Goal: Task Accomplishment & Management: Manage account settings

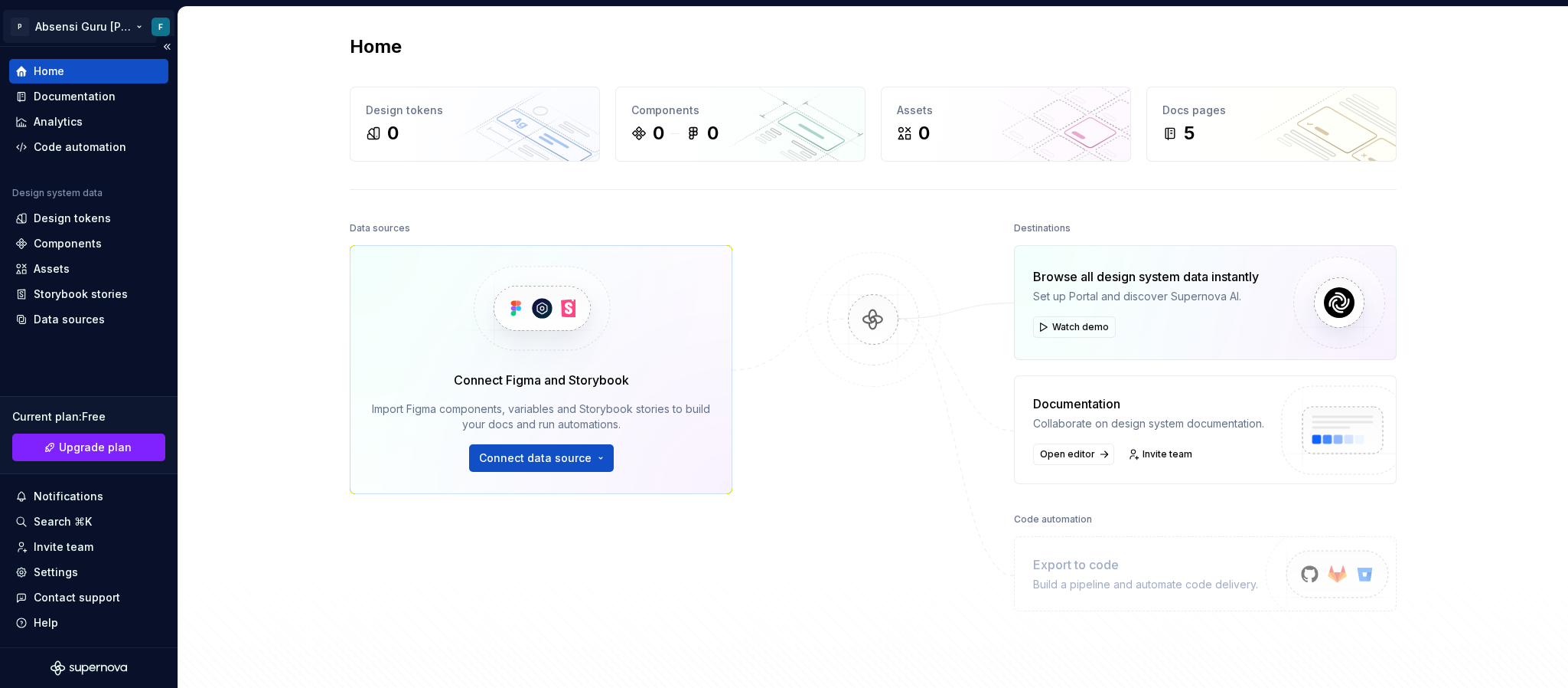
click at [95, 16] on html "P Absensi Guru dan Siswa F Home Documentation Analytics Code automation Design …" at bounding box center [784, 344] width 1568 height 688
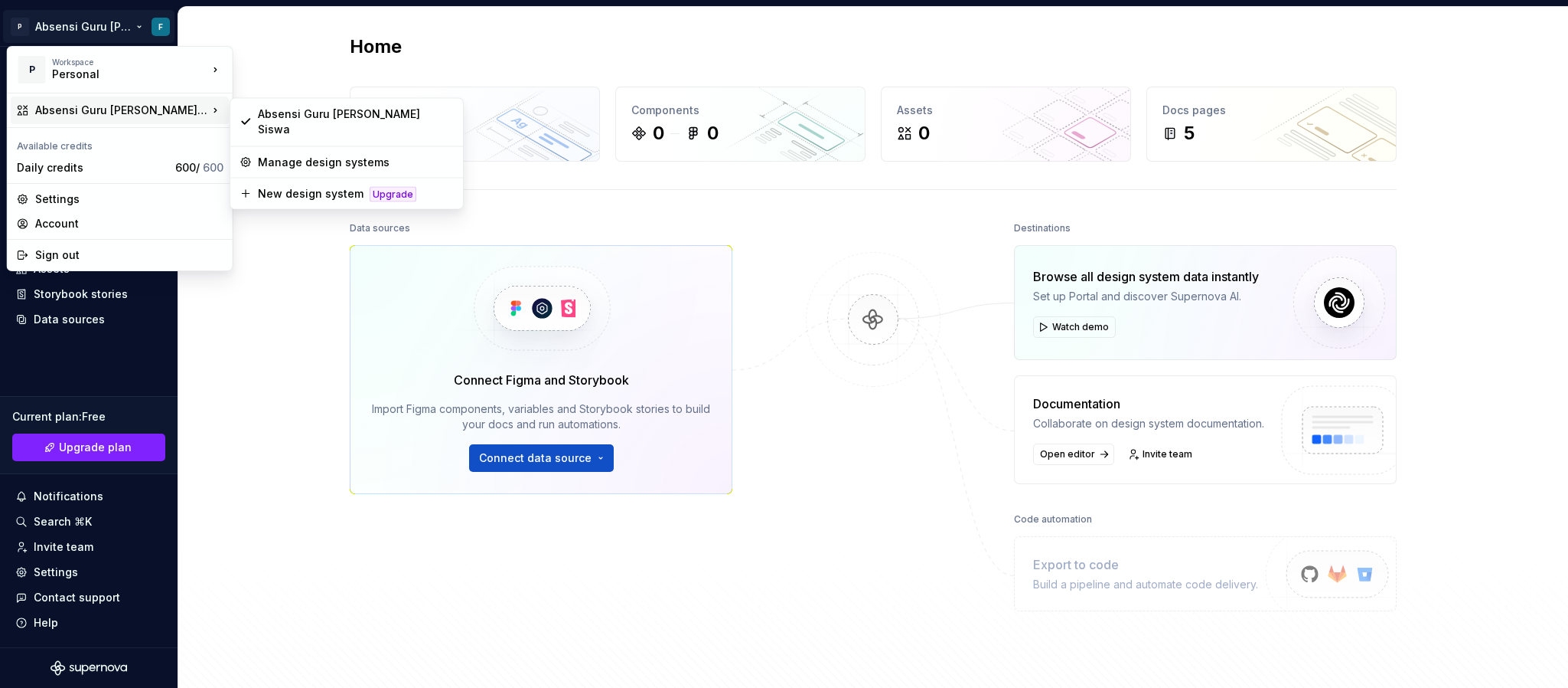
click at [76, 112] on div "Absensi Guru dan Siswa" at bounding box center [122, 111] width 173 height 15
click at [288, 109] on div "Absensi Guru dan Siswa" at bounding box center [356, 122] width 196 height 31
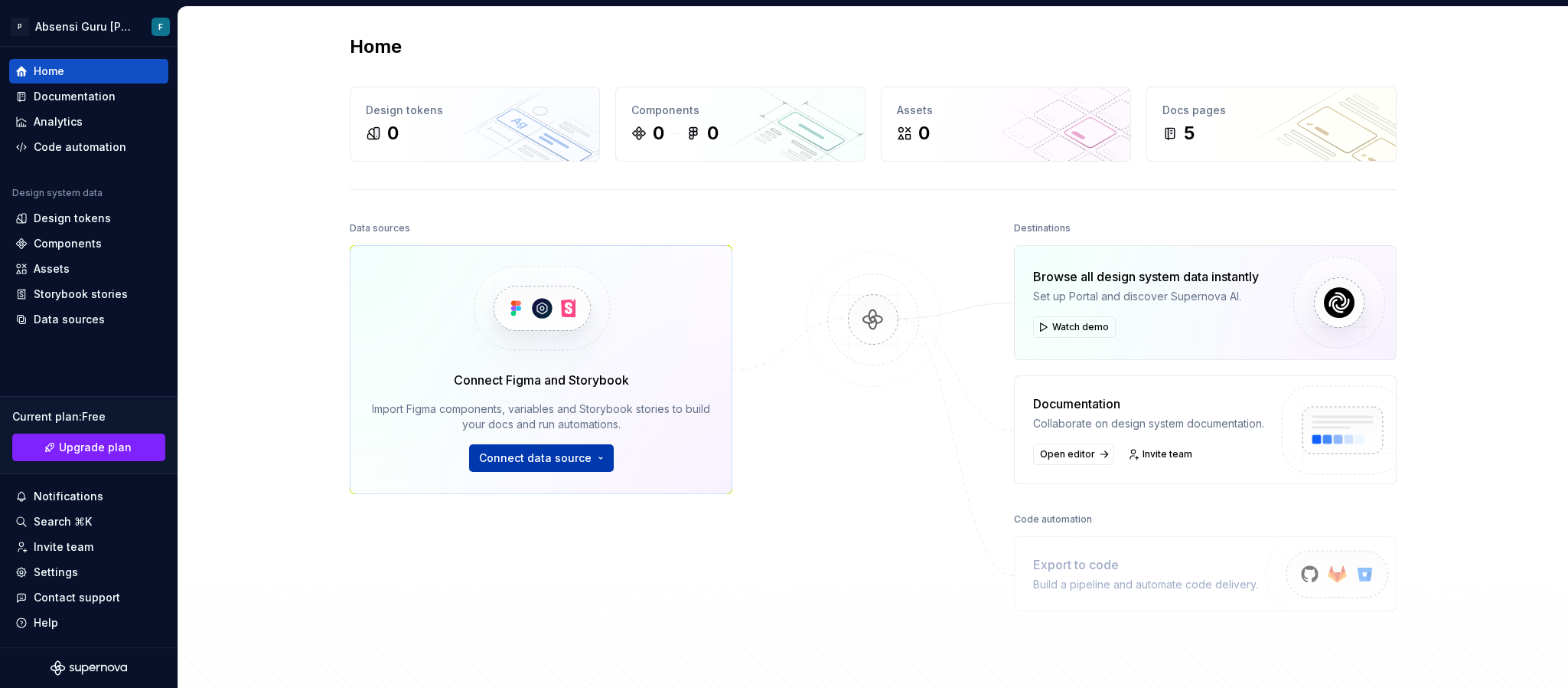
click at [582, 458] on span "Connect data source" at bounding box center [535, 458] width 112 height 15
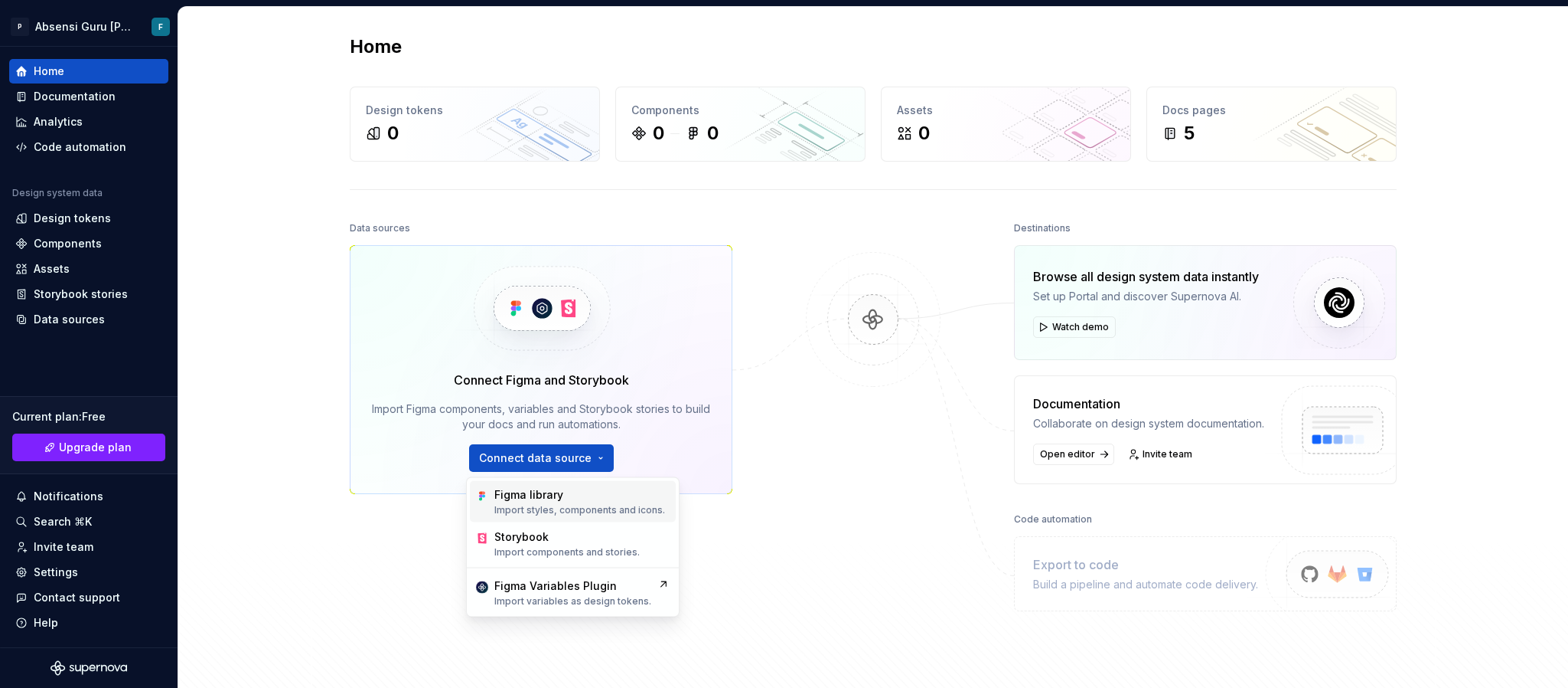
click at [580, 458] on div "Figma library" at bounding box center [580, 495] width 171 height 15
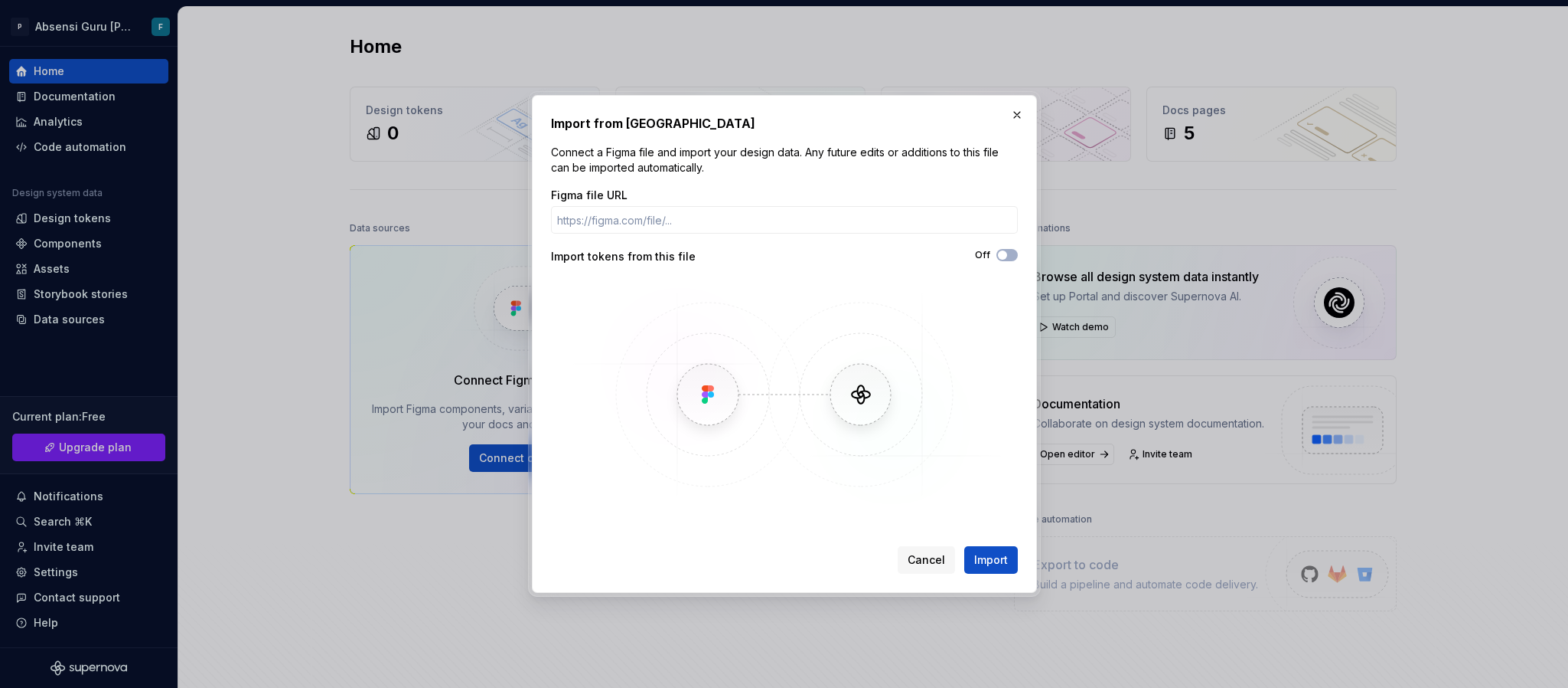
drag, startPoint x: 851, startPoint y: 396, endPoint x: 721, endPoint y: 251, distance: 194.7
click at [848, 394] on img at bounding box center [784, 395] width 444 height 230
click at [1022, 112] on button "button" at bounding box center [1016, 114] width 21 height 21
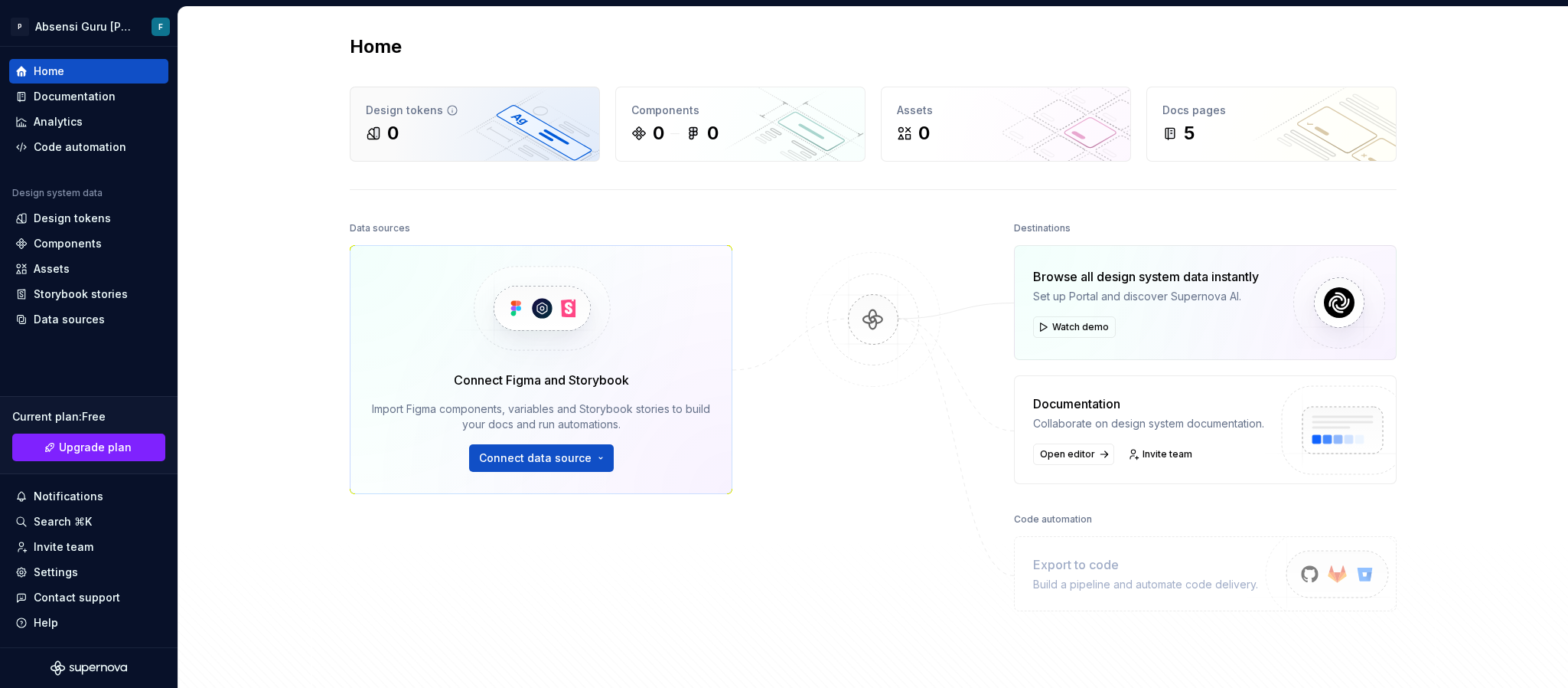
click at [474, 135] on div "0" at bounding box center [475, 133] width 218 height 25
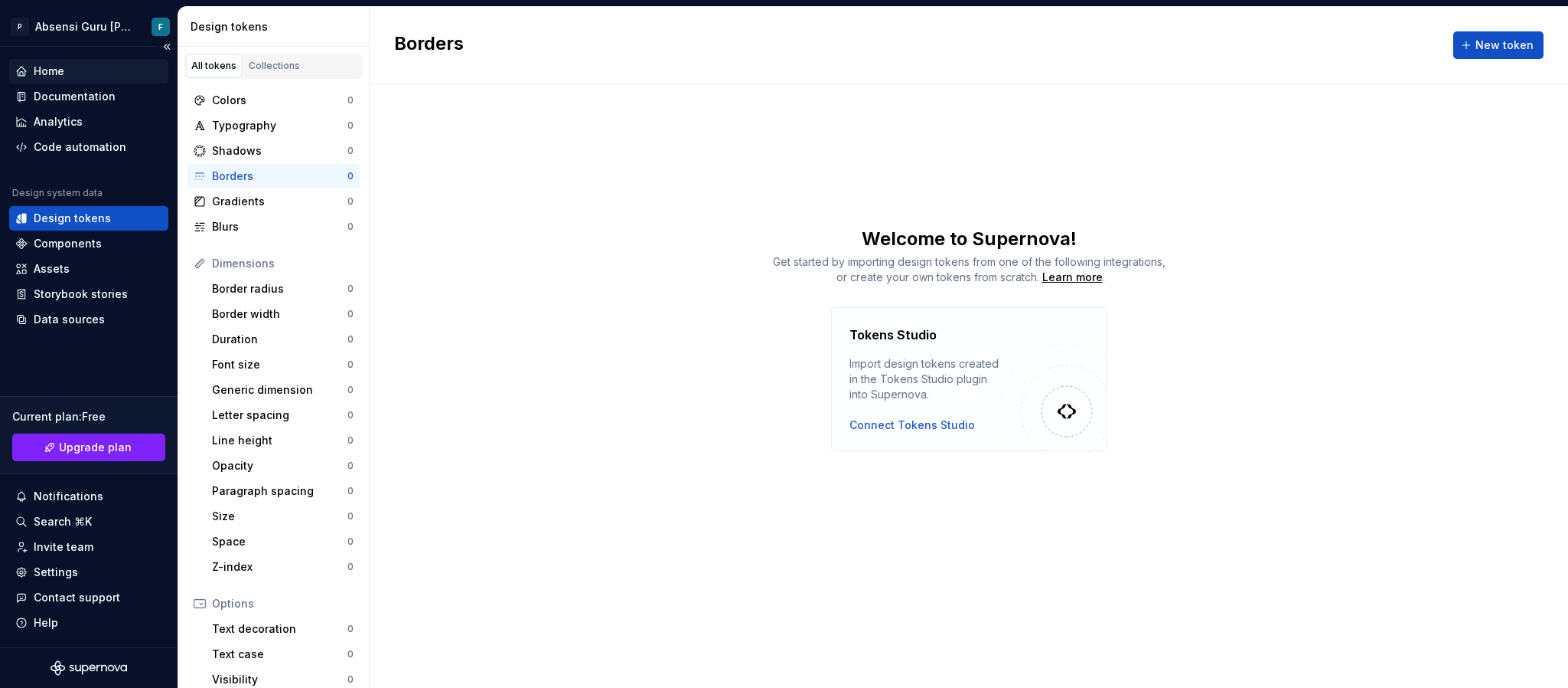
click at [72, 66] on div "Home" at bounding box center [88, 71] width 147 height 15
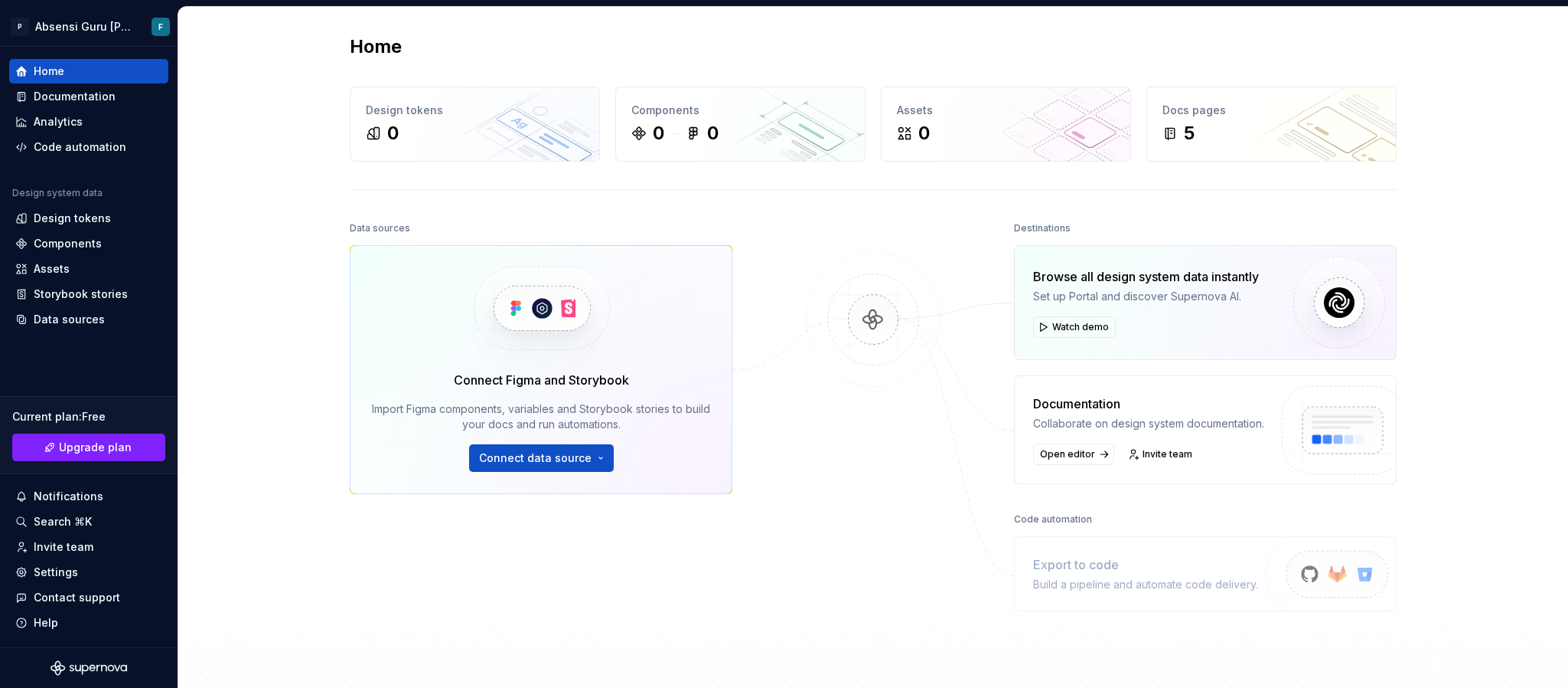
scroll to position [164, 0]
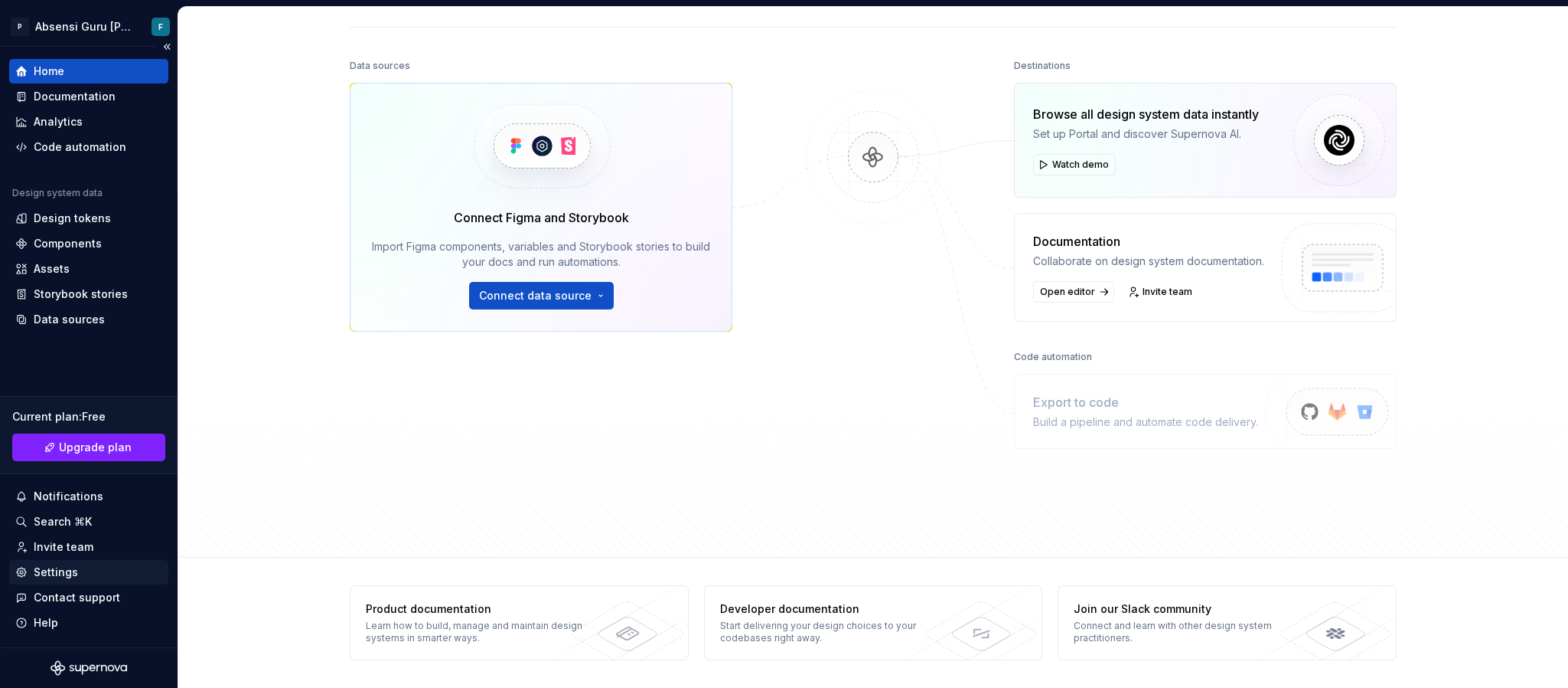
click at [85, 458] on div "Settings" at bounding box center [88, 572] width 147 height 15
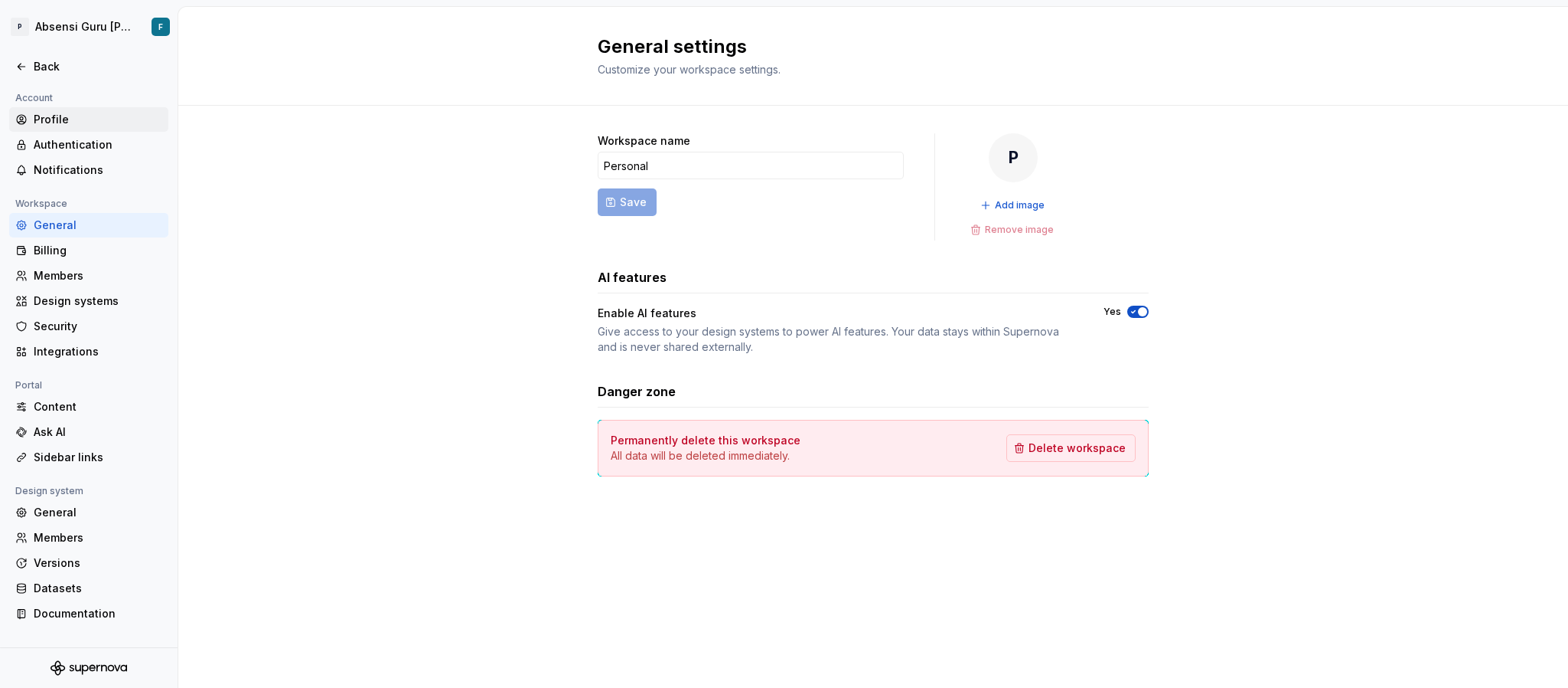
click at [62, 125] on div "Profile" at bounding box center [98, 119] width 128 height 15
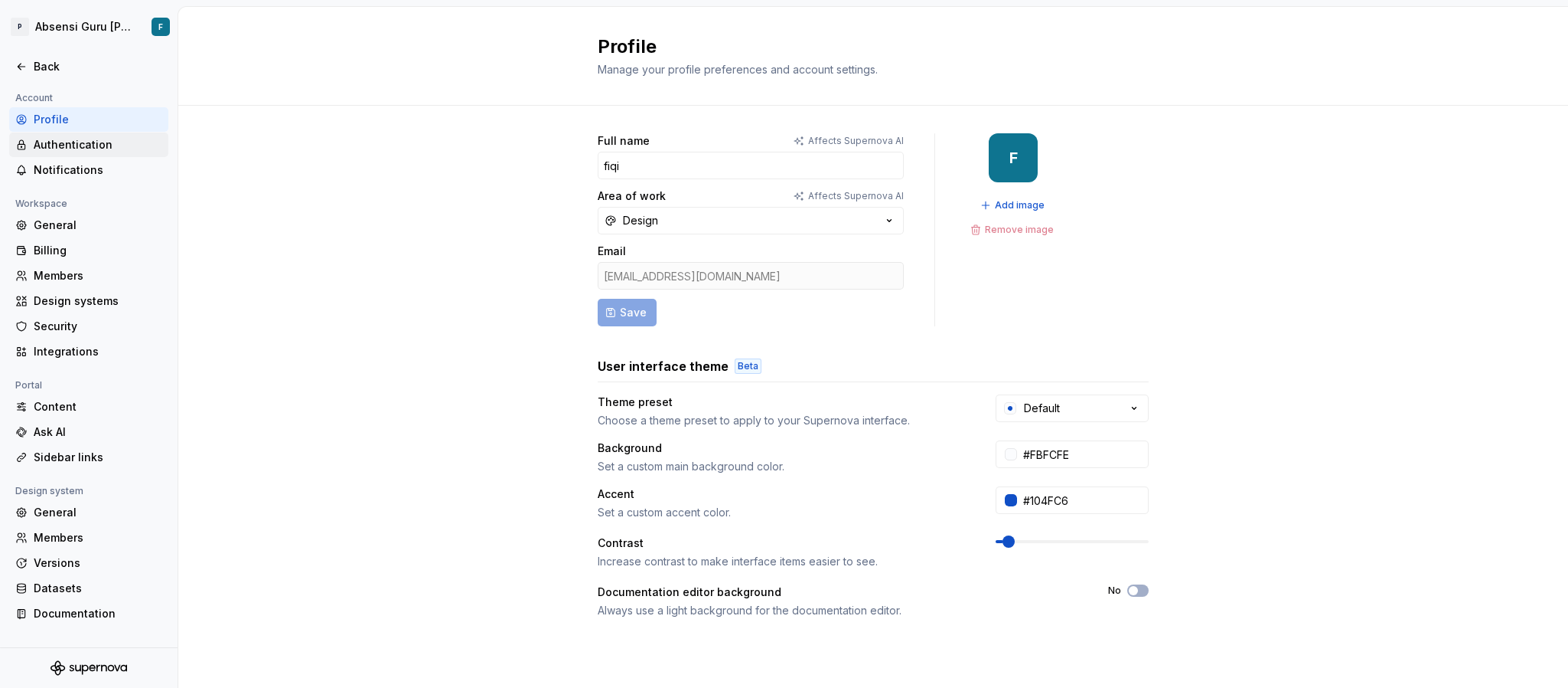
click at [62, 139] on div "Authentication" at bounding box center [98, 145] width 128 height 15
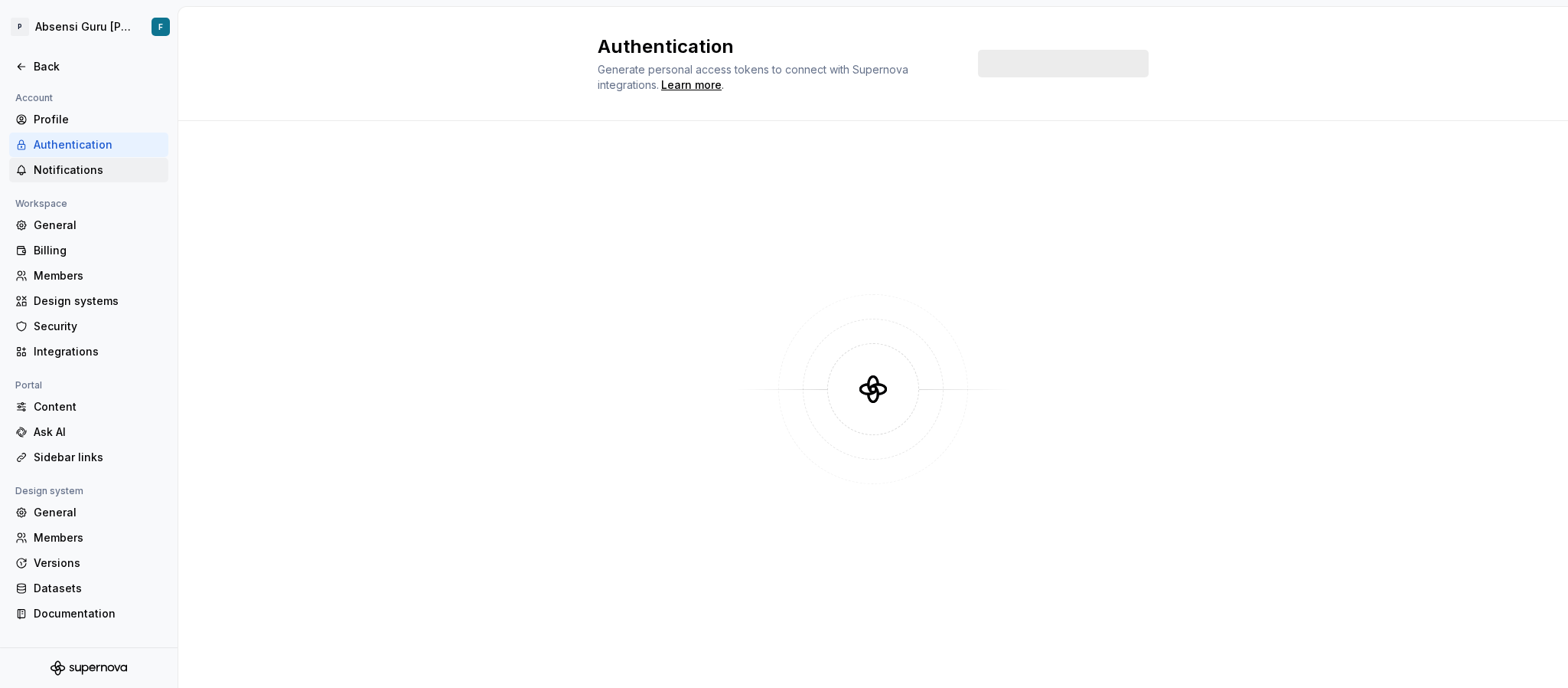
click at [62, 162] on div "Notifications" at bounding box center [98, 170] width 128 height 15
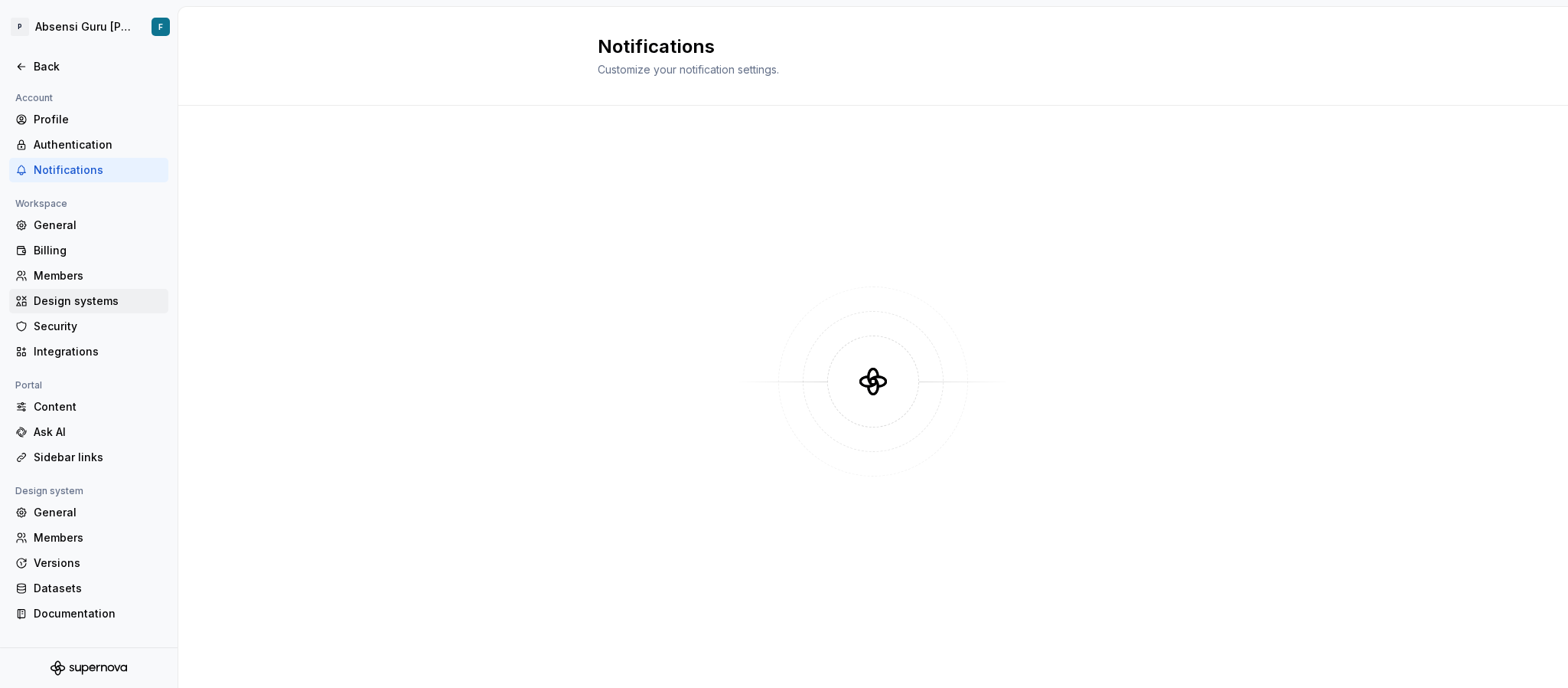
click at [81, 302] on div "Design systems" at bounding box center [98, 301] width 128 height 15
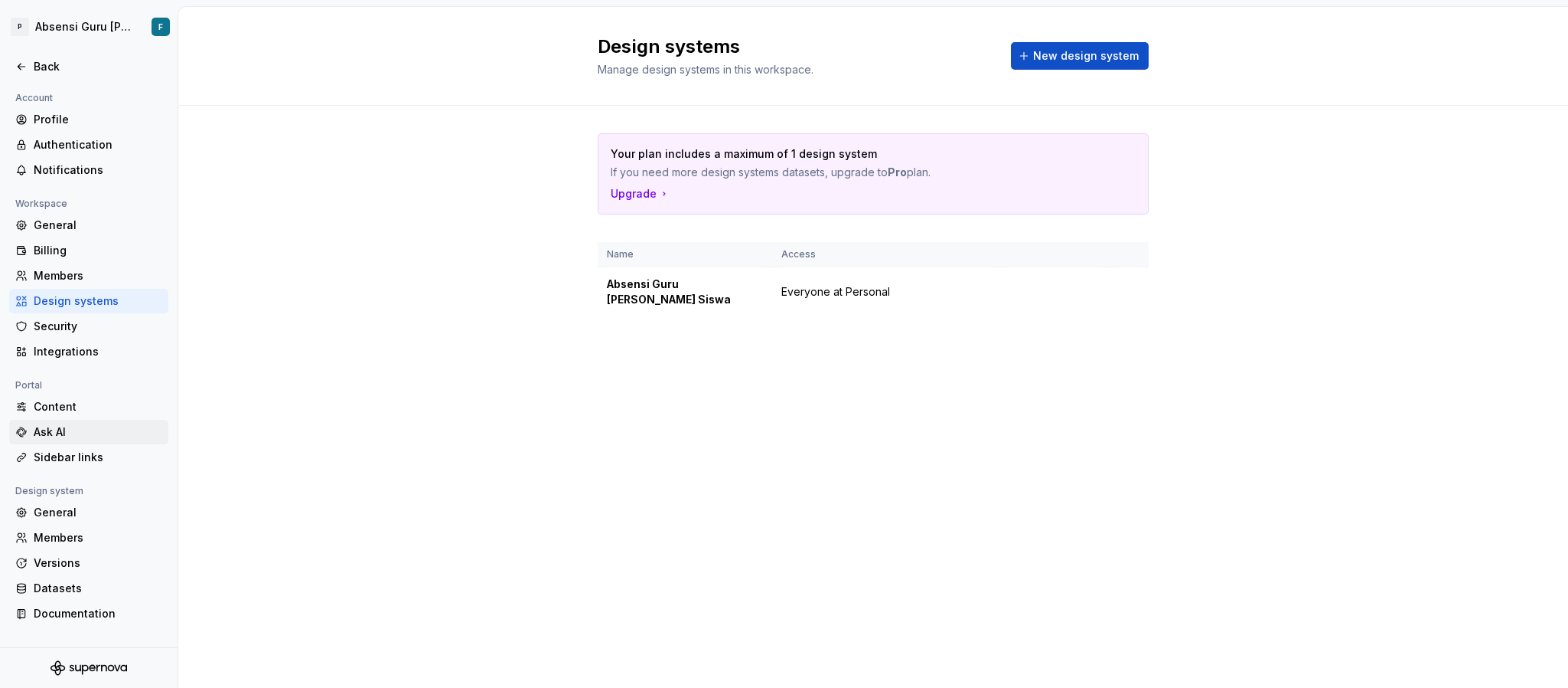
click at [62, 433] on div "Ask AI" at bounding box center [98, 432] width 128 height 15
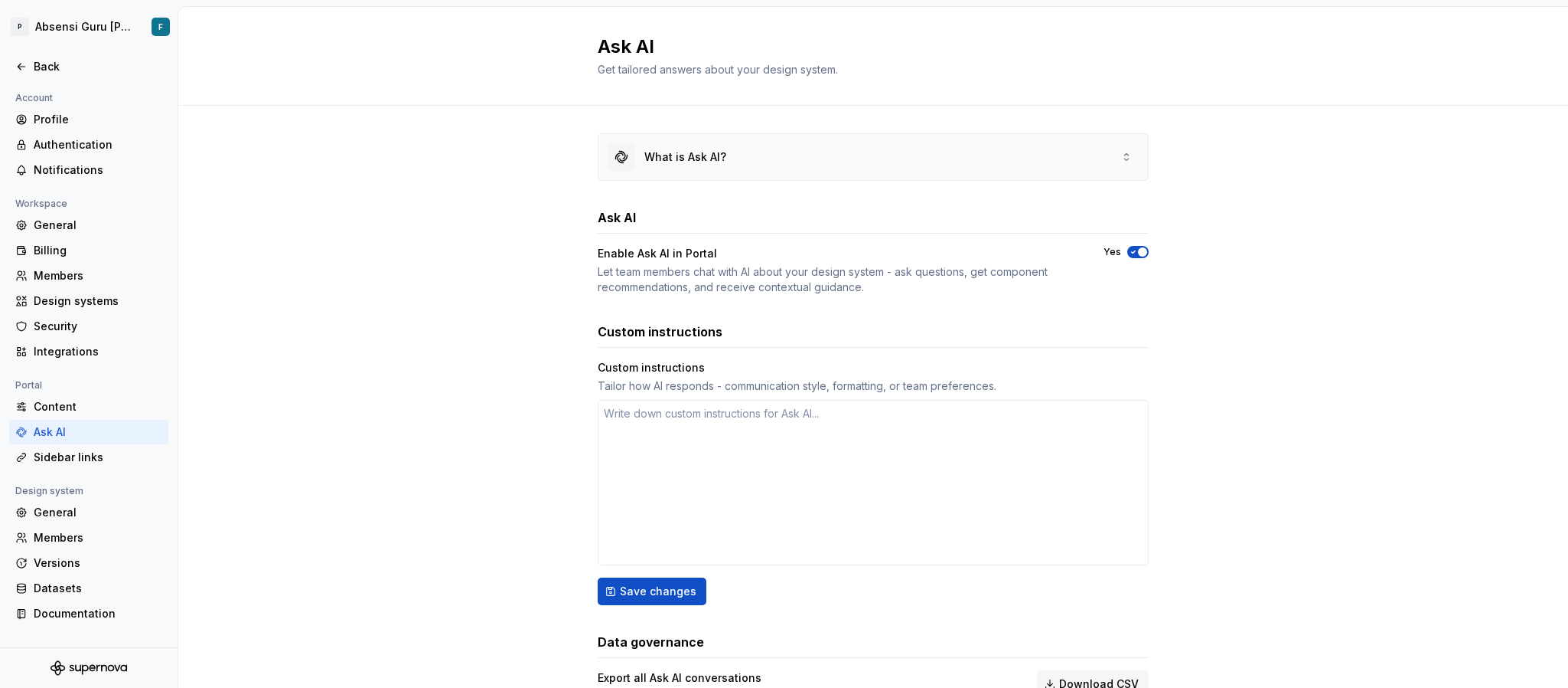
click at [712, 158] on div "What is Ask AI?" at bounding box center [685, 157] width 82 height 15
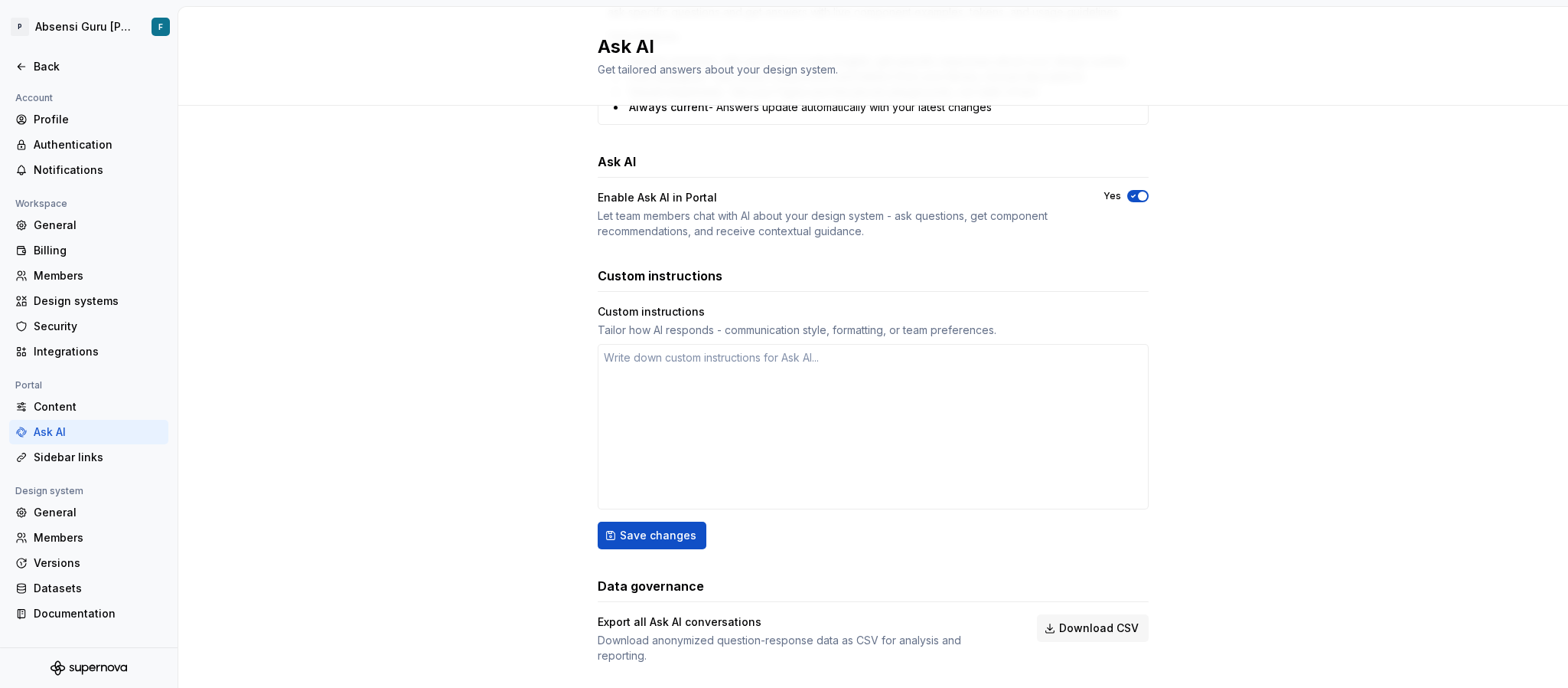
scroll to position [513, 0]
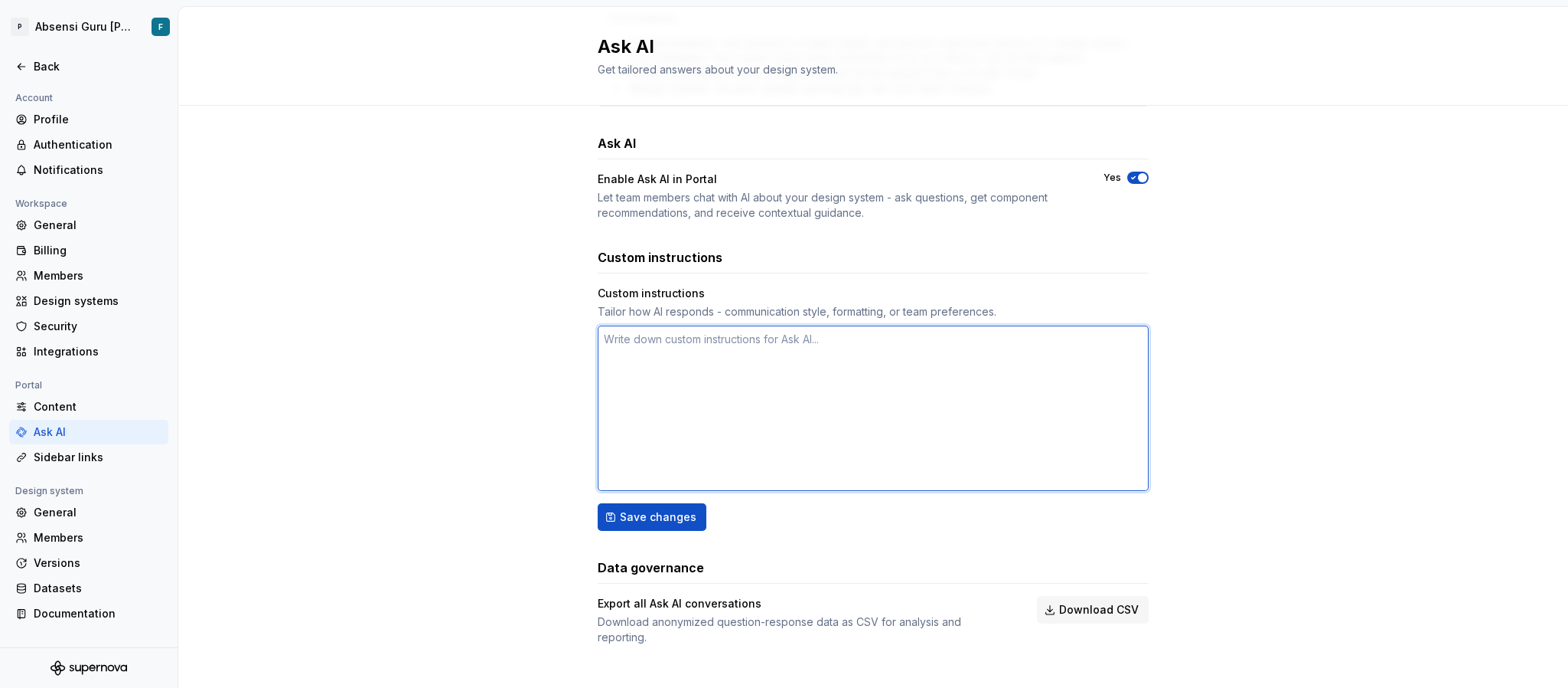
click at [659, 405] on textarea at bounding box center [873, 408] width 551 height 166
type textarea "*"
type textarea "b"
type textarea "*"
type textarea "bu"
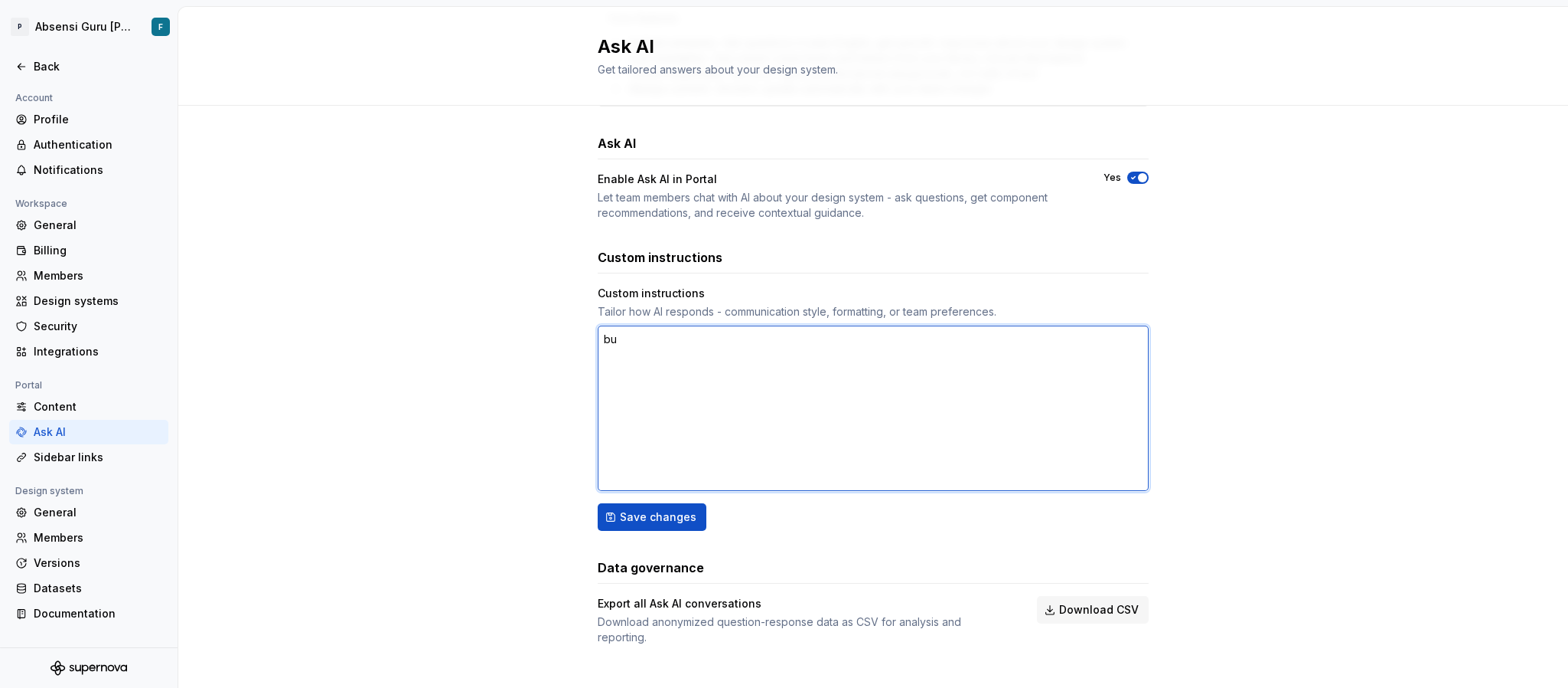
type textarea "*"
type textarea "bua"
type textarea "*"
type textarea "buat"
type textarea "*"
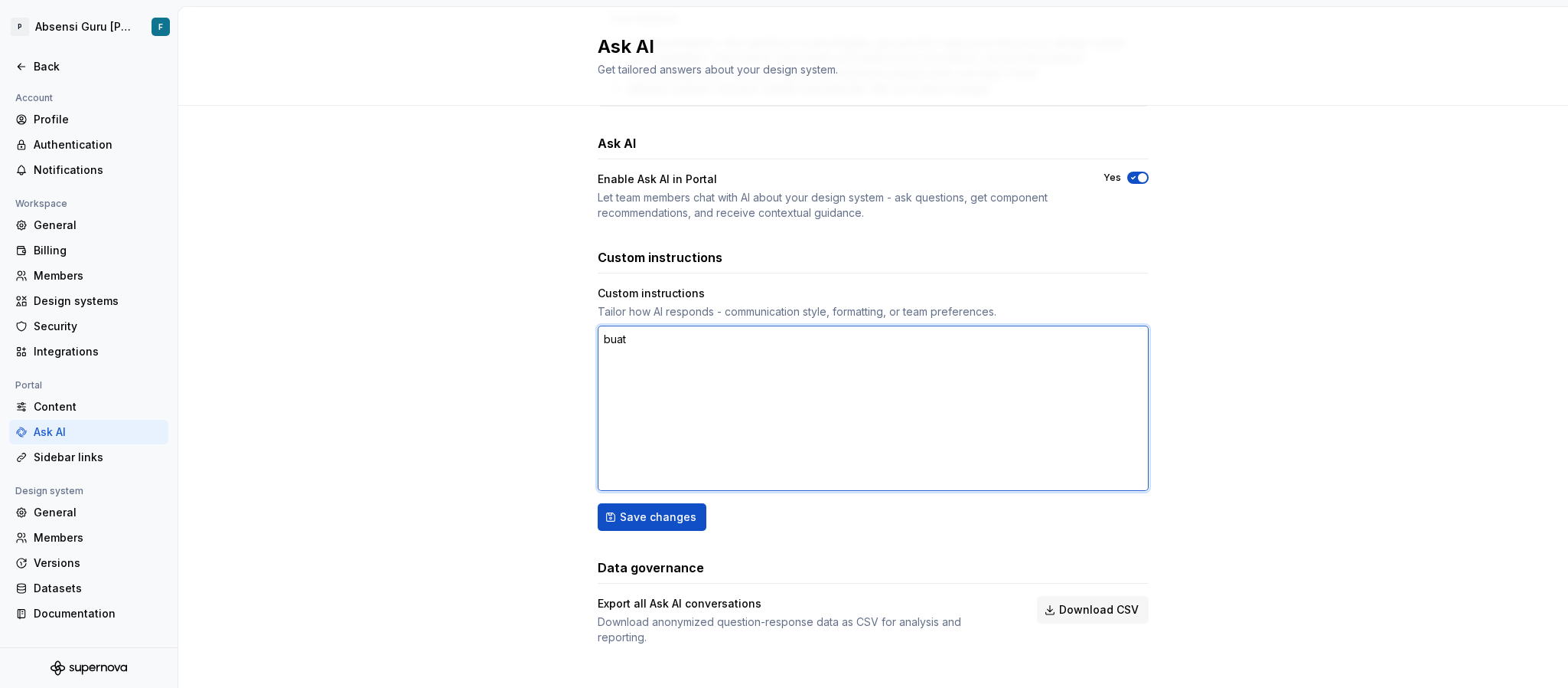
type textarea "buat"
type textarea "*"
type textarea "buat t"
type textarea "*"
type textarea "buat ta"
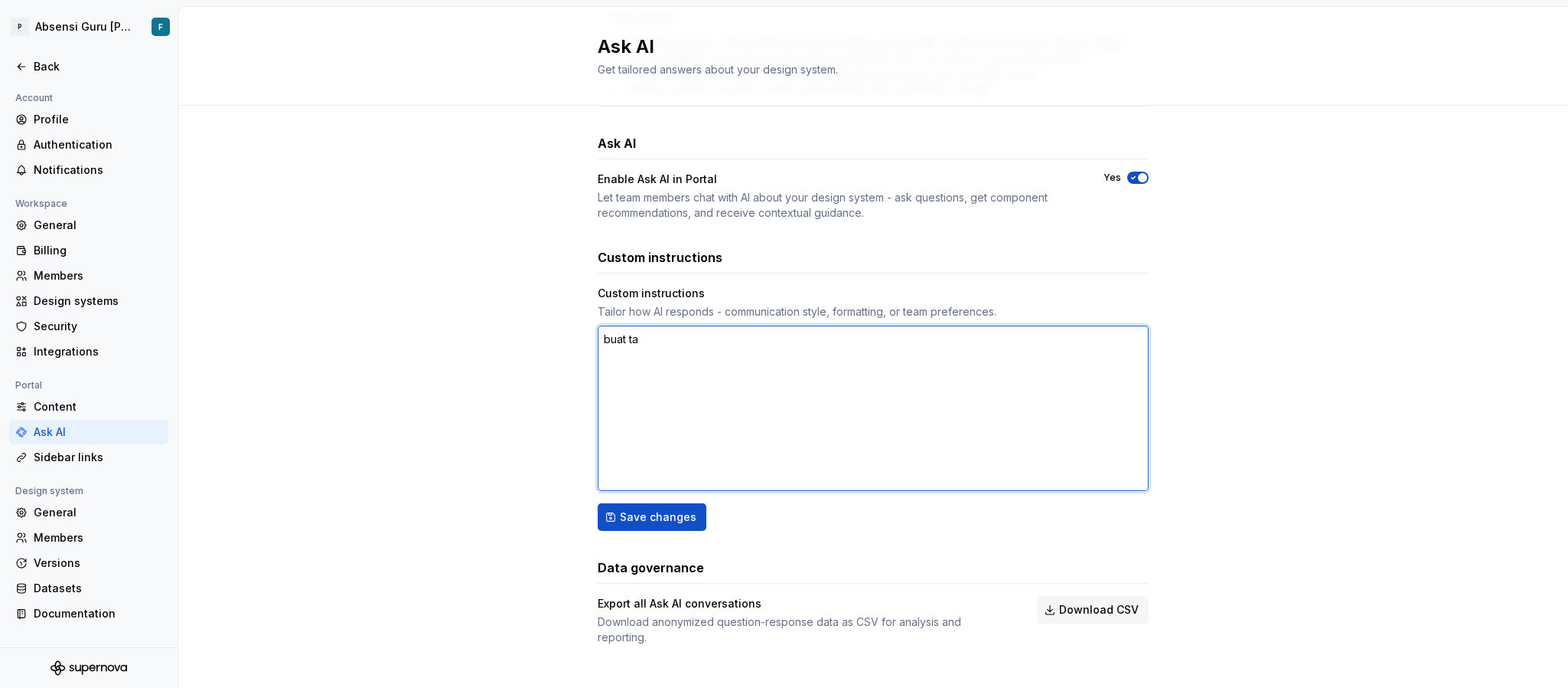
type textarea "*"
type textarea "buat tam"
type textarea "*"
type textarea "buat tamp"
type textarea "*"
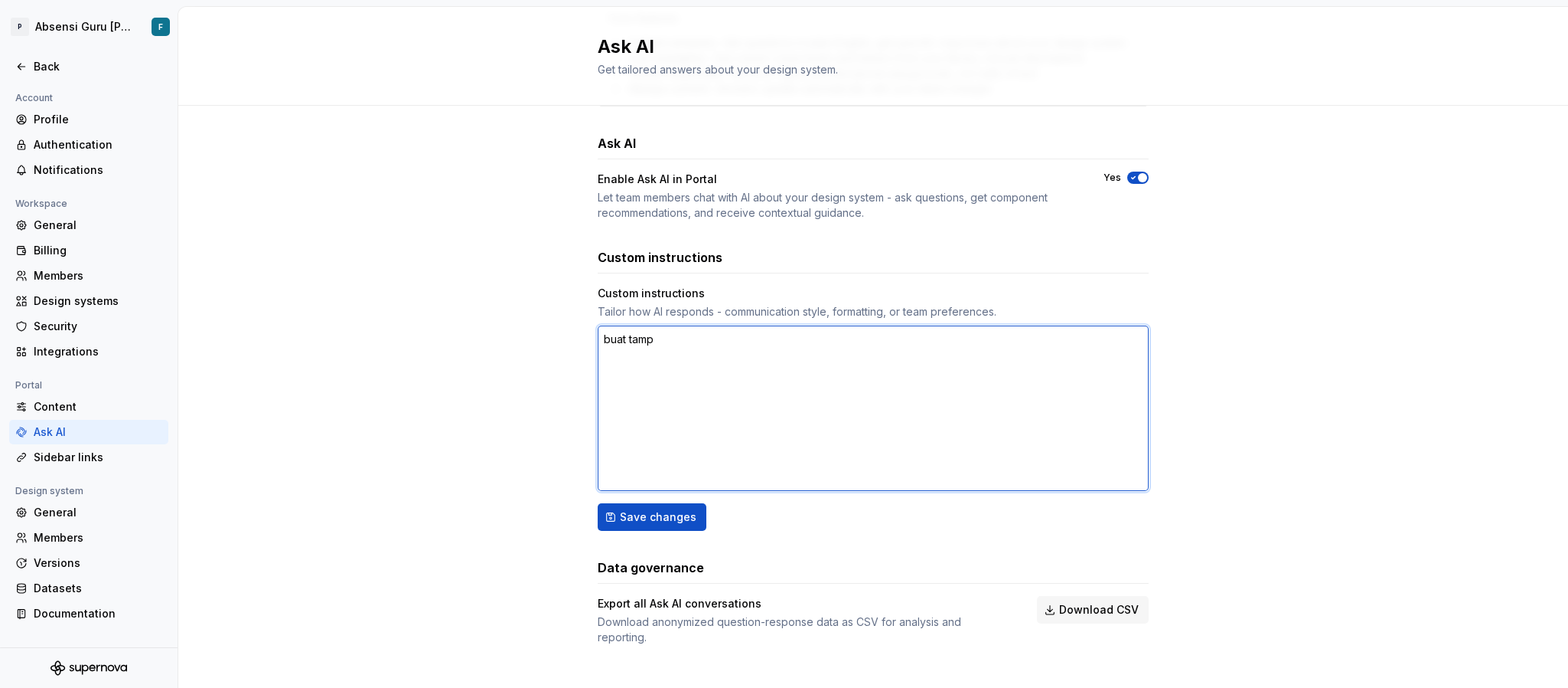
type textarea "buat tampi"
type textarea "*"
type textarea "buat tampil"
type textarea "*"
type textarea "buat tampila"
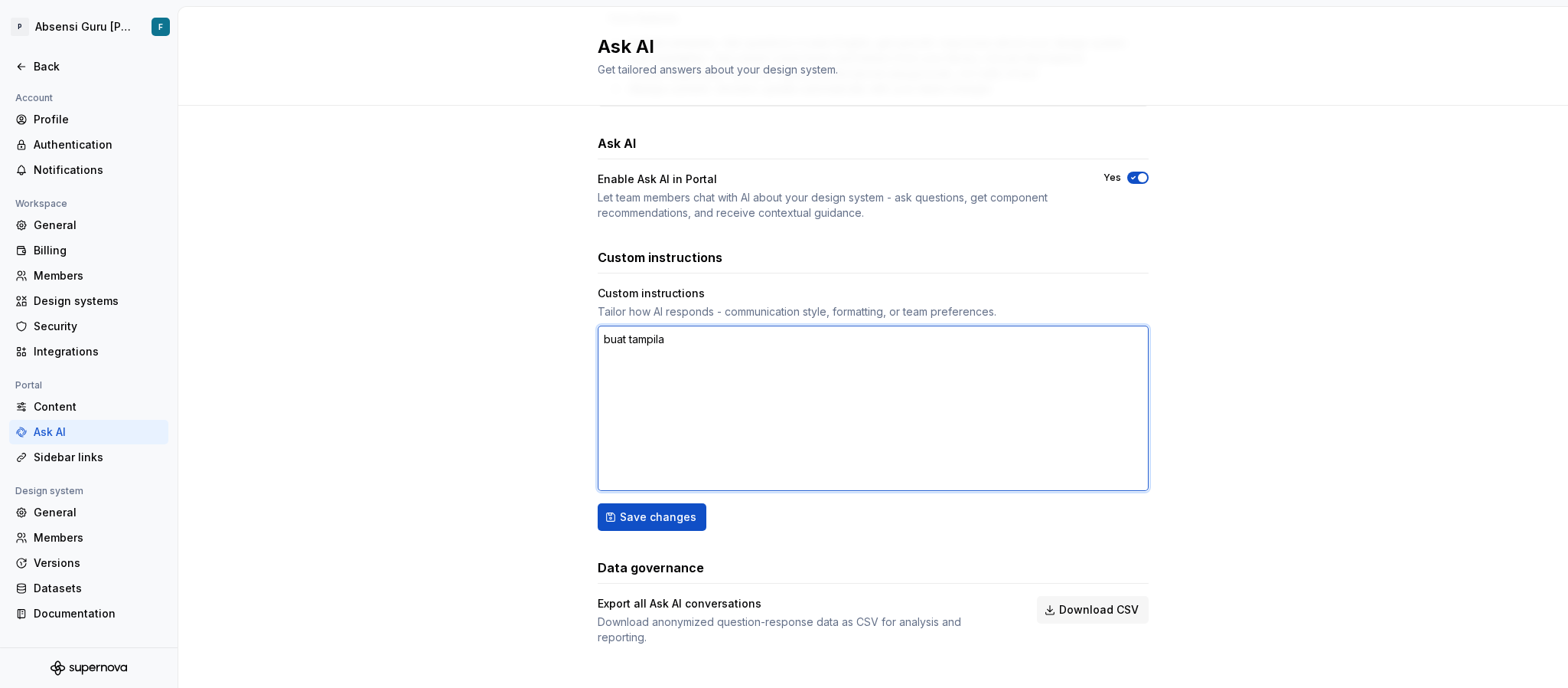
type textarea "*"
type textarea "buat tampilan"
type textarea "*"
type textarea "buat tampilan"
type textarea "*"
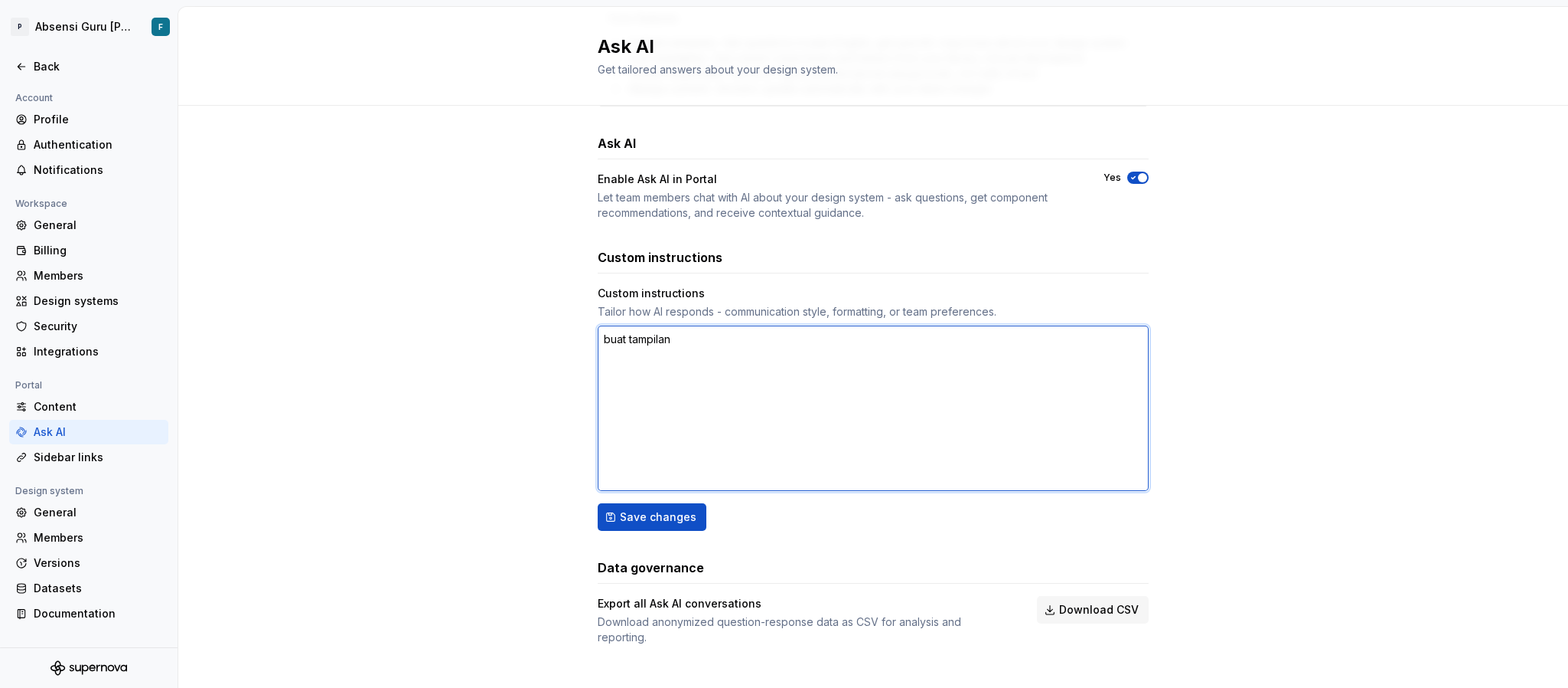
type textarea "buat tampilan s"
type textarea "*"
type textarea "buat tampilan se"
type textarea "*"
type textarea "buat tampilan sek"
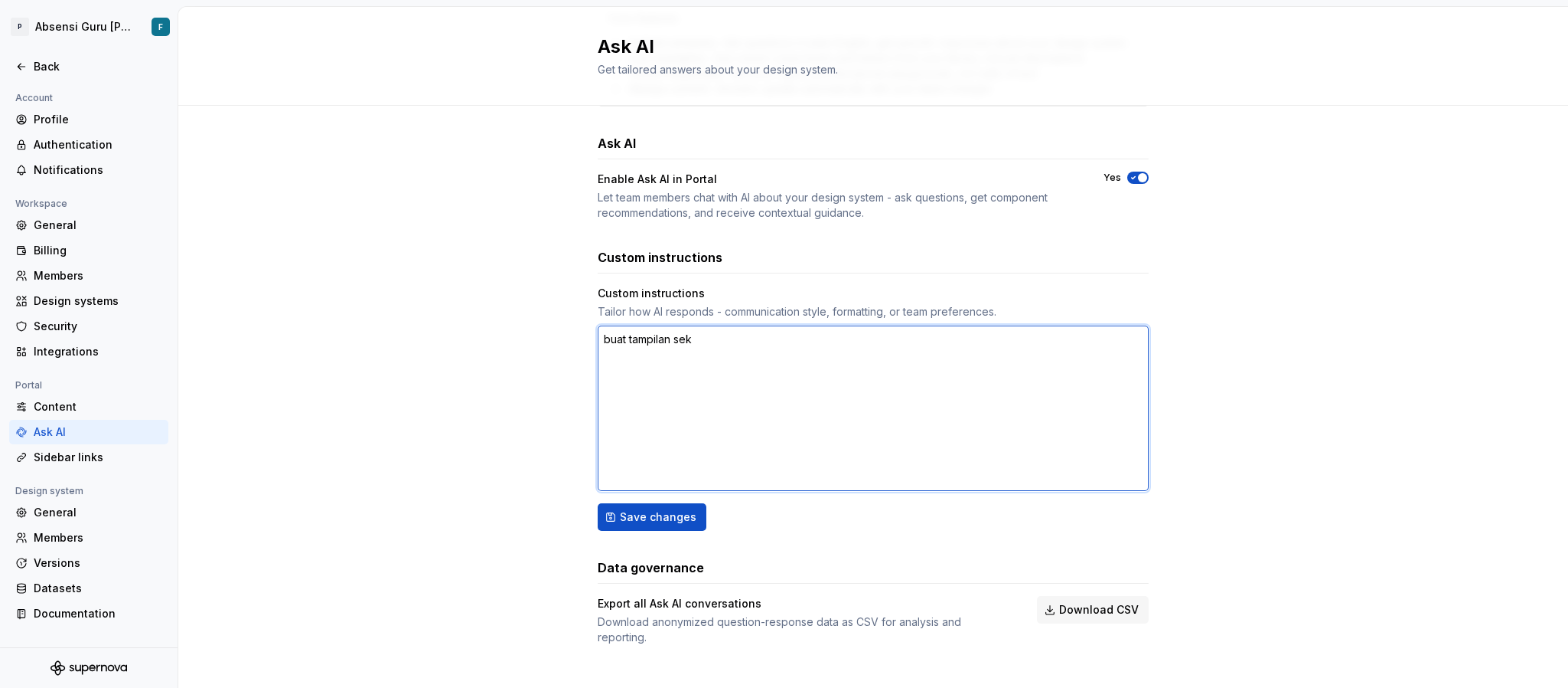
type textarea "*"
type textarea "buat tampilan seke"
type textarea "*"
type textarea "buat tampilan seker"
type textarea "*"
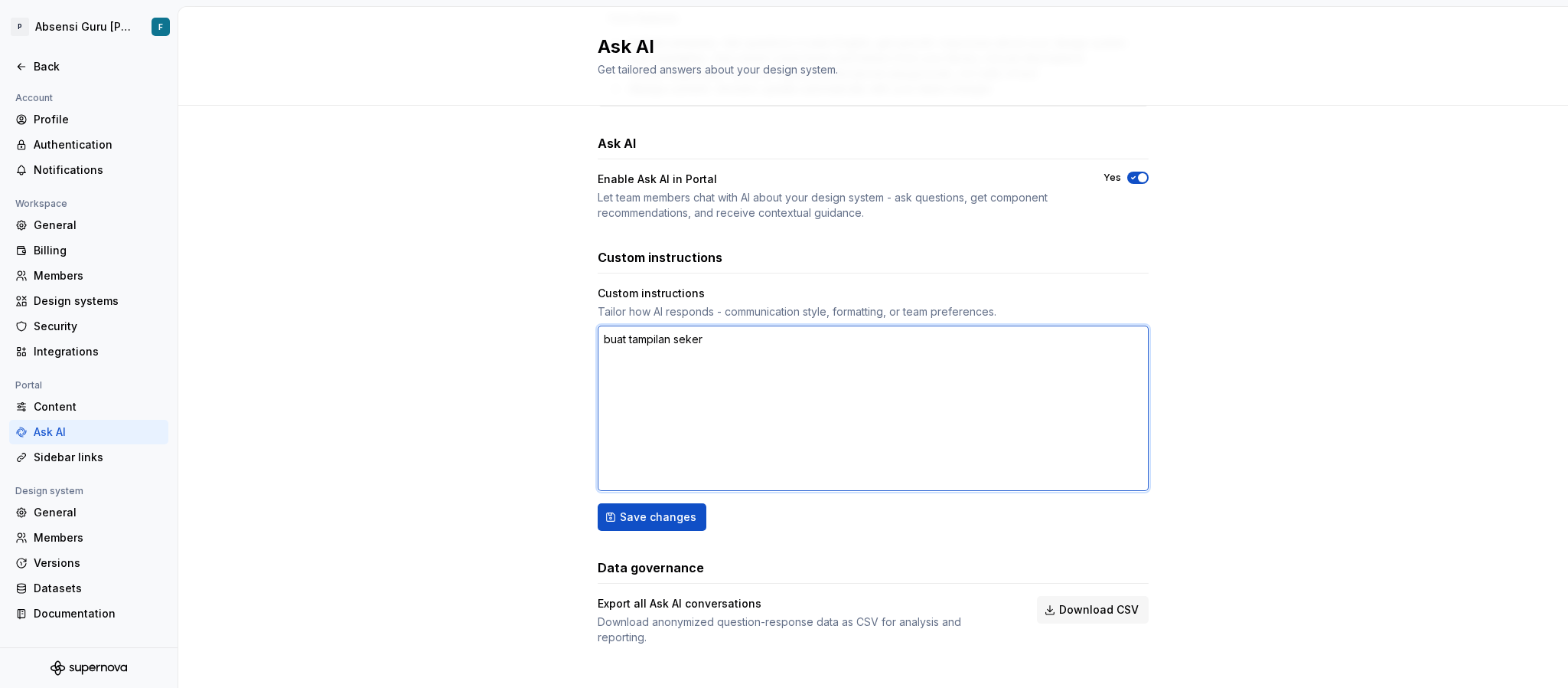
type textarea "buat tampilan sekere"
type textarea "*"
type textarea "buat tampilan sekeren"
type textarea "*"
type textarea "buat tampilan sekeren"
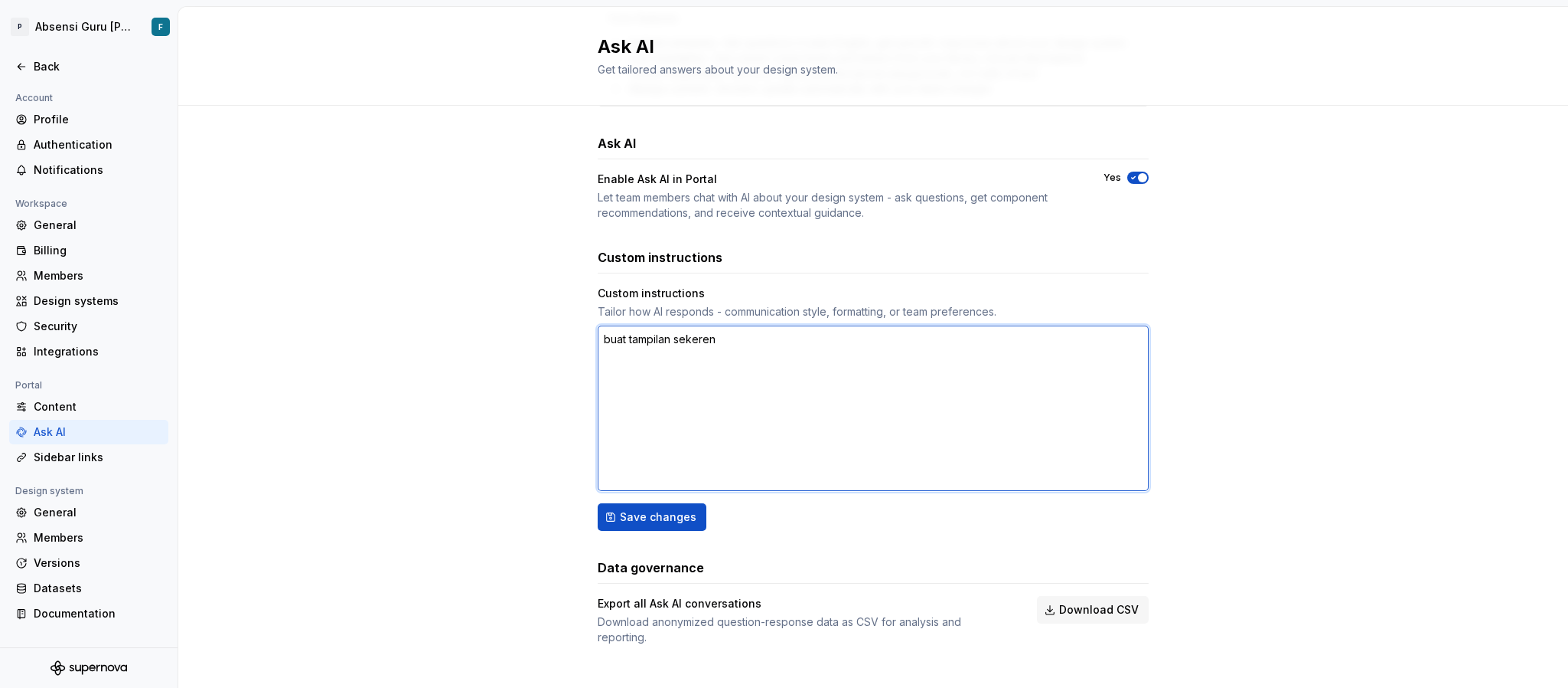
type textarea "*"
type textarea "buat tampilan sekeren m"
type textarea "*"
type textarea "buat tampilan sekeren mu"
type textarea "*"
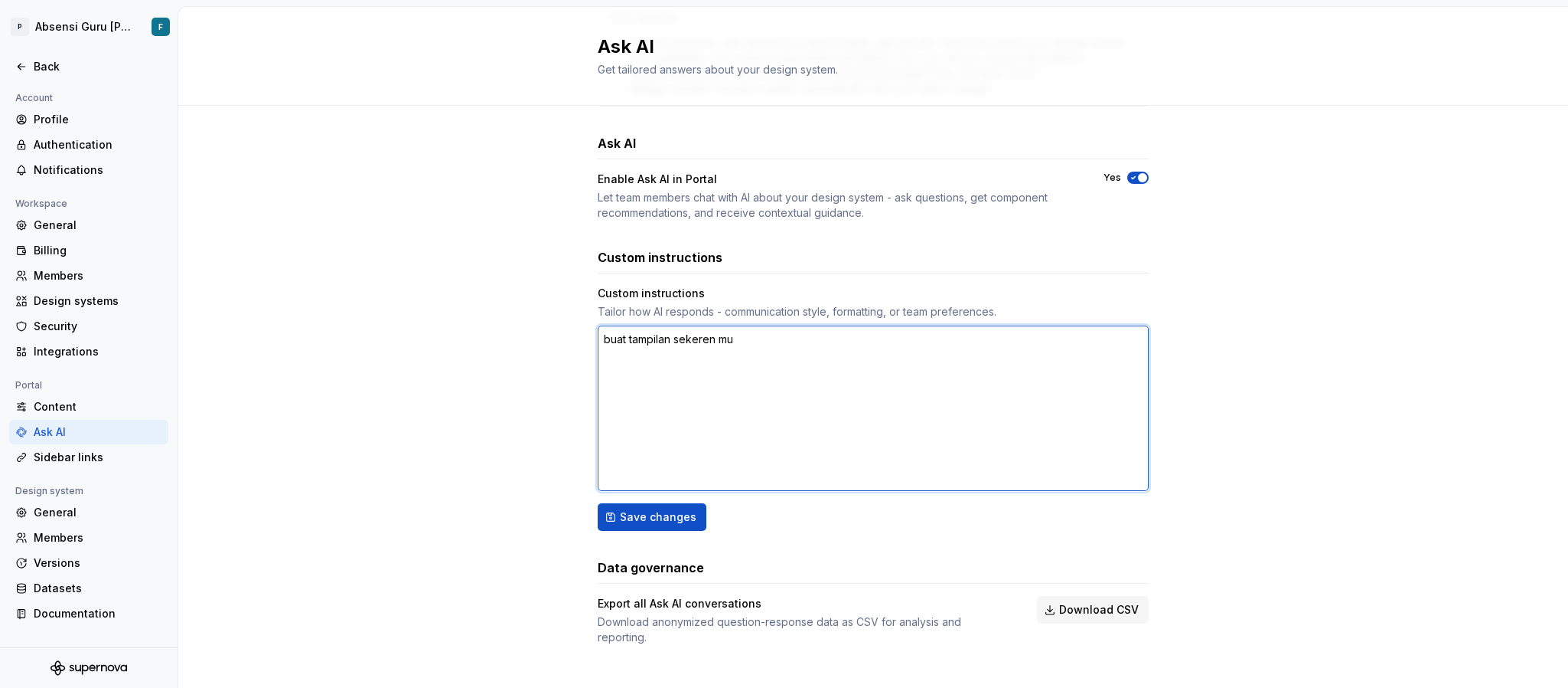
type textarea "buat tampilan sekeren mun"
type textarea "*"
type textarea "buat tampilan sekeren mung"
type textarea "*"
type textarea "buat tampilan sekeren mungk"
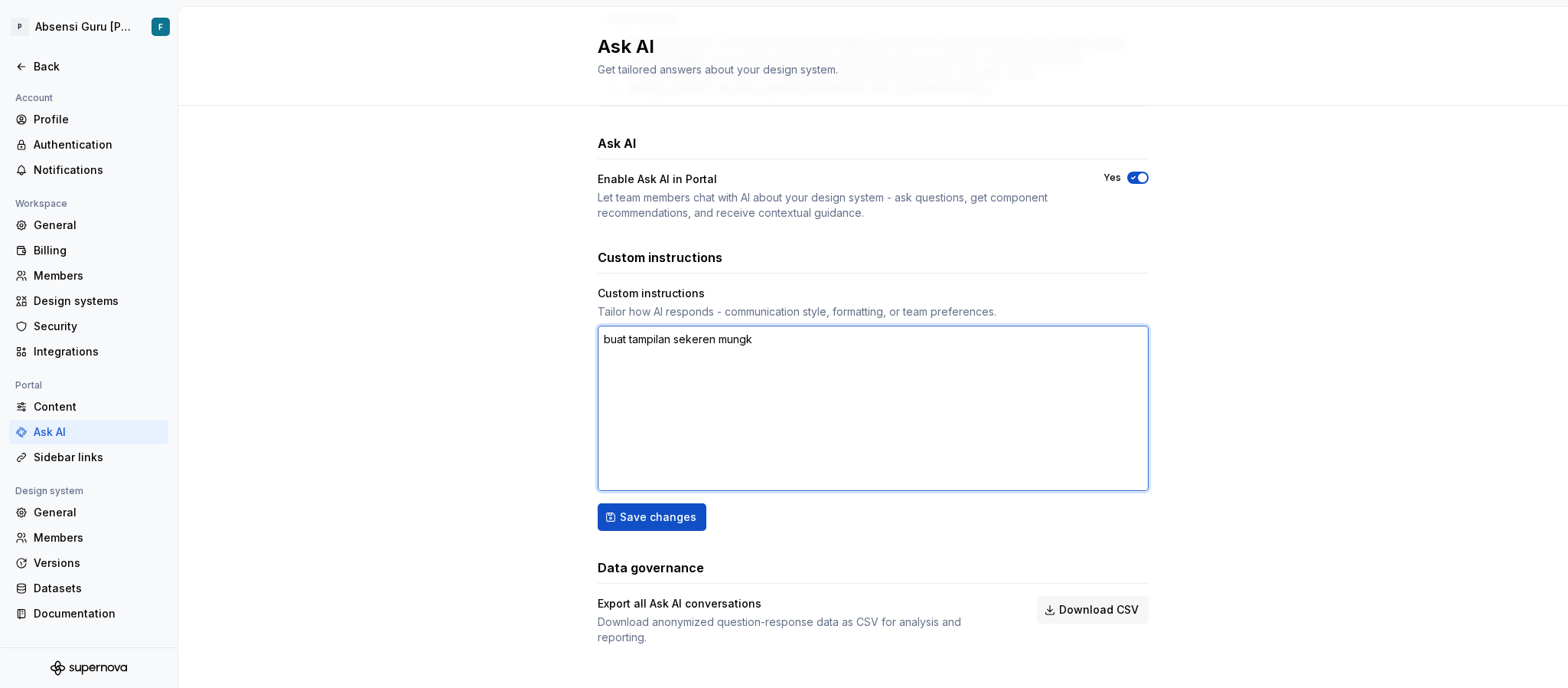
type textarea "*"
type textarea "buat tampilan sekeren mungki"
type textarea "*"
type textarea "buat tampilan sekeren mungkin"
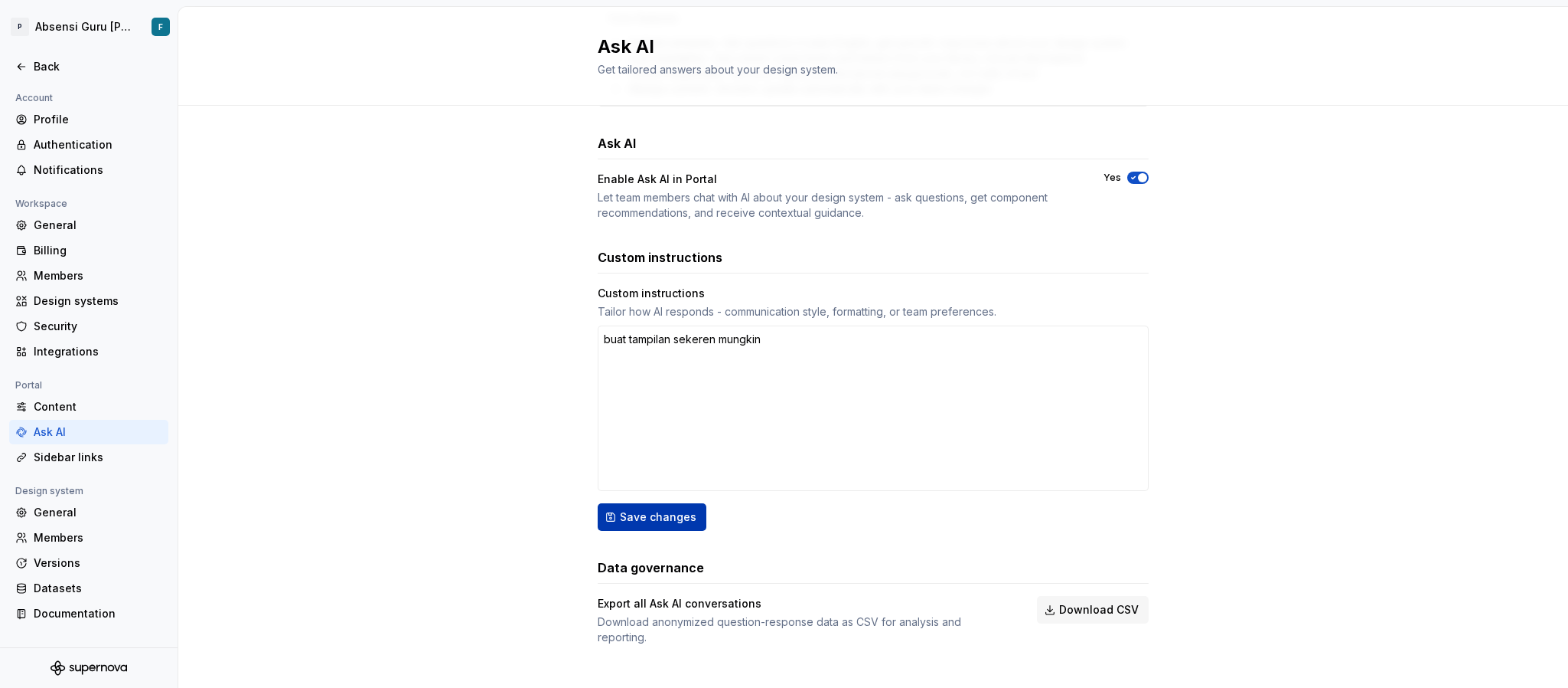
click at [636, 458] on span "Save changes" at bounding box center [659, 517] width 76 height 15
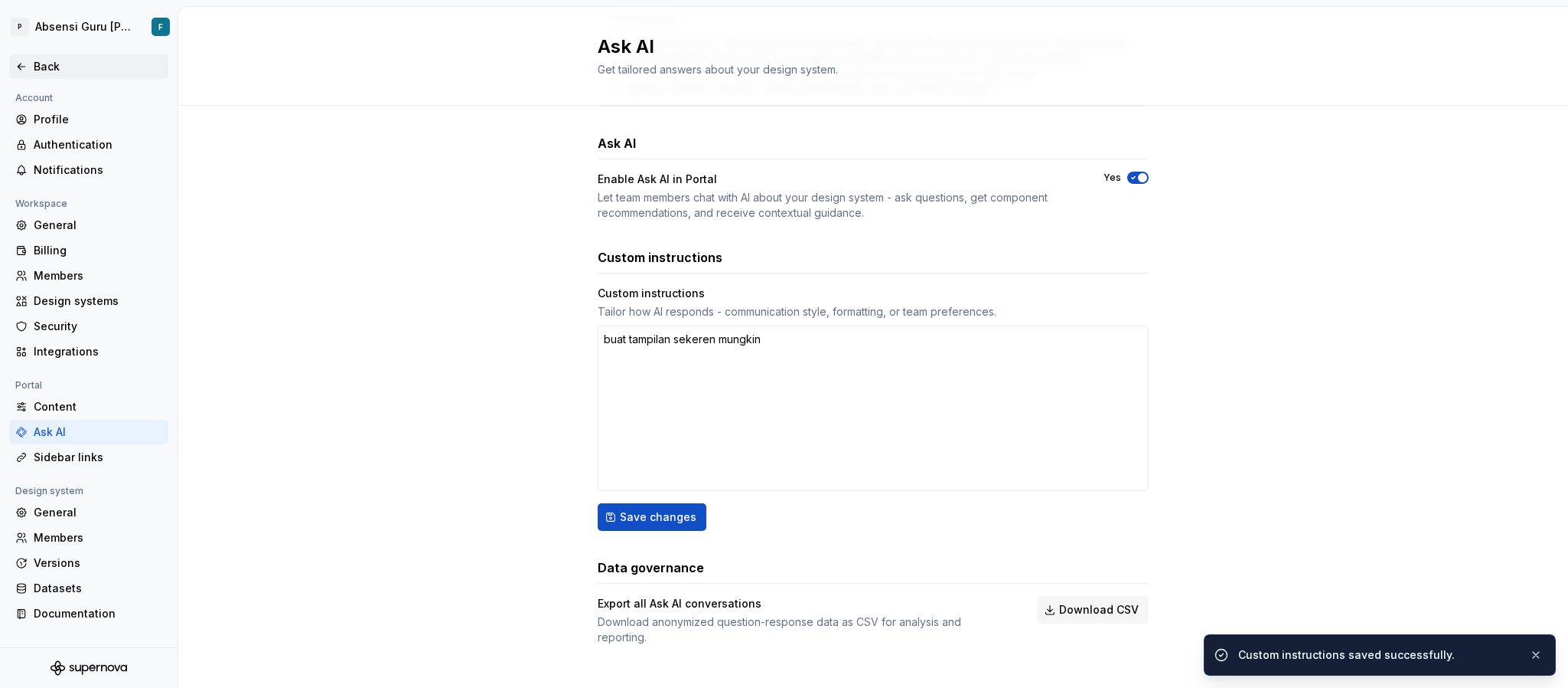
click at [25, 65] on icon at bounding box center [21, 66] width 12 height 12
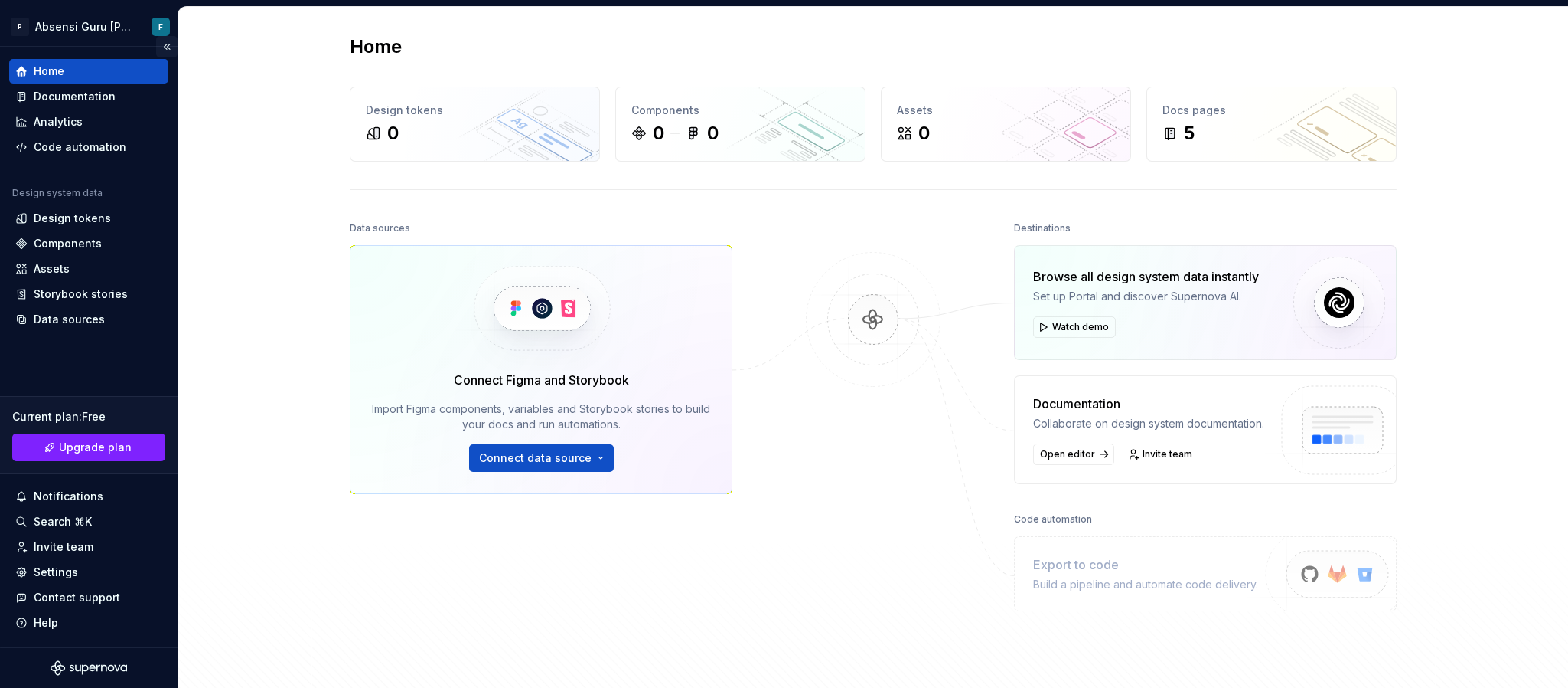
click at [161, 46] on button "Collapse sidebar" at bounding box center [167, 46] width 21 height 21
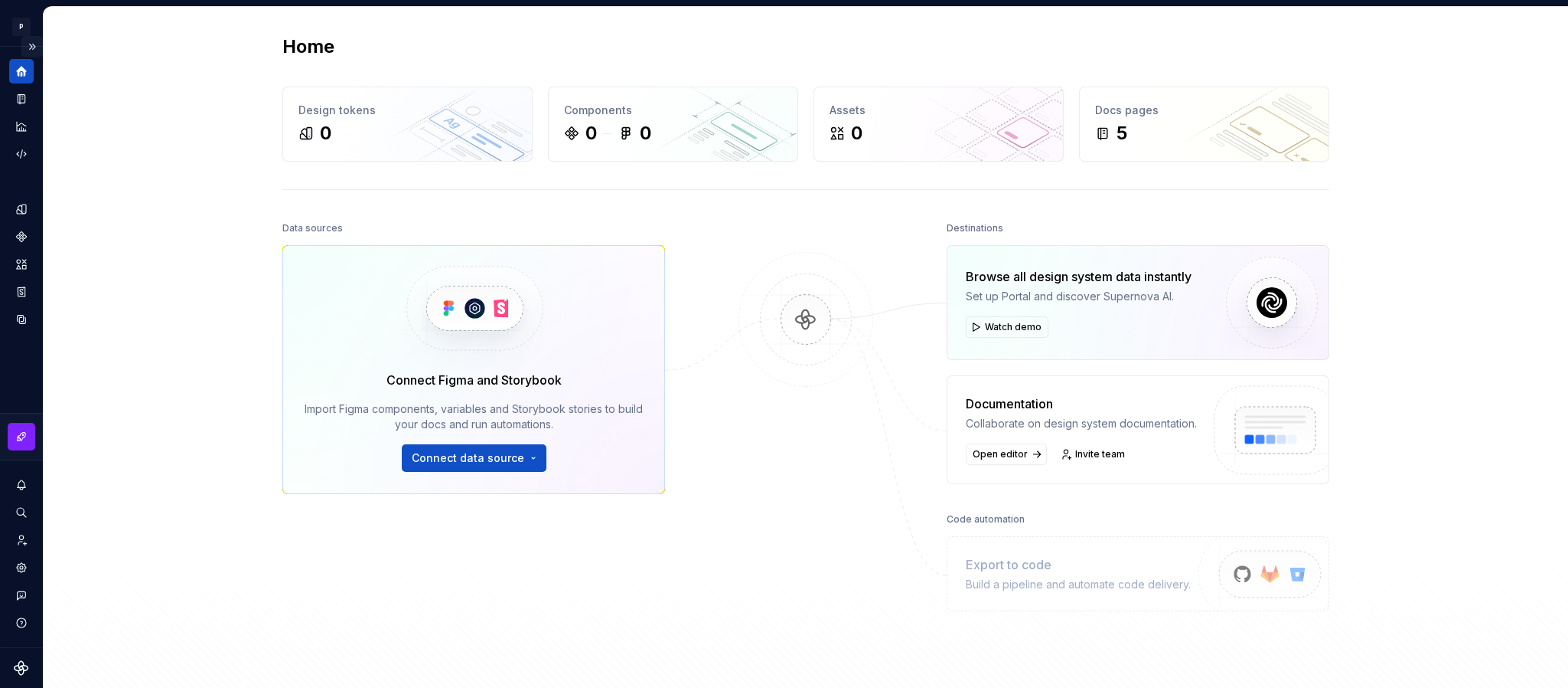
click at [28, 48] on button "Expand sidebar" at bounding box center [31, 46] width 21 height 21
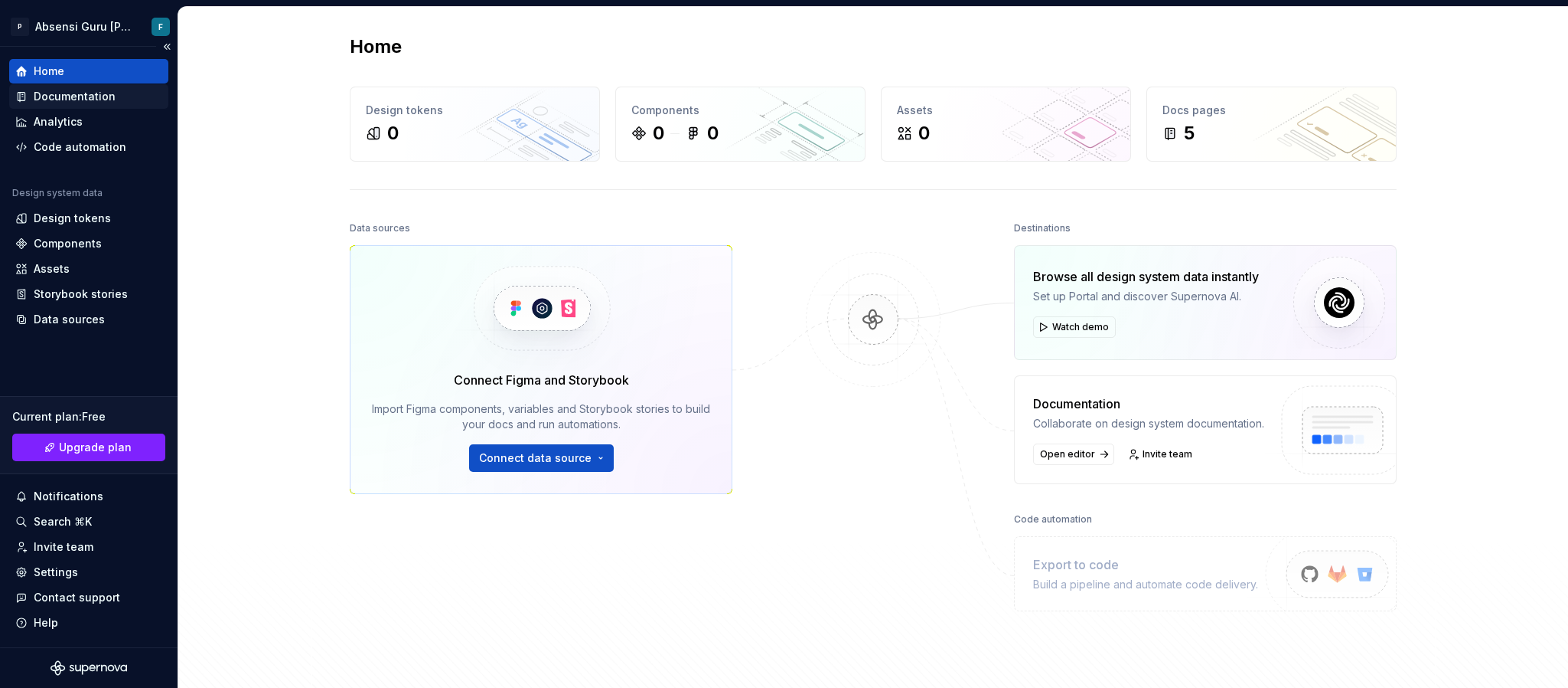
click at [120, 92] on div "Documentation" at bounding box center [88, 96] width 147 height 15
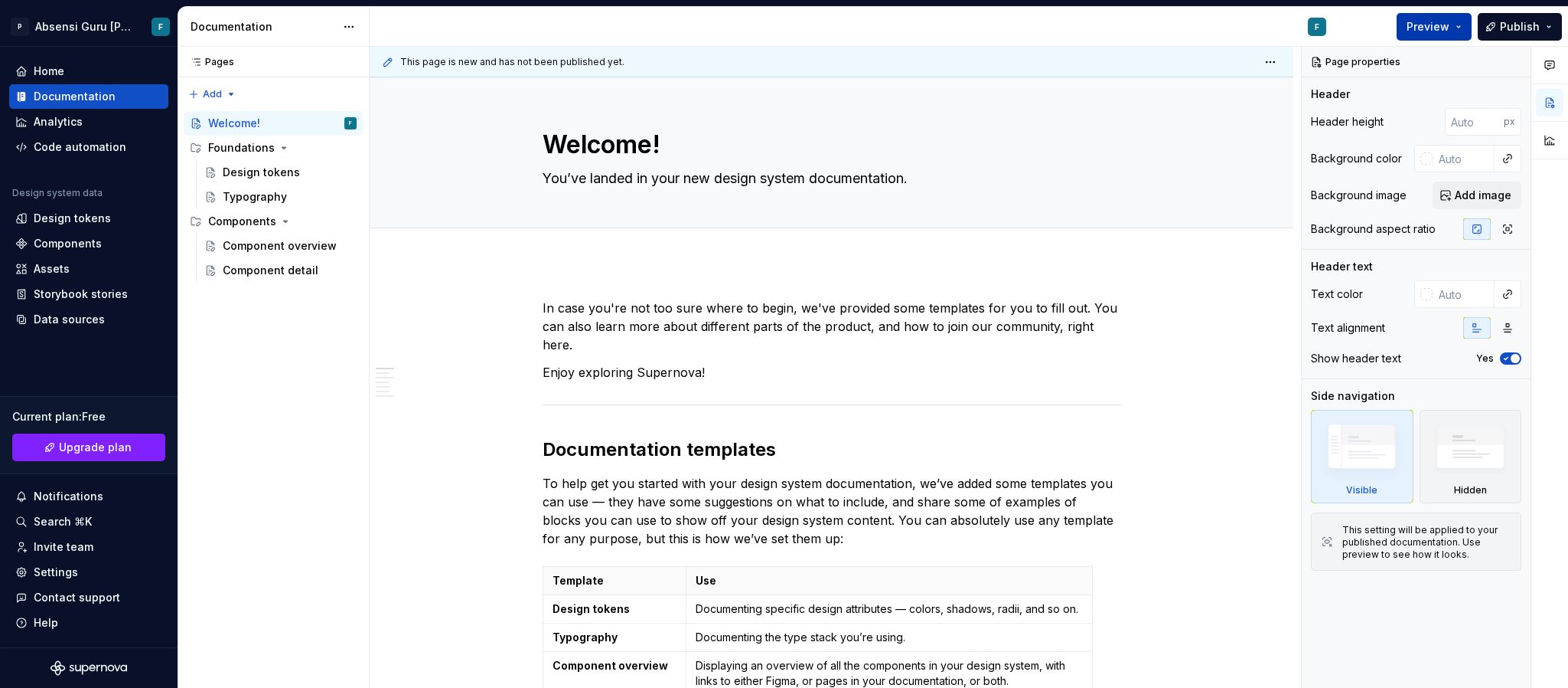
click at [1044, 21] on span "Preview" at bounding box center [1428, 27] width 42 height 15
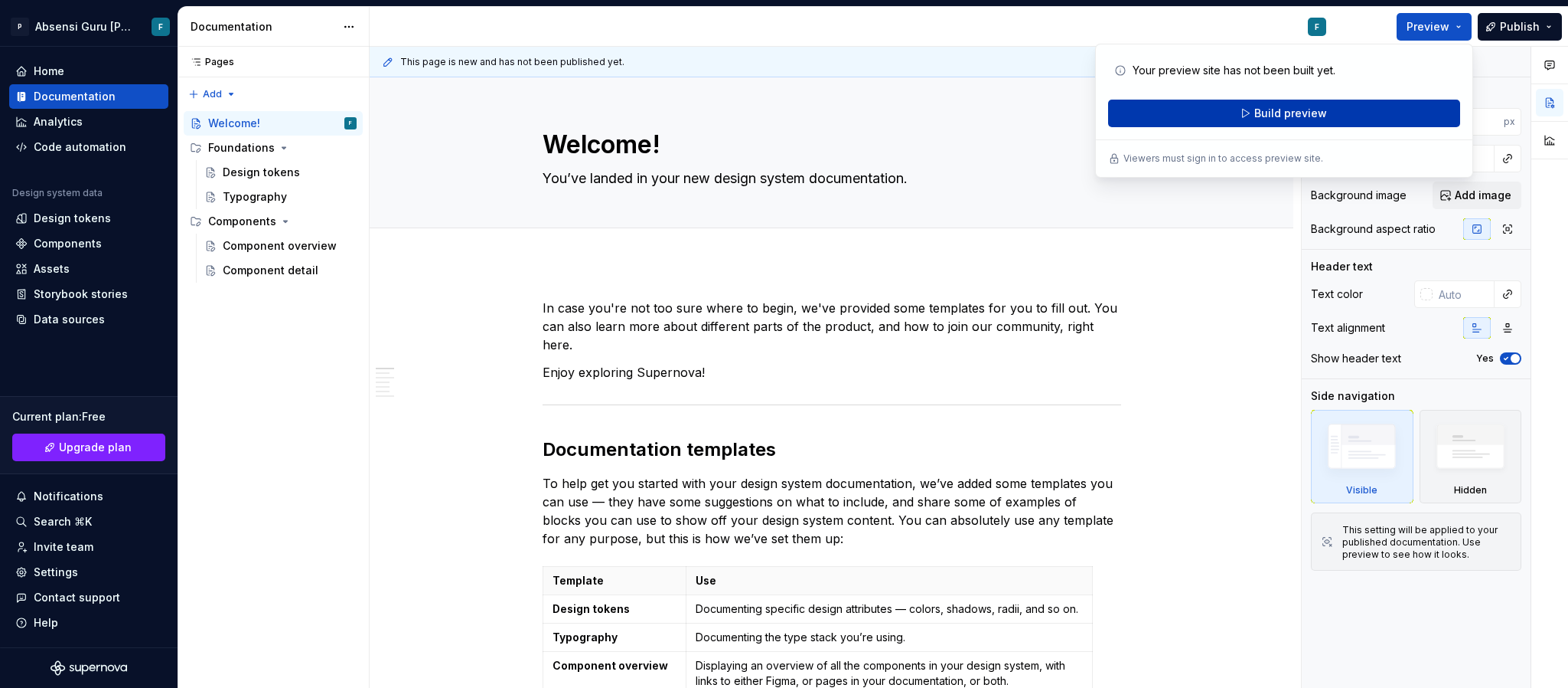
click at [1044, 115] on button "Build preview" at bounding box center [1284, 113] width 352 height 27
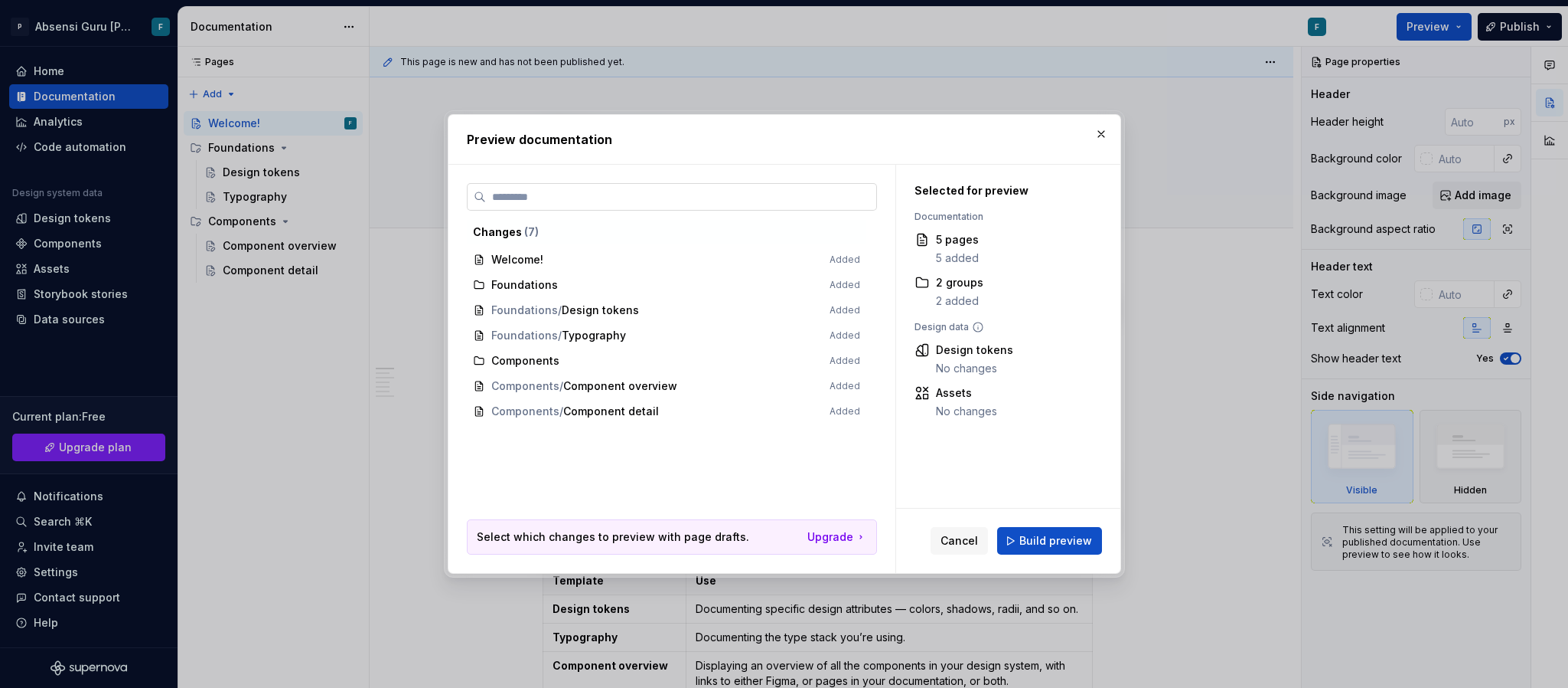
click at [677, 204] on input "search" at bounding box center [681, 196] width 390 height 15
click at [1044, 458] on span "Build preview" at bounding box center [1056, 541] width 73 height 15
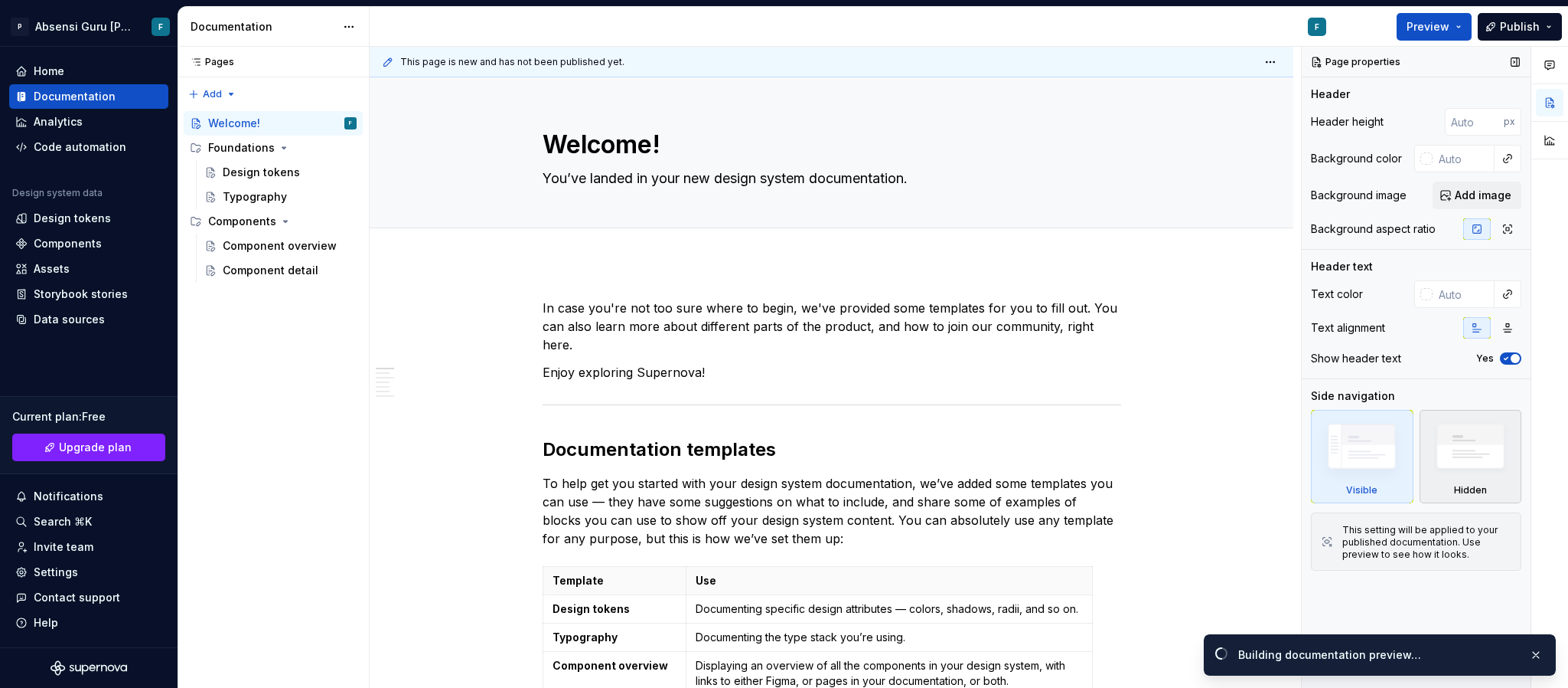
click at [1044, 451] on img at bounding box center [1471, 450] width 88 height 67
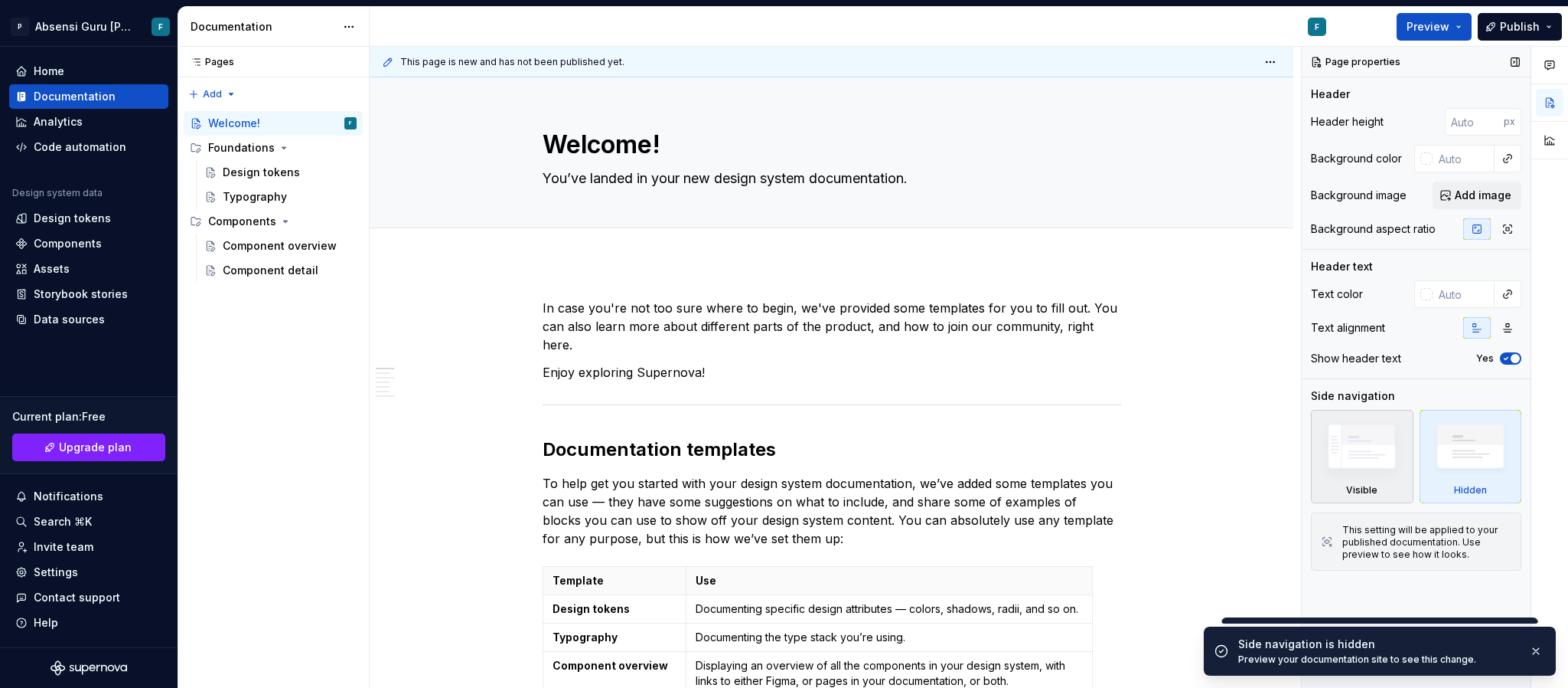
click at [1044, 452] on img at bounding box center [1362, 450] width 88 height 66
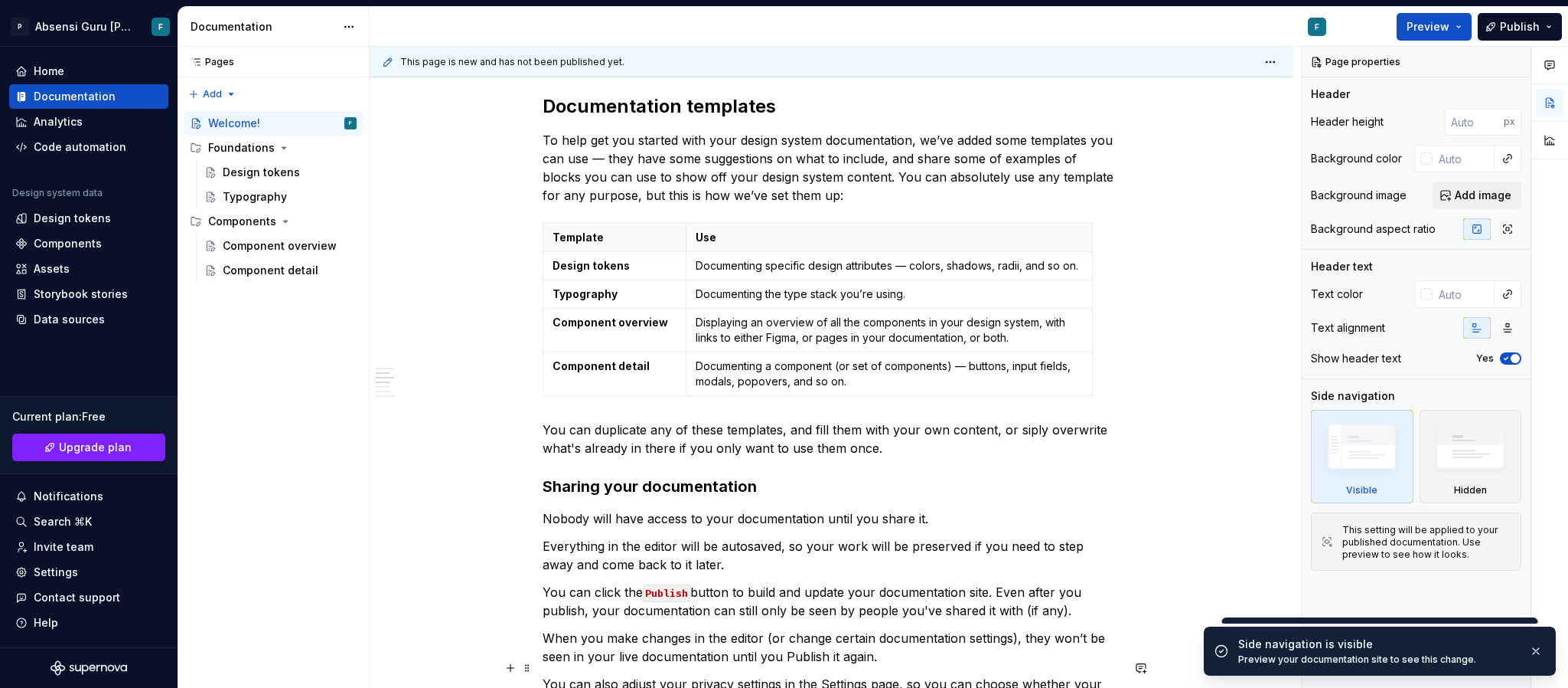
scroll to position [575, 0]
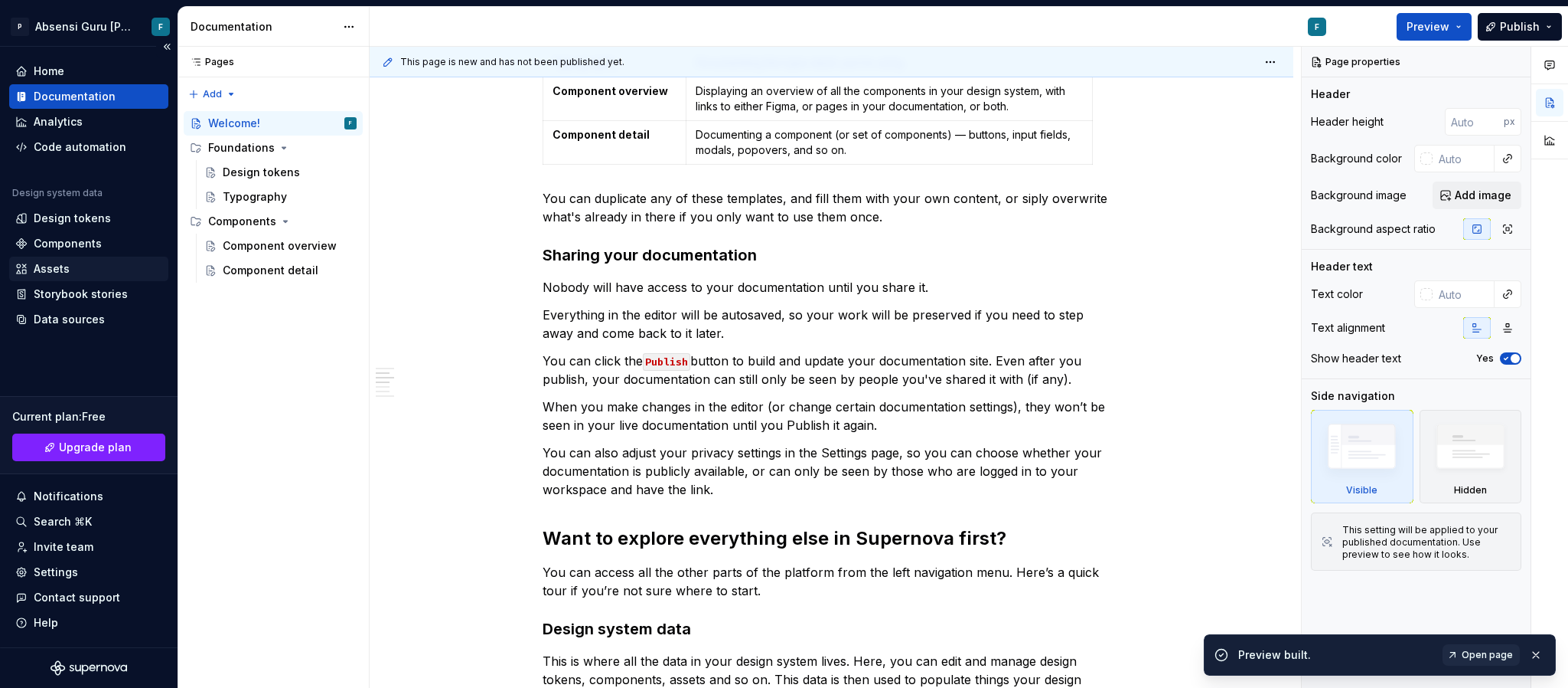
type textarea "*"
click at [115, 316] on div "Data sources" at bounding box center [88, 320] width 147 height 15
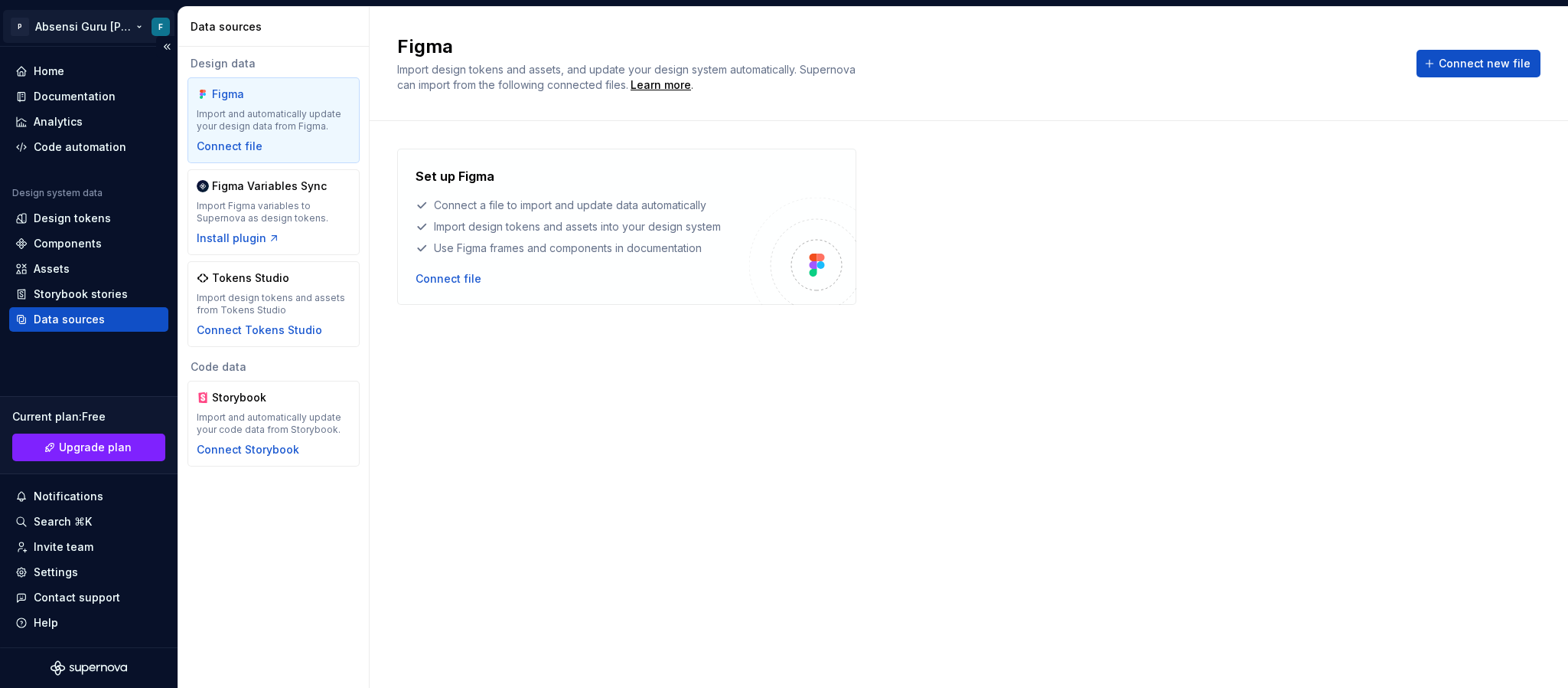
click at [72, 23] on html "P Absensi Guru dan Siswa F Home Documentation Analytics Code automation Design …" at bounding box center [784, 344] width 1568 height 688
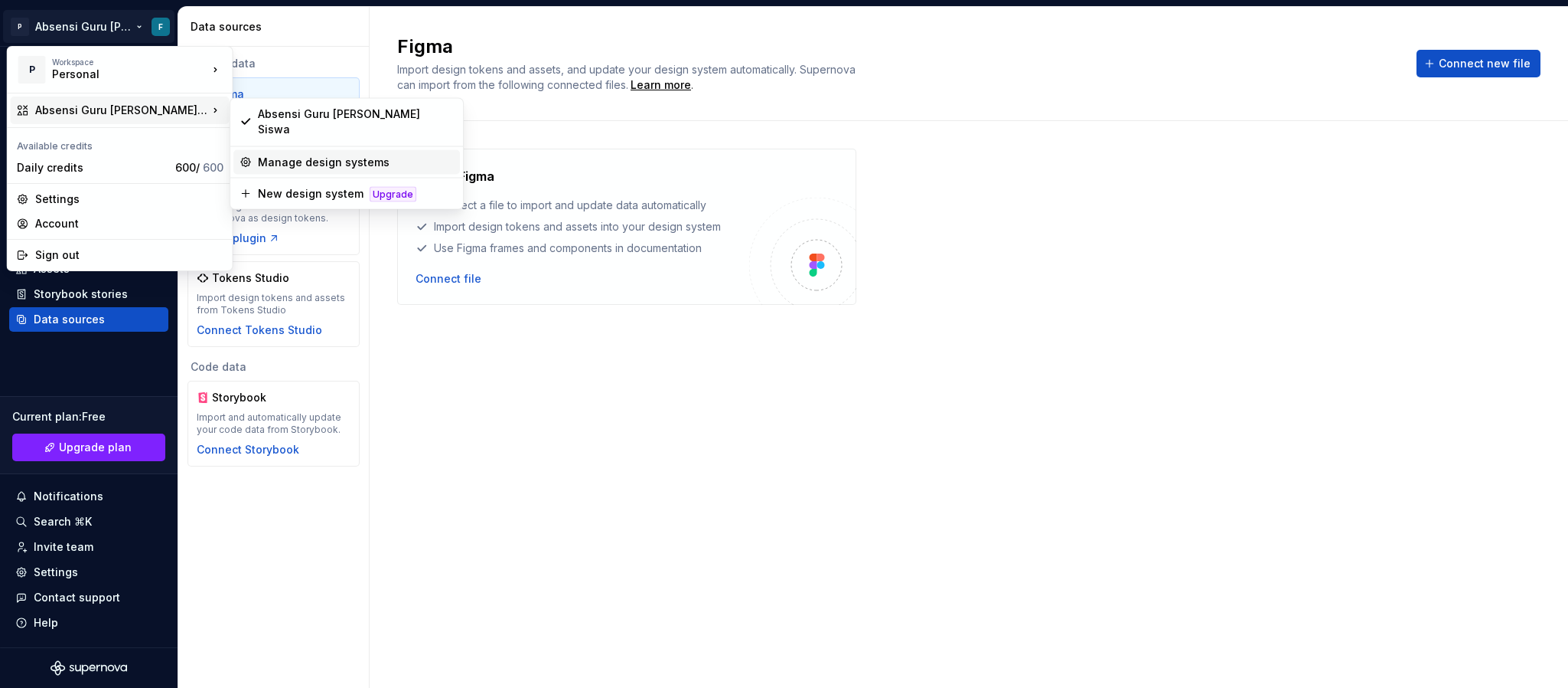
click at [349, 155] on div "Manage design systems" at bounding box center [356, 162] width 196 height 15
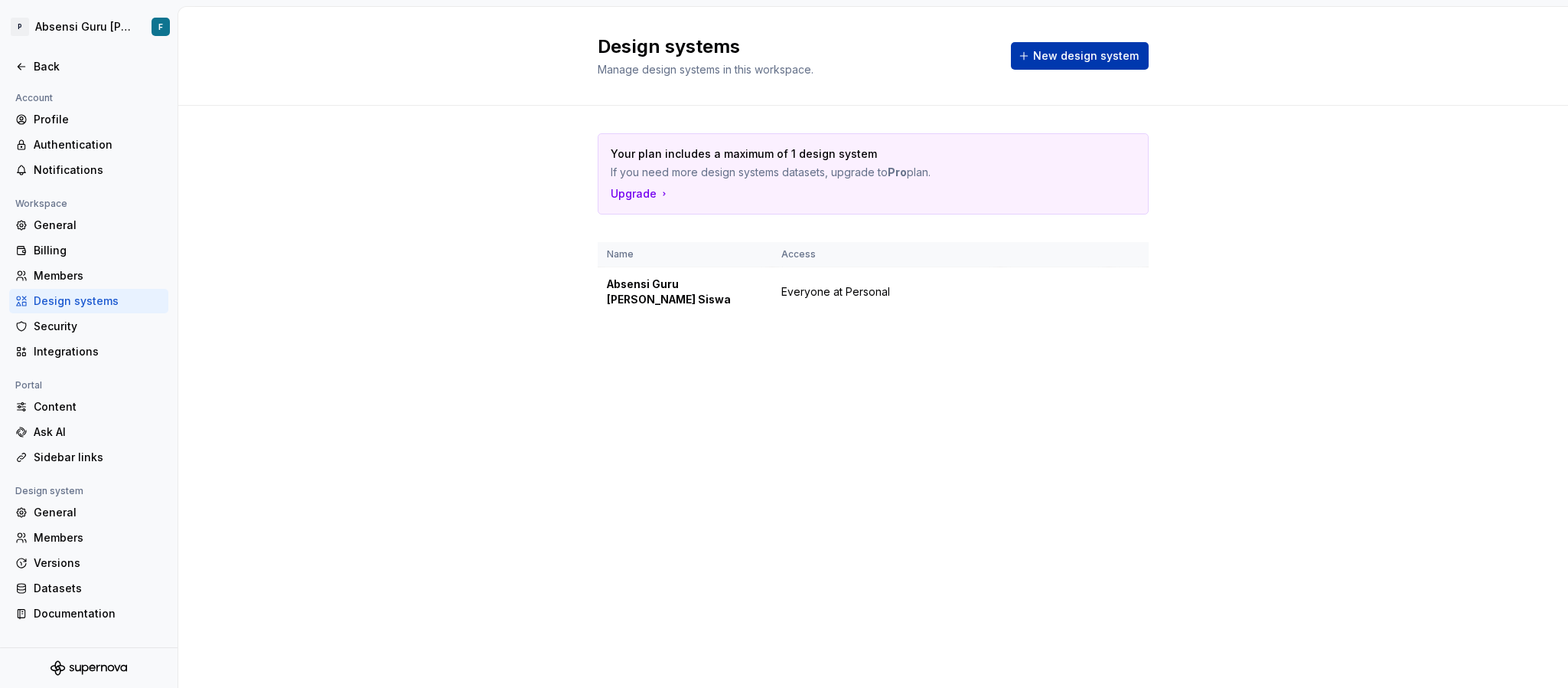
click at [1044, 54] on span "New design system" at bounding box center [1086, 56] width 105 height 15
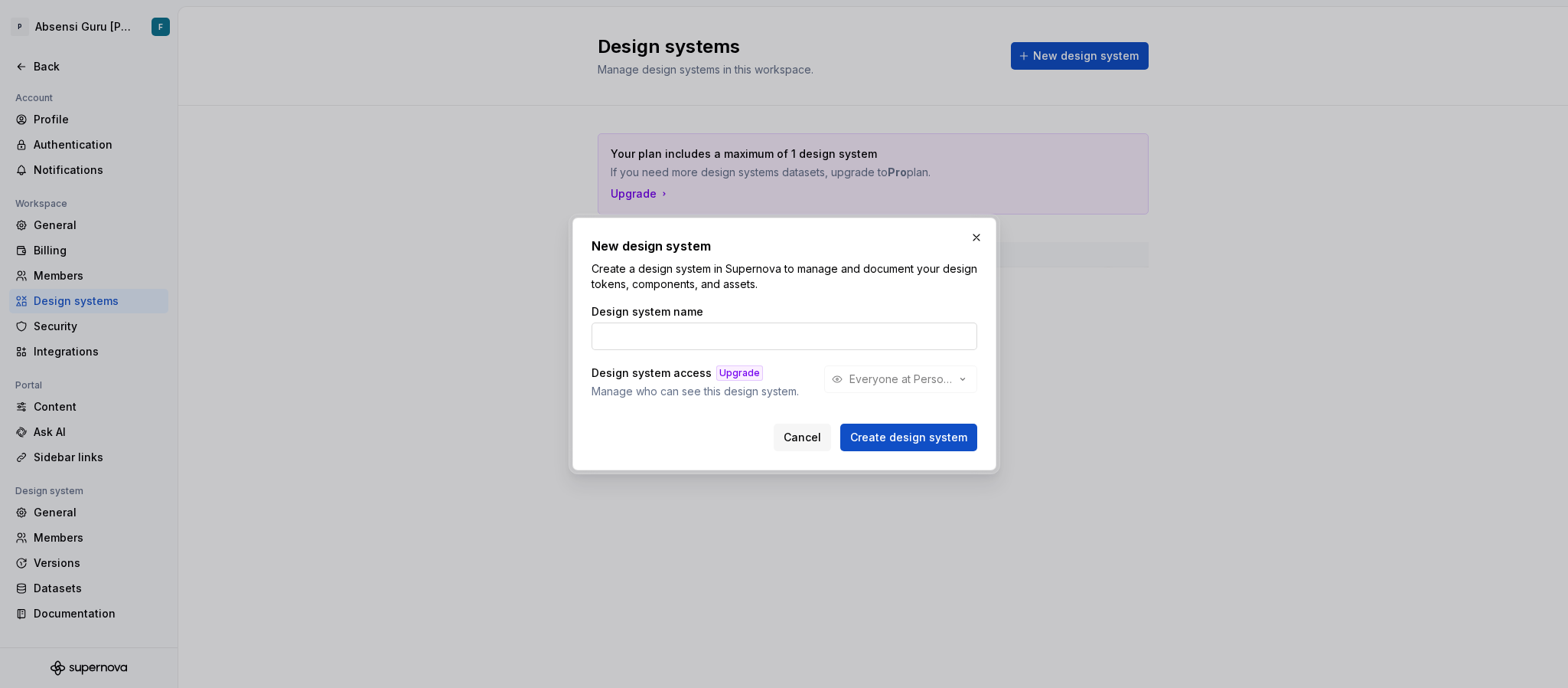
click at [834, 336] on input "Design system name" at bounding box center [784, 336] width 386 height 27
type input "MA Tahfidh"
click at [921, 432] on span "Create design system" at bounding box center [909, 437] width 117 height 15
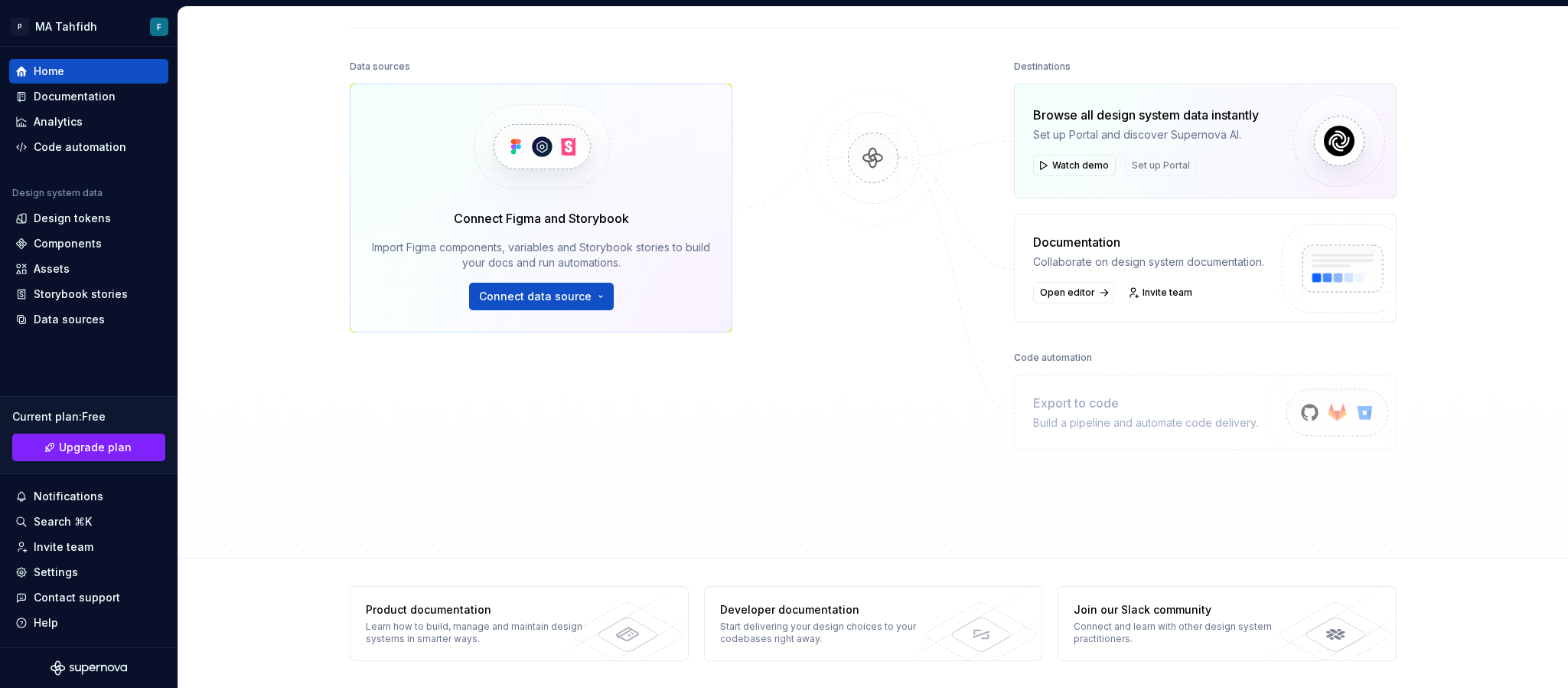
scroll to position [164, 0]
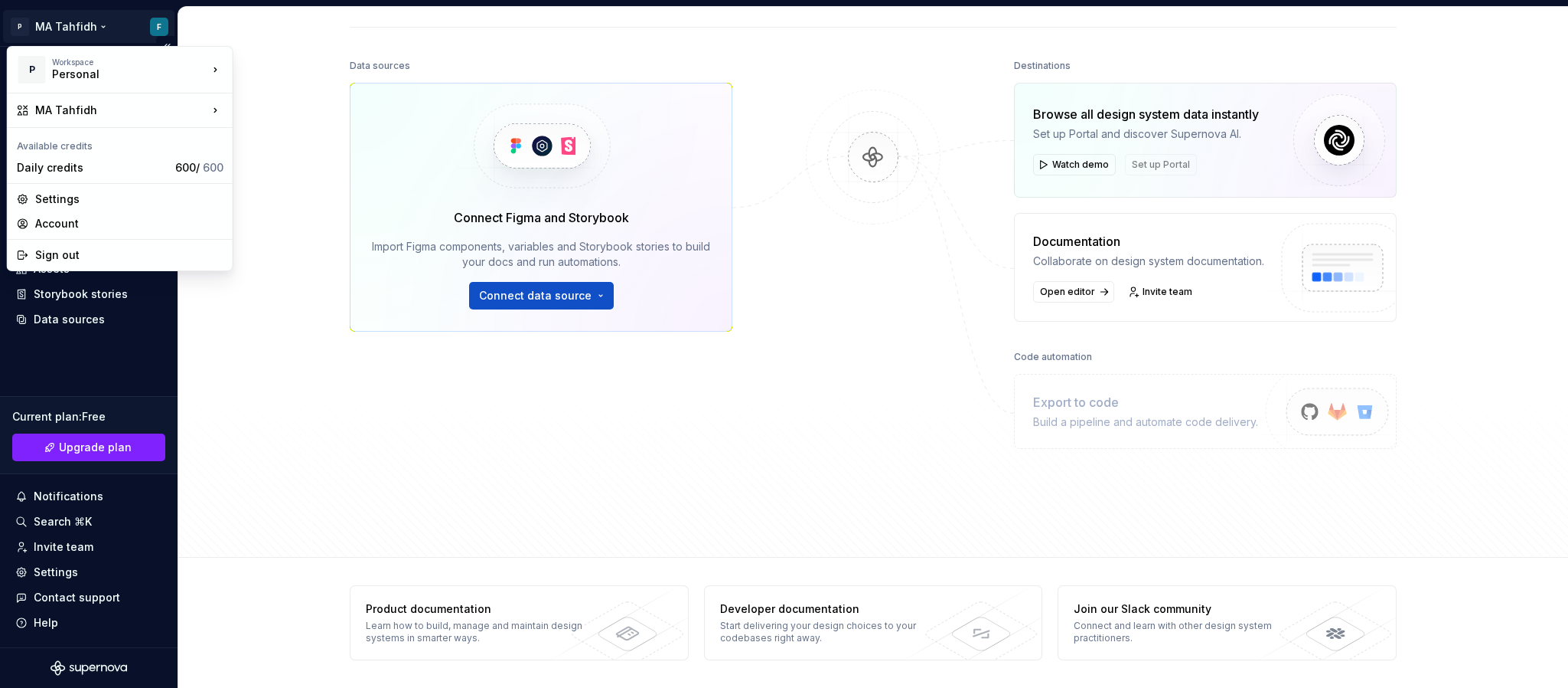
click at [55, 26] on html "P MA Tahfidh F Home Documentation Analytics Code automation Design system data …" at bounding box center [784, 344] width 1568 height 688
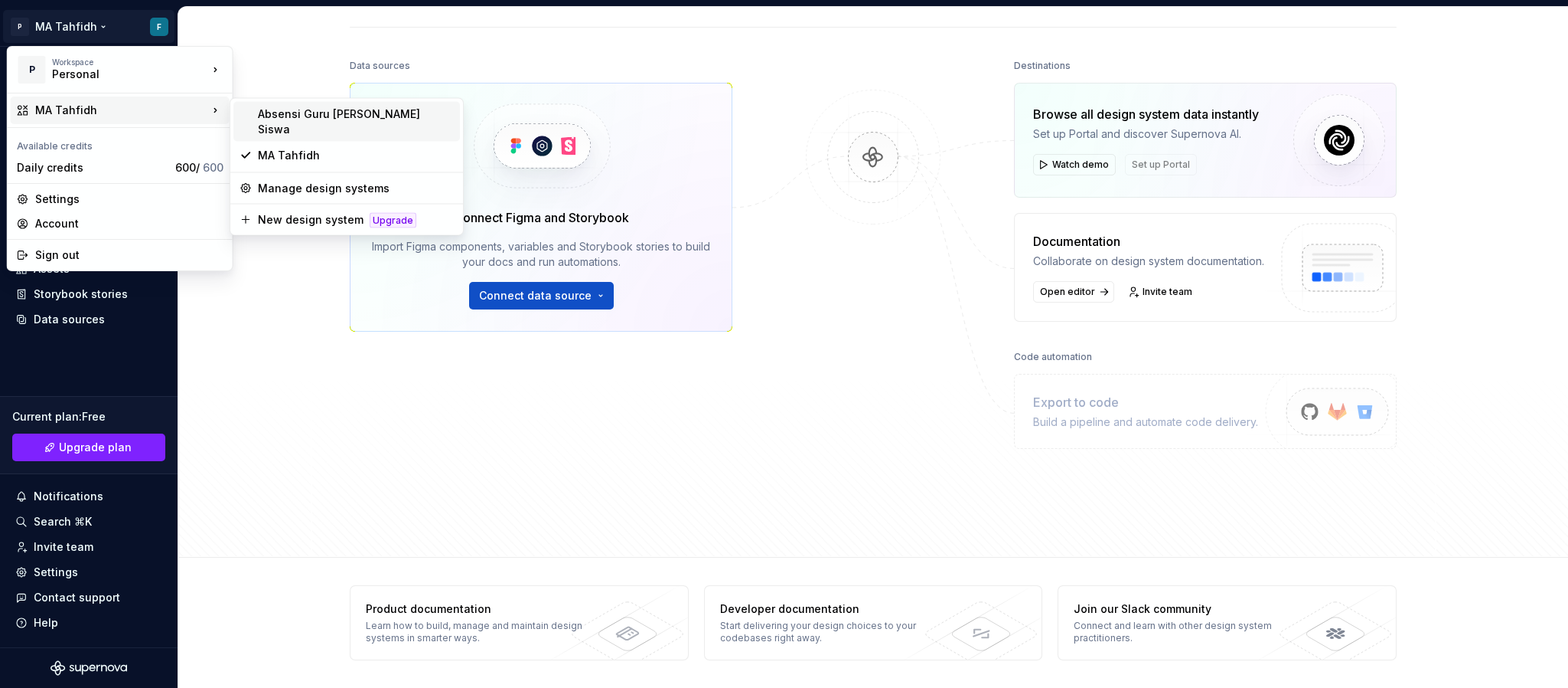
click at [297, 111] on div "Absensi Guru dan Siswa" at bounding box center [356, 122] width 196 height 31
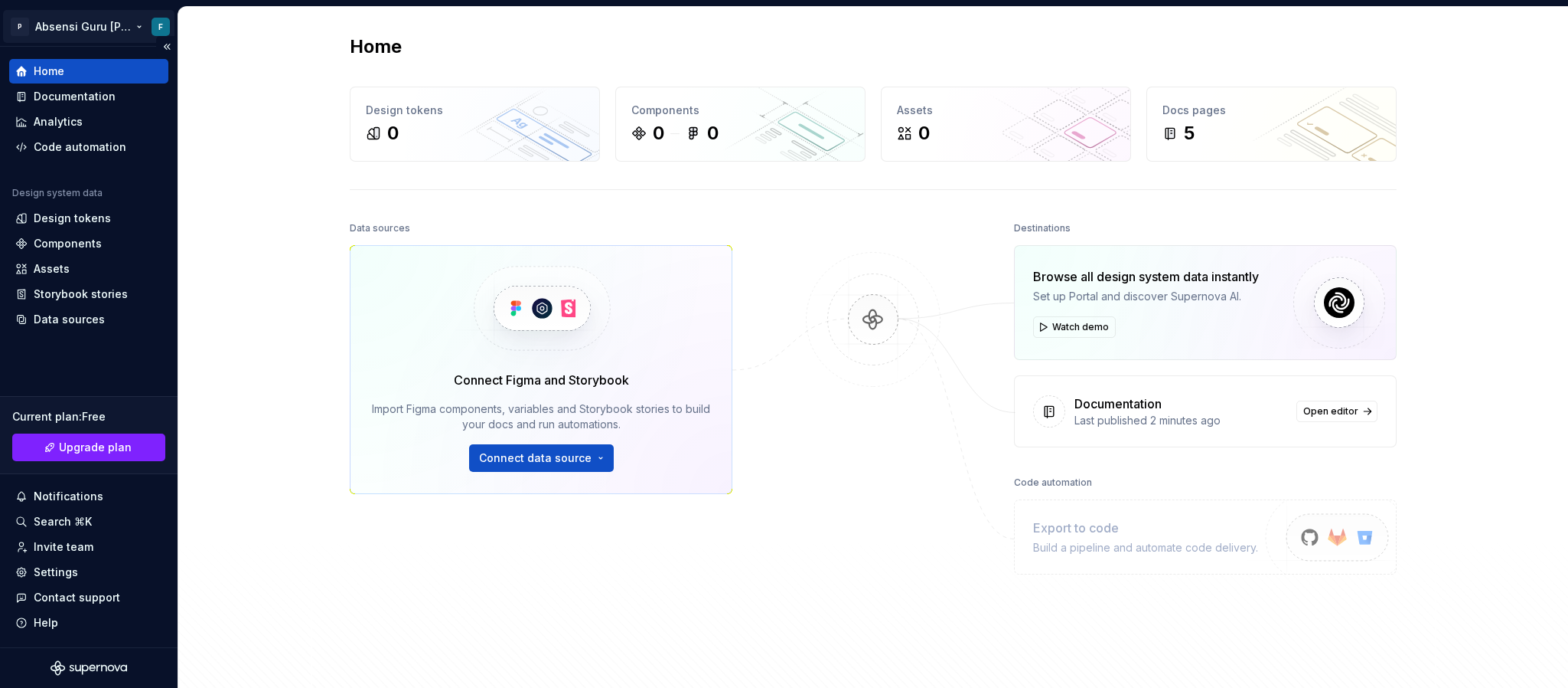
click at [163, 21] on html "P Absensi Guru dan Siswa F Home Documentation Analytics Code automation Design …" at bounding box center [784, 344] width 1568 height 688
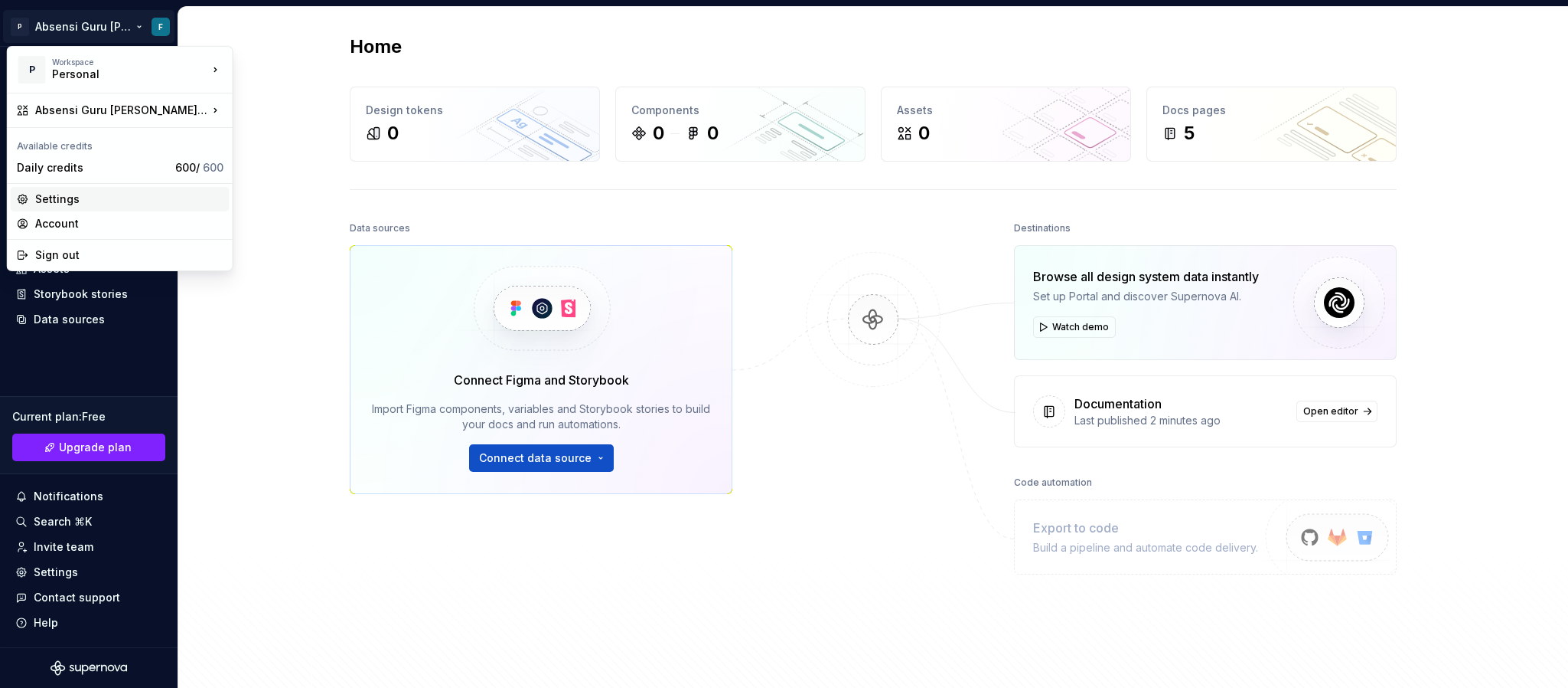
click at [104, 200] on div "Settings" at bounding box center [129, 199] width 189 height 15
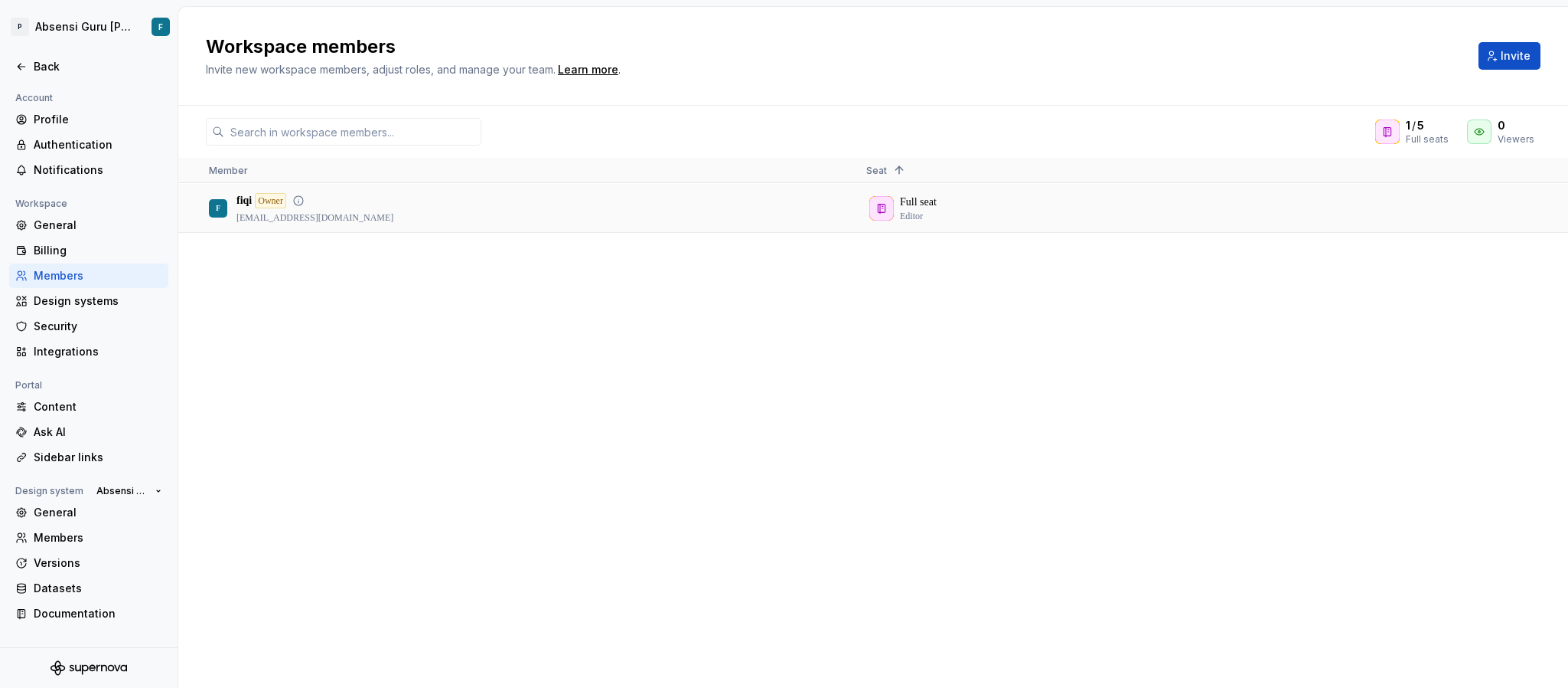
click at [286, 208] on div "Owner" at bounding box center [270, 201] width 31 height 15
click at [81, 458] on div "Datasets" at bounding box center [98, 588] width 128 height 15
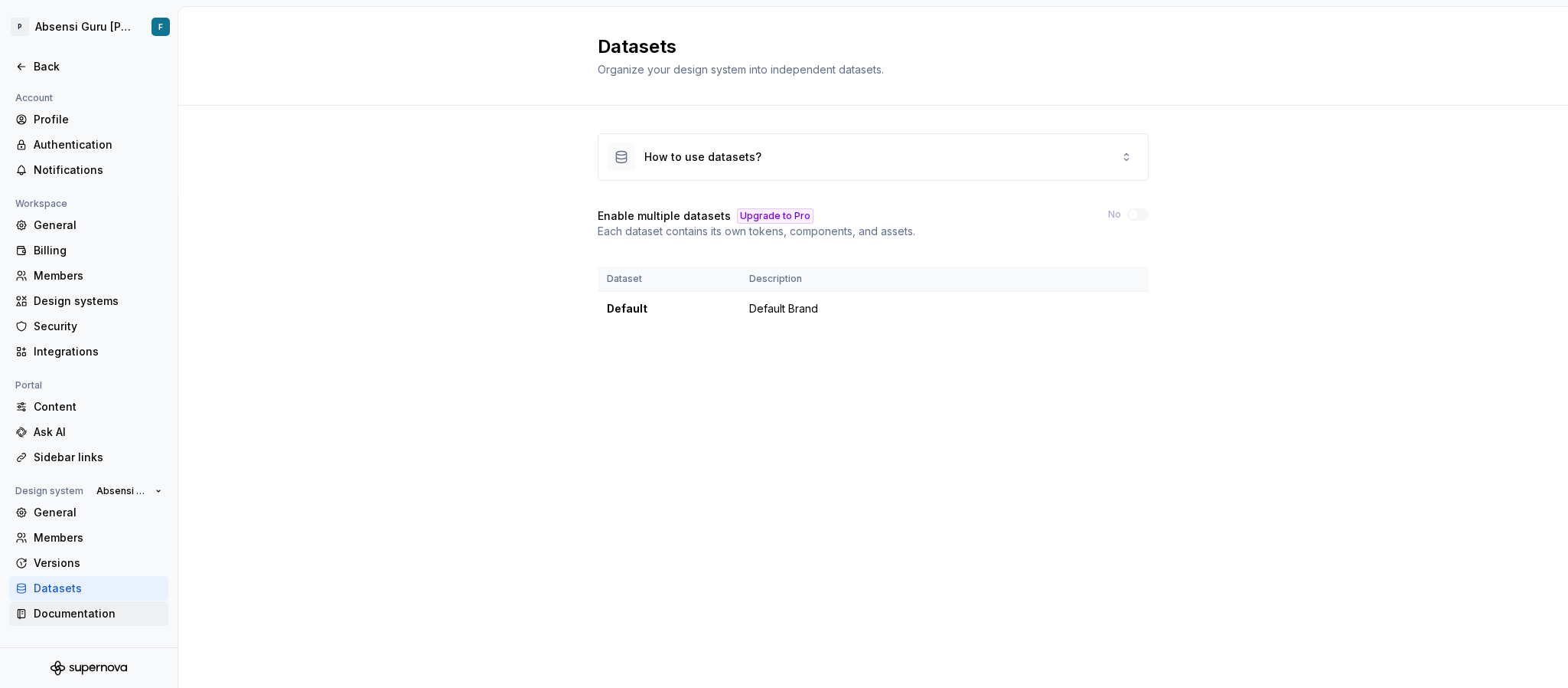
click at [83, 458] on div "Documentation" at bounding box center [98, 613] width 128 height 15
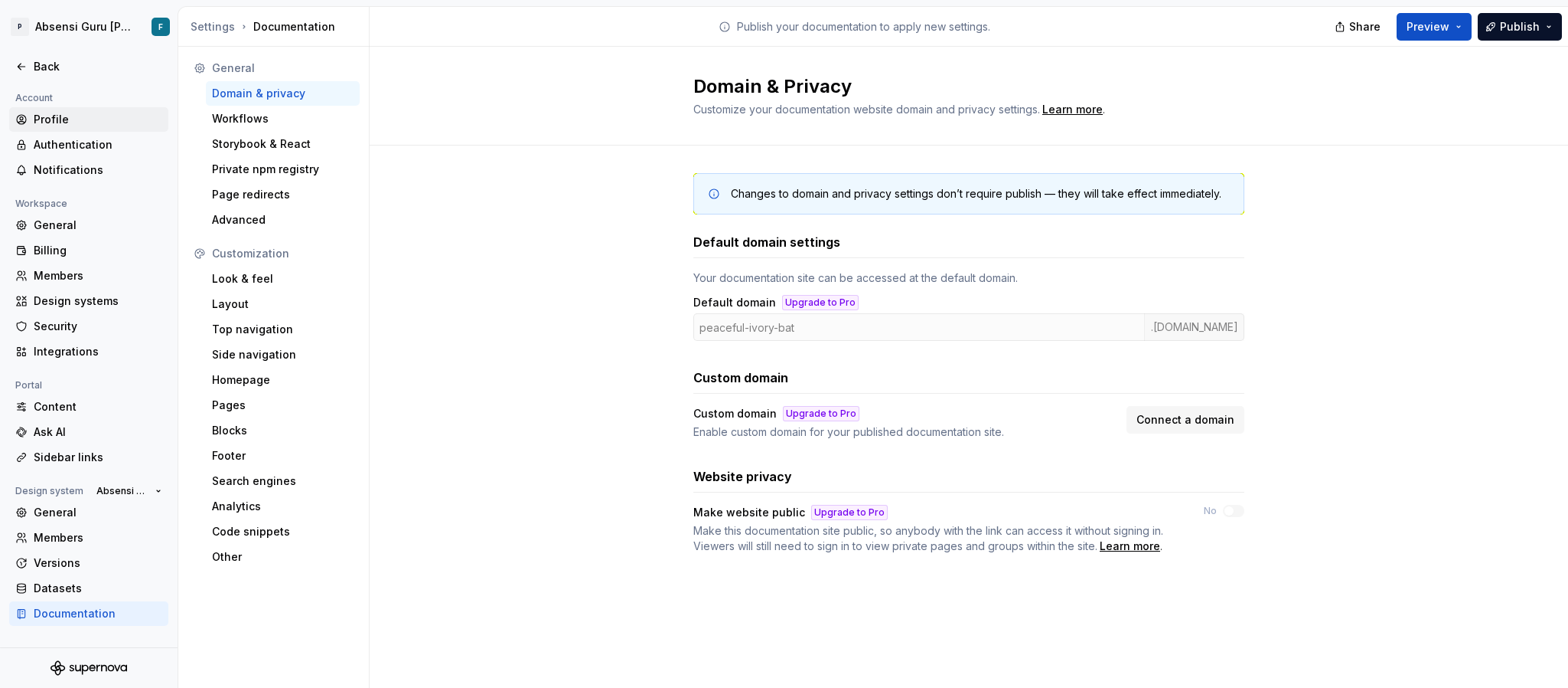
click at [58, 113] on div "Profile" at bounding box center [98, 119] width 128 height 15
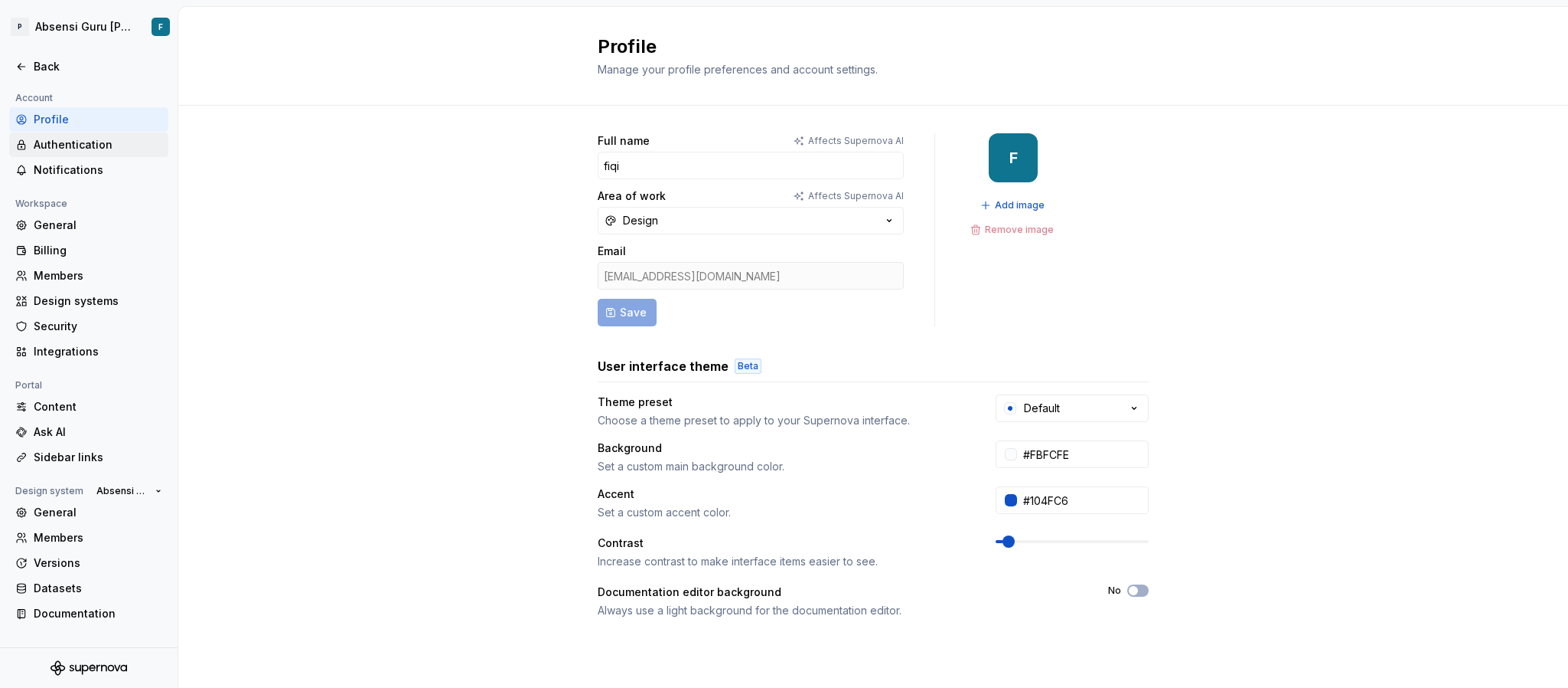
click at [65, 145] on div "Authentication" at bounding box center [98, 145] width 128 height 15
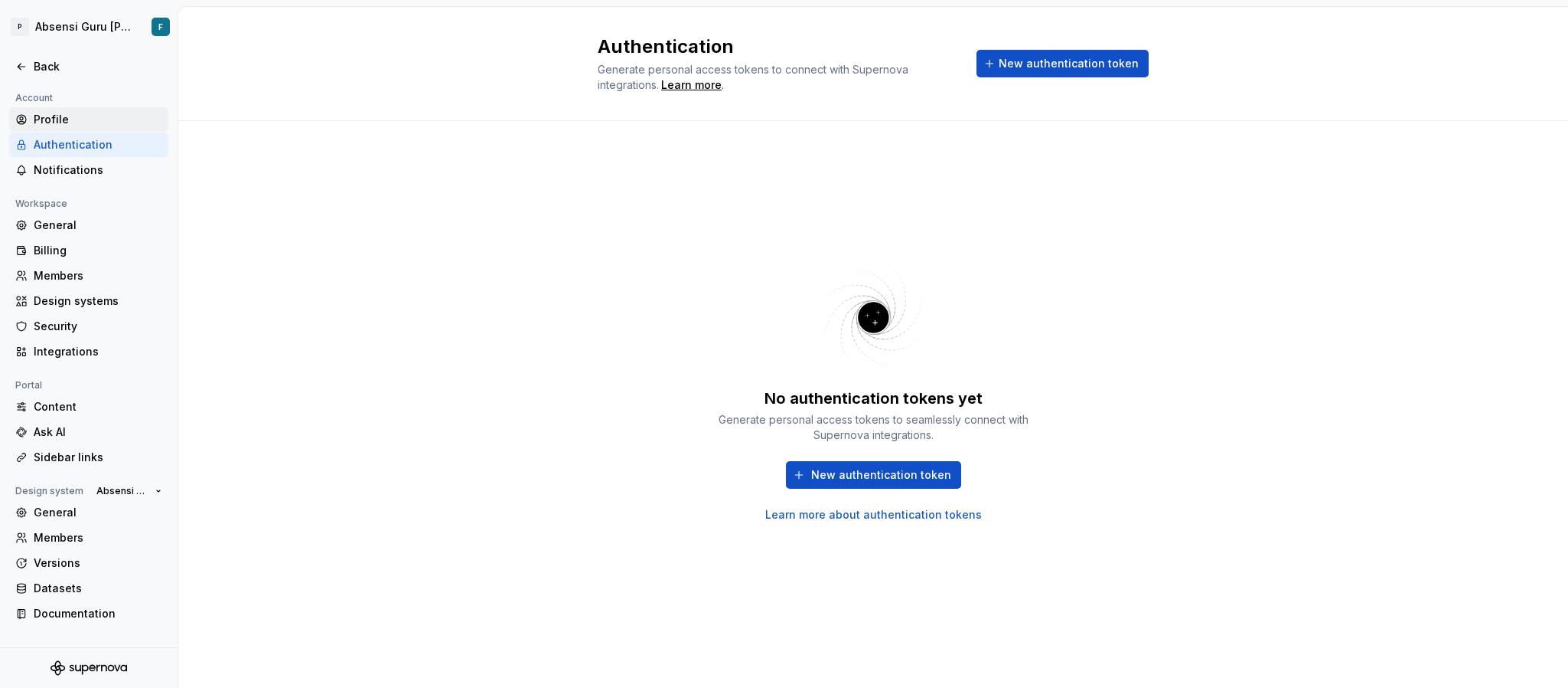
click at [37, 113] on div "Profile" at bounding box center [98, 119] width 128 height 15
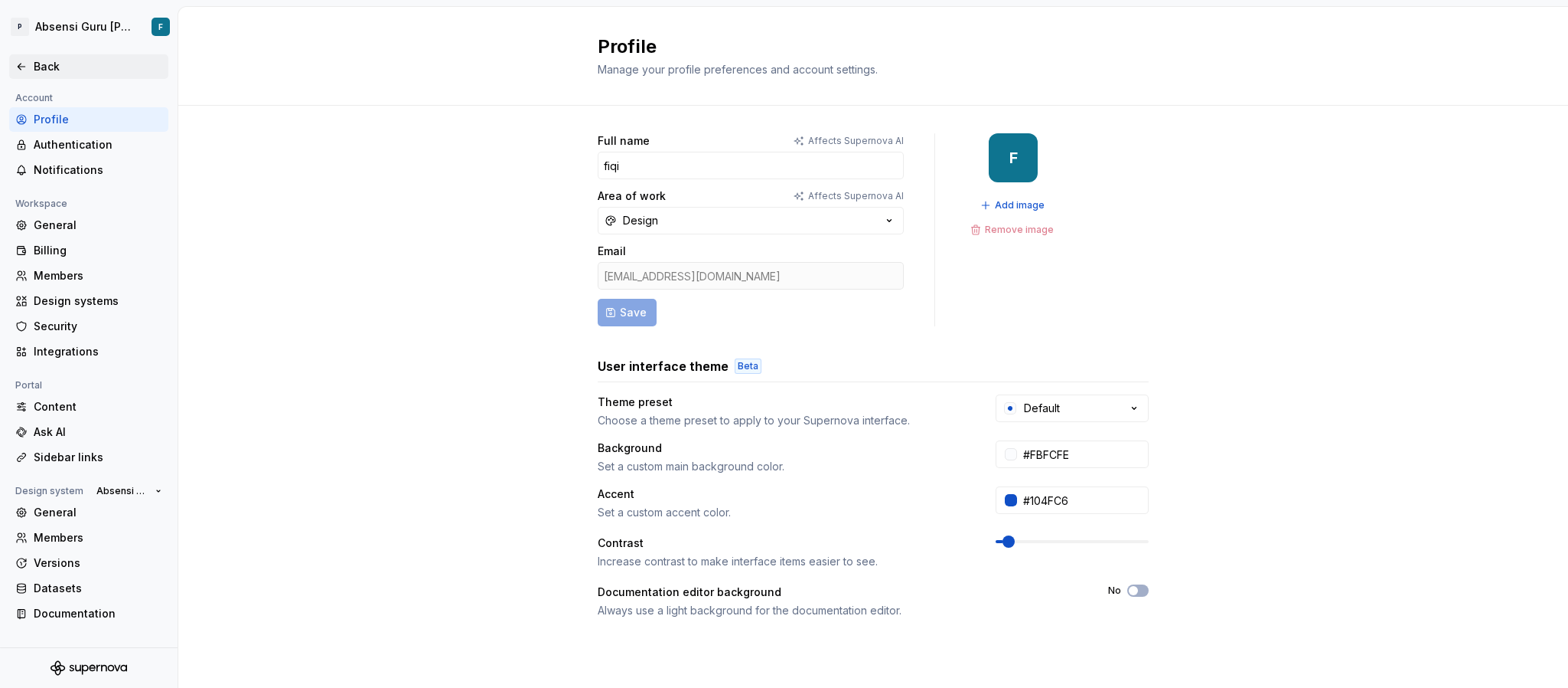
click at [48, 60] on div "Back" at bounding box center [98, 66] width 128 height 15
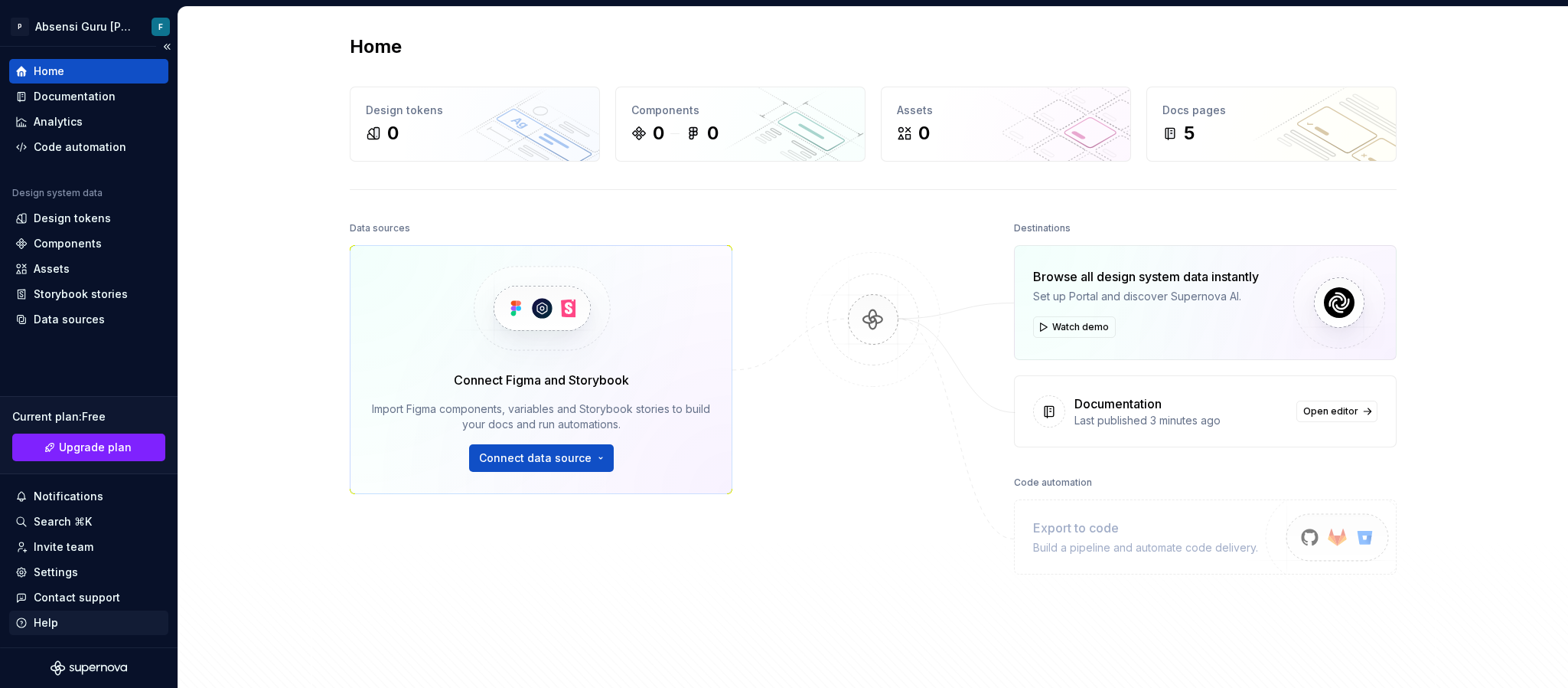
click at [63, 458] on div "Help" at bounding box center [88, 623] width 147 height 15
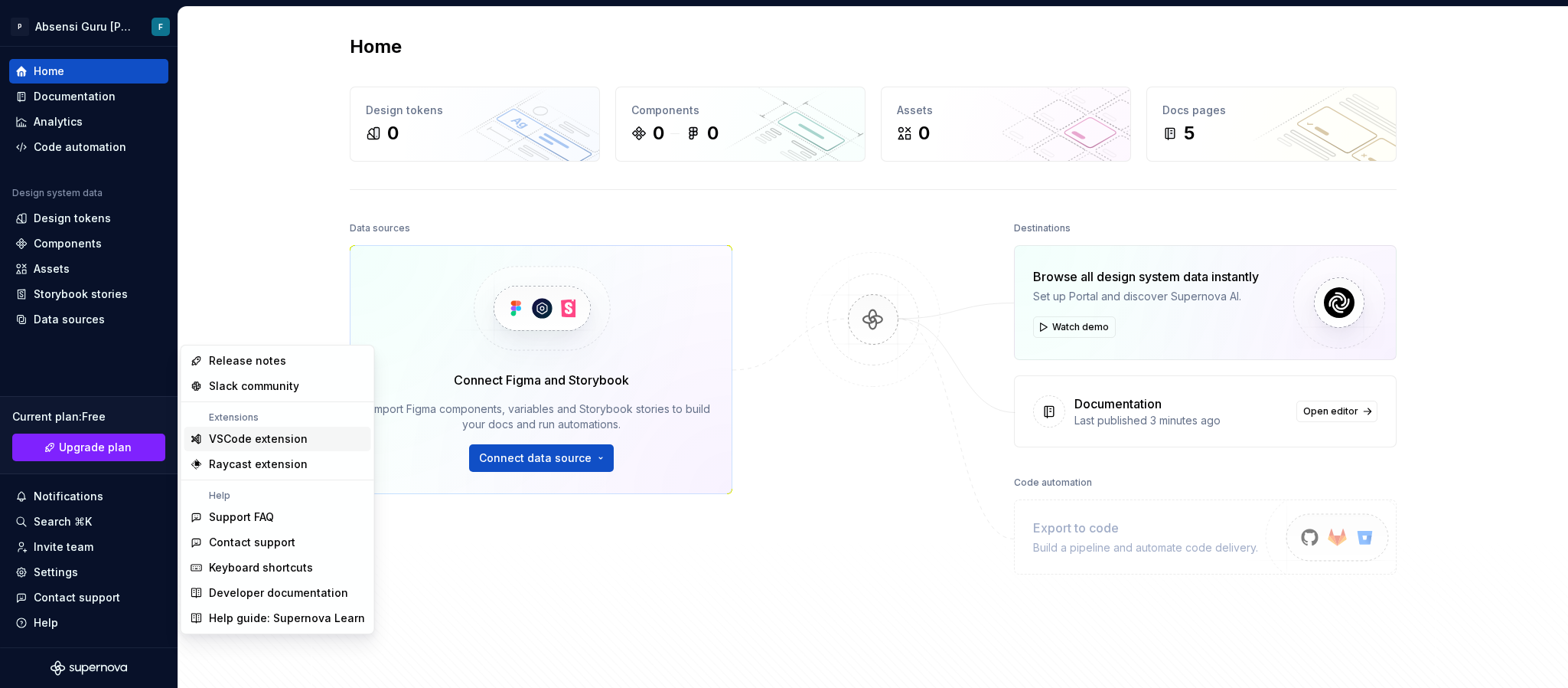
click at [256, 435] on div "VSCode extension" at bounding box center [258, 439] width 99 height 15
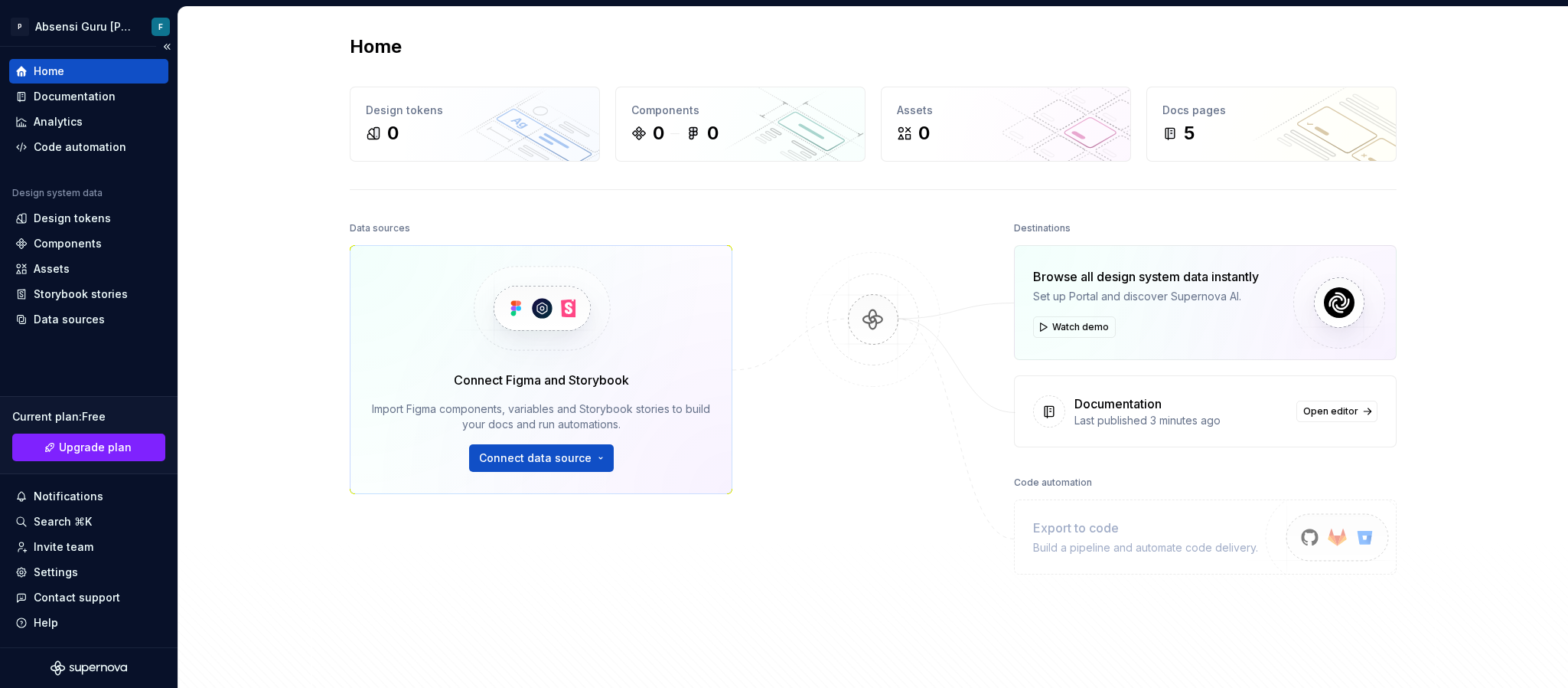
click at [88, 458] on icon "Supernova Logo" at bounding box center [88, 668] width 76 height 15
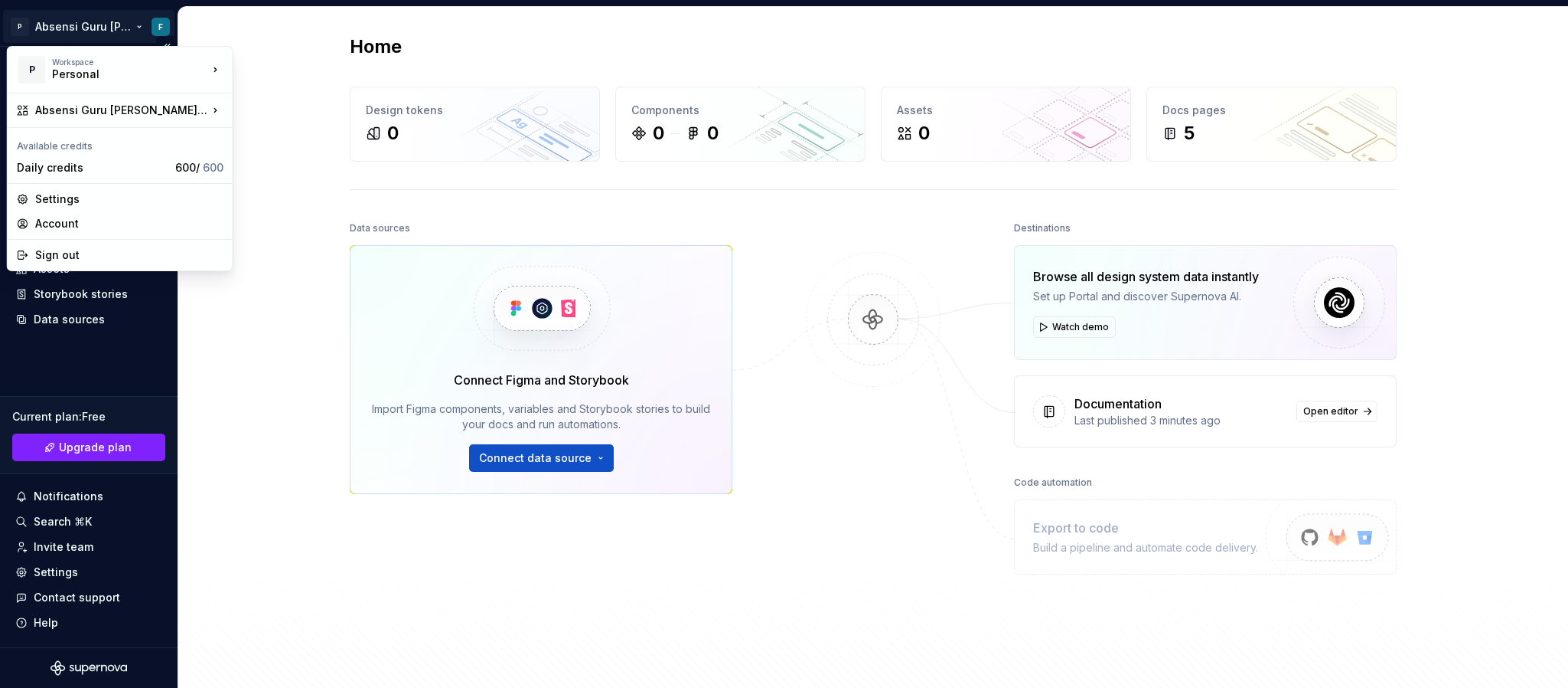
click at [161, 24] on html "P Absensi Guru dan Siswa F Home Documentation Analytics Code automation Design …" at bounding box center [784, 344] width 1568 height 688
click at [104, 225] on div "Account" at bounding box center [129, 224] width 189 height 15
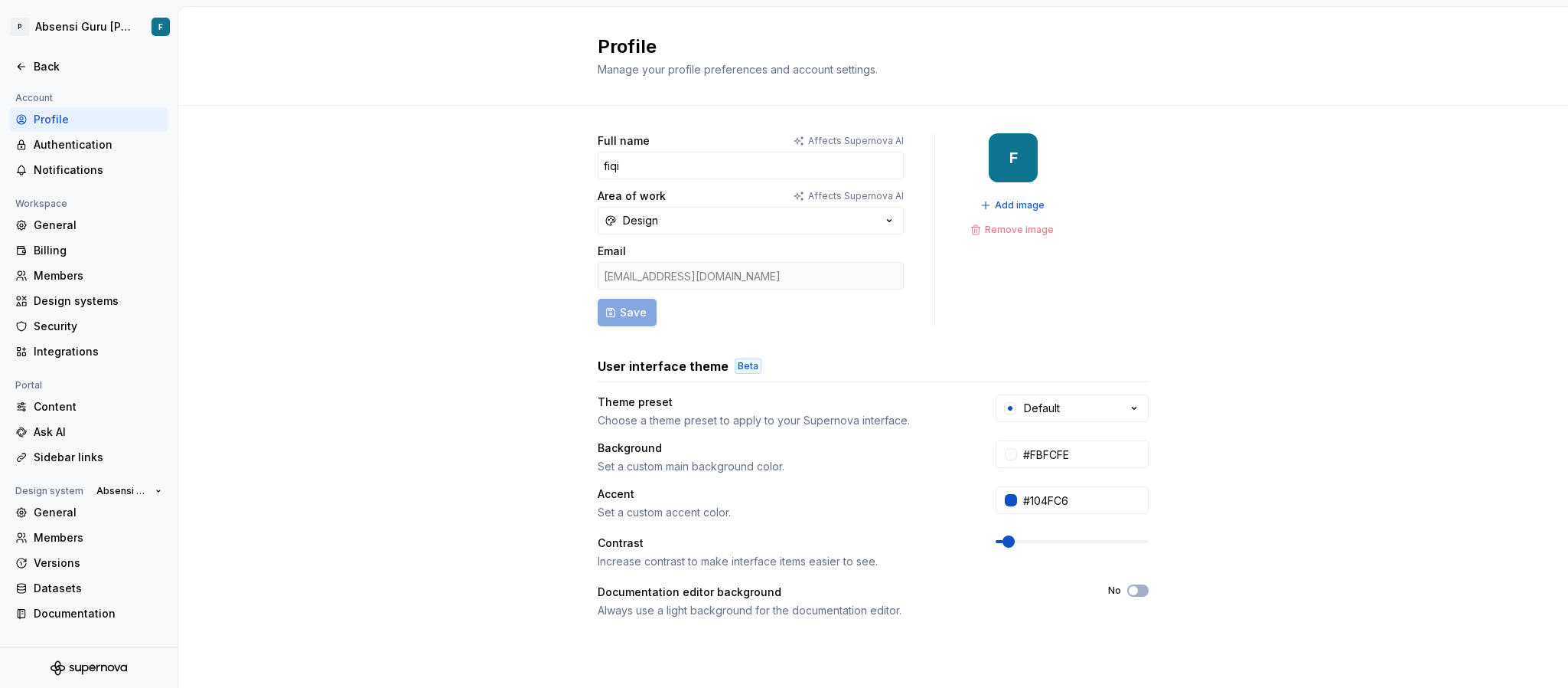
click at [1010, 159] on div "F" at bounding box center [1014, 157] width 8 height 12
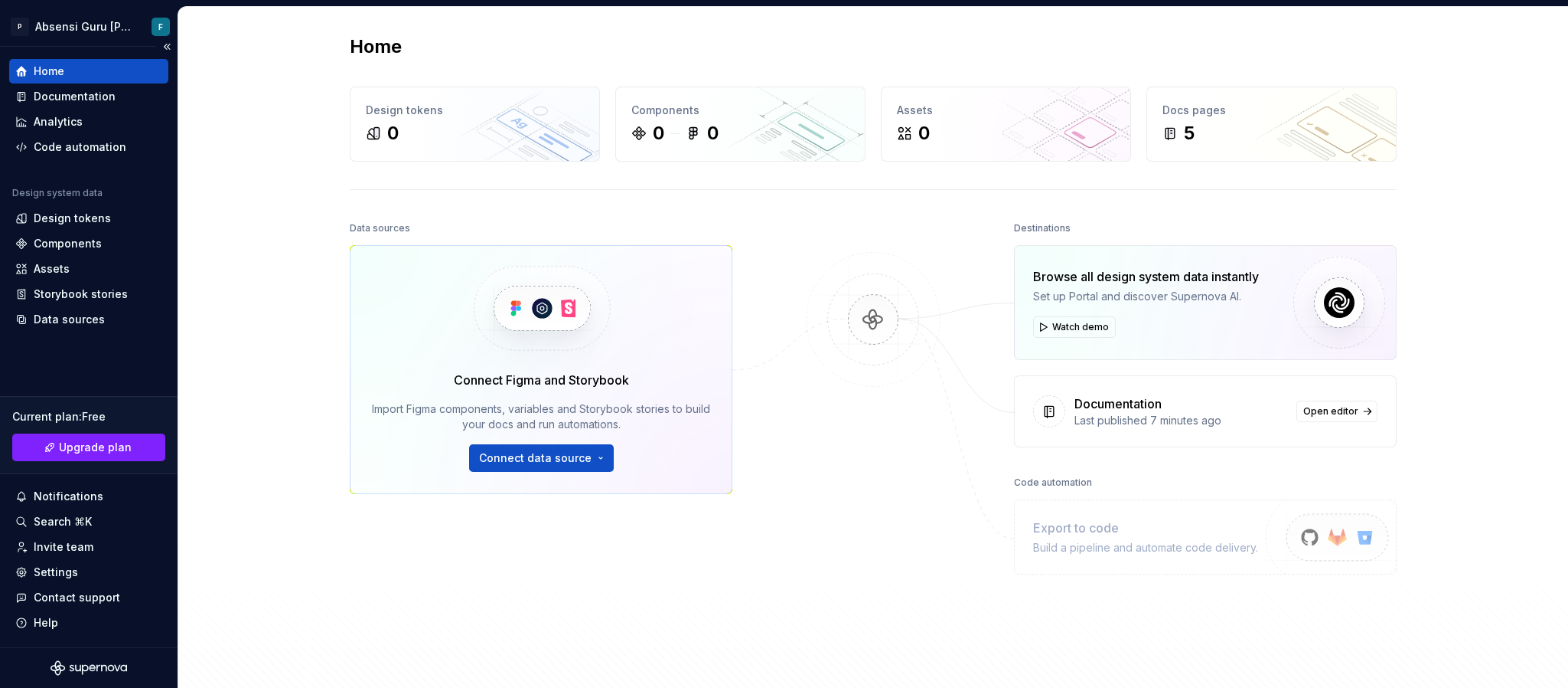
click at [104, 74] on div "Home" at bounding box center [88, 71] width 147 height 15
click at [74, 566] on div "Settings" at bounding box center [56, 572] width 44 height 15
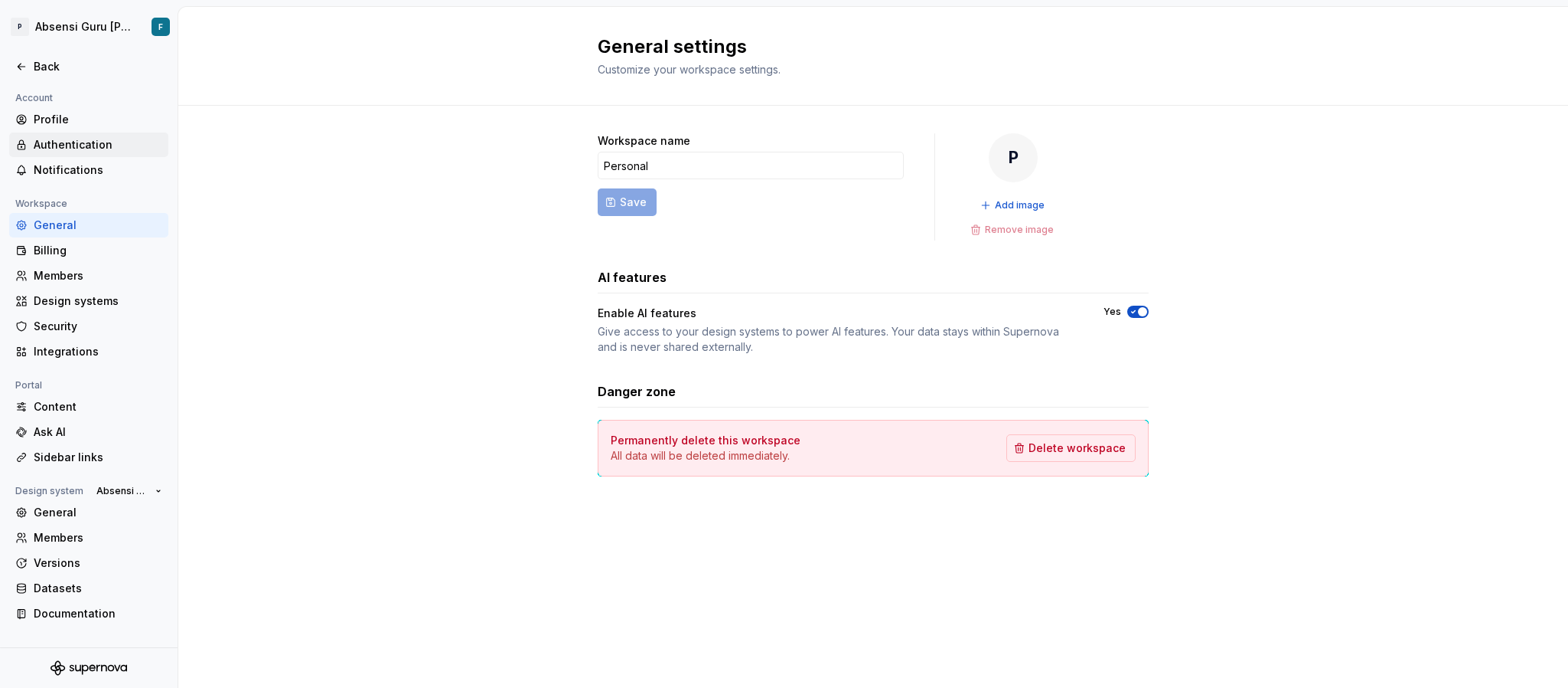
click at [94, 138] on div "Authentication" at bounding box center [98, 145] width 128 height 15
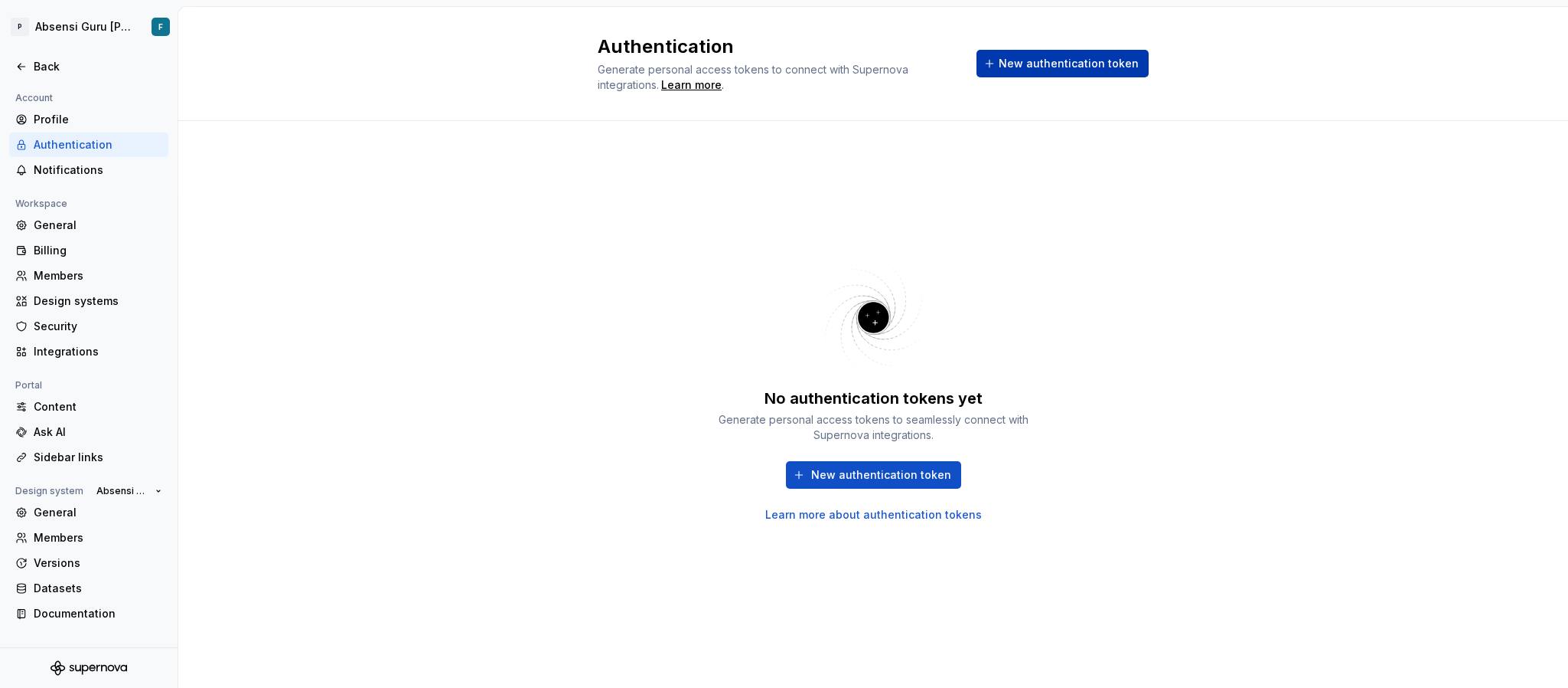
click at [999, 65] on button "New authentication token" at bounding box center [1062, 64] width 173 height 27
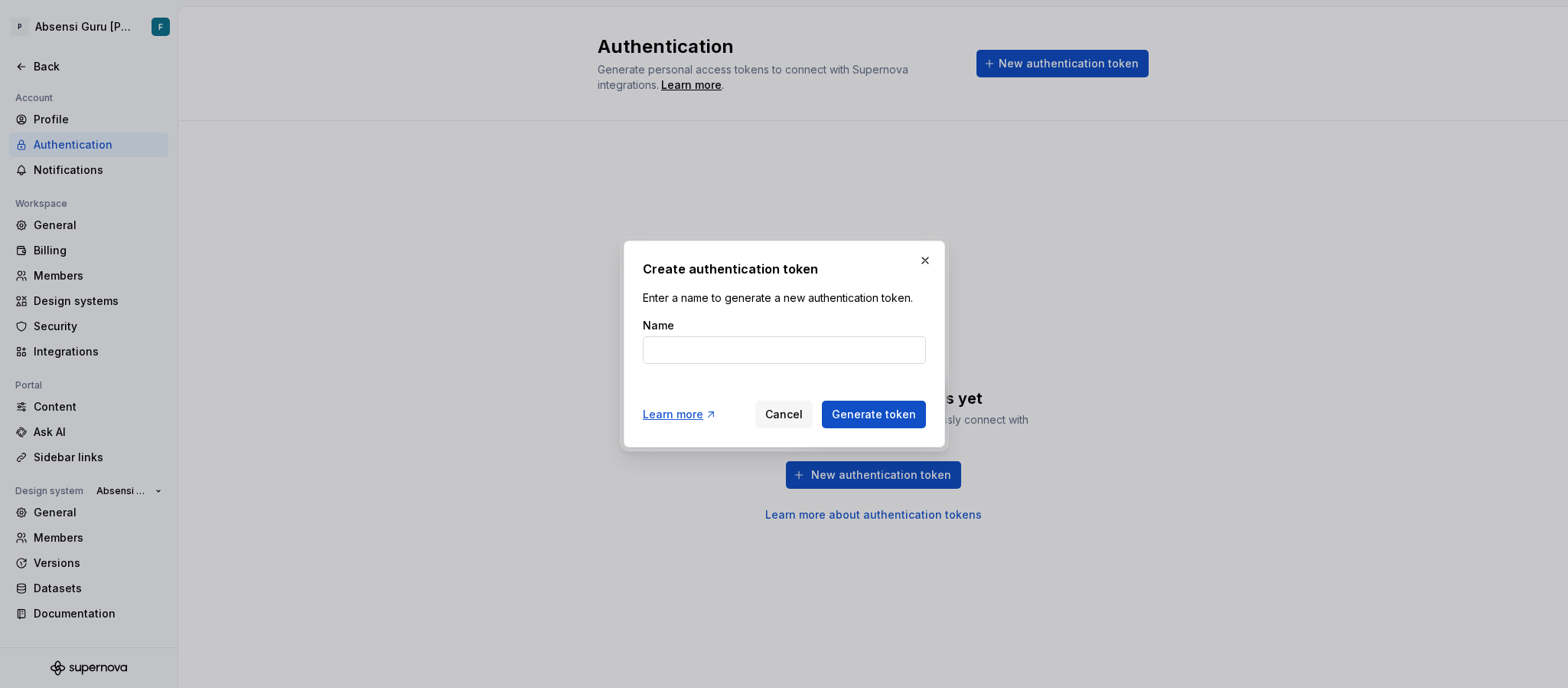
click at [728, 344] on input "Name" at bounding box center [784, 350] width 283 height 27
type input "M"
click at [707, 356] on input "Burung" at bounding box center [784, 350] width 283 height 27
type input "Burung"
click at [855, 412] on span "Generate token" at bounding box center [874, 414] width 84 height 15
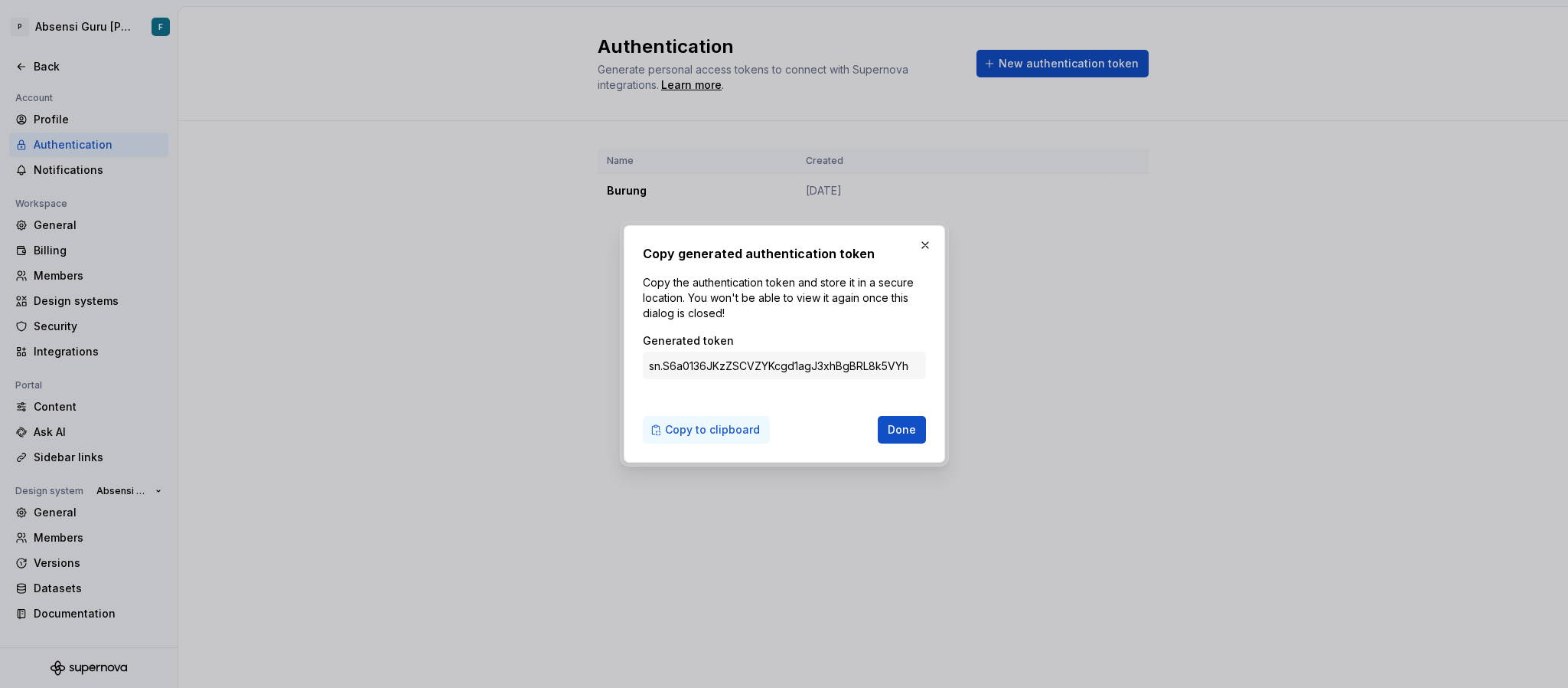
click at [724, 433] on span "Copy to clipboard" at bounding box center [713, 429] width 95 height 15
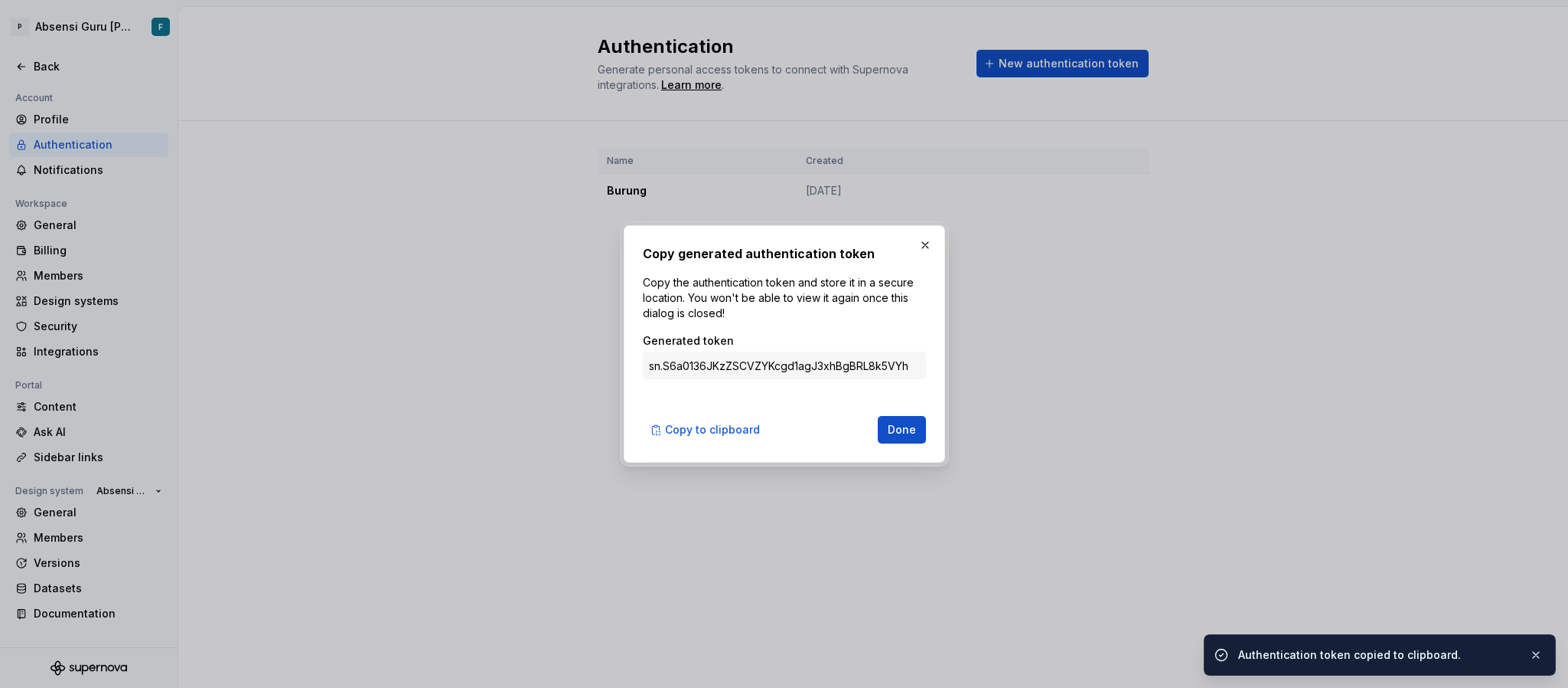
drag, startPoint x: 892, startPoint y: 435, endPoint x: 461, endPoint y: 549, distance: 445.8
click at [875, 433] on div "Copy to clipboard Done" at bounding box center [784, 427] width 283 height 34
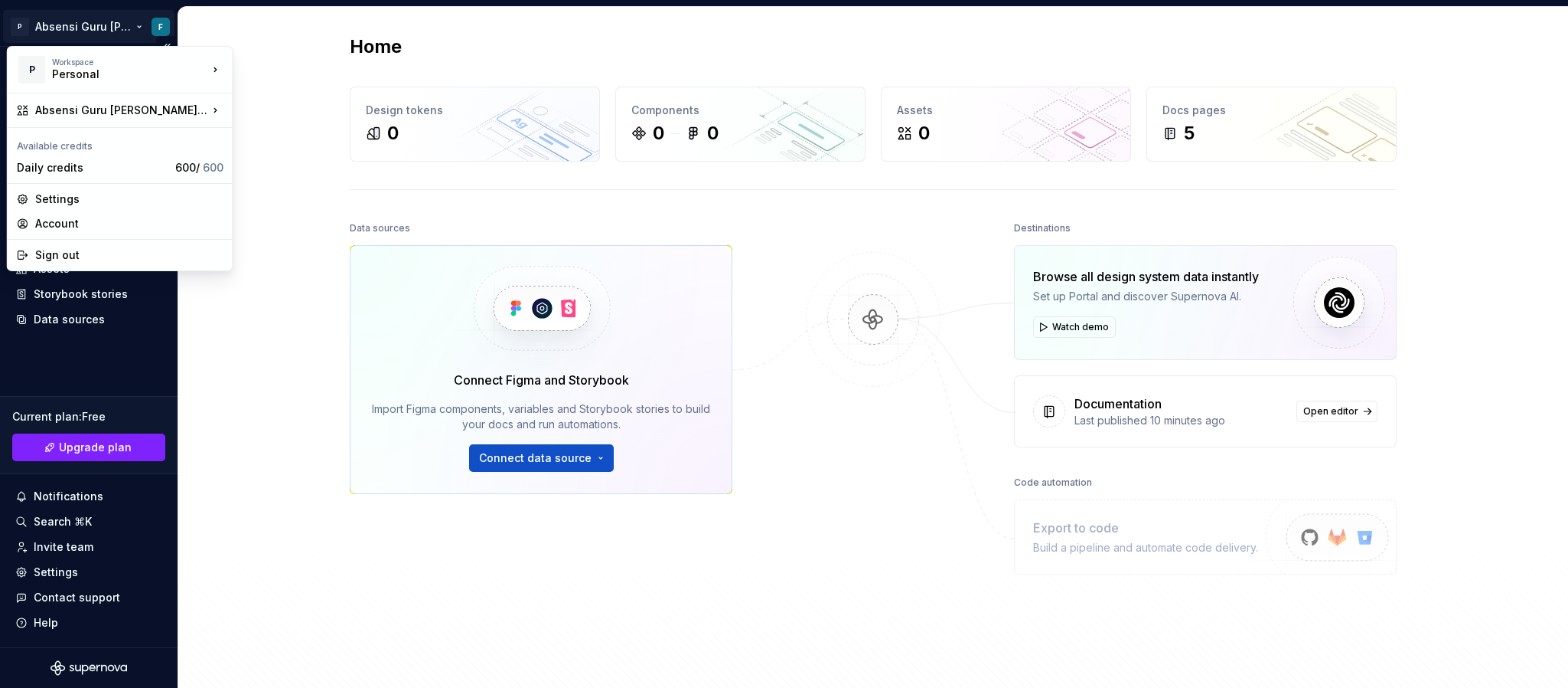
click at [86, 26] on html "P Absensi Guru dan Siswa F Home Documentation Analytics Code automation Design …" at bounding box center [784, 344] width 1568 height 688
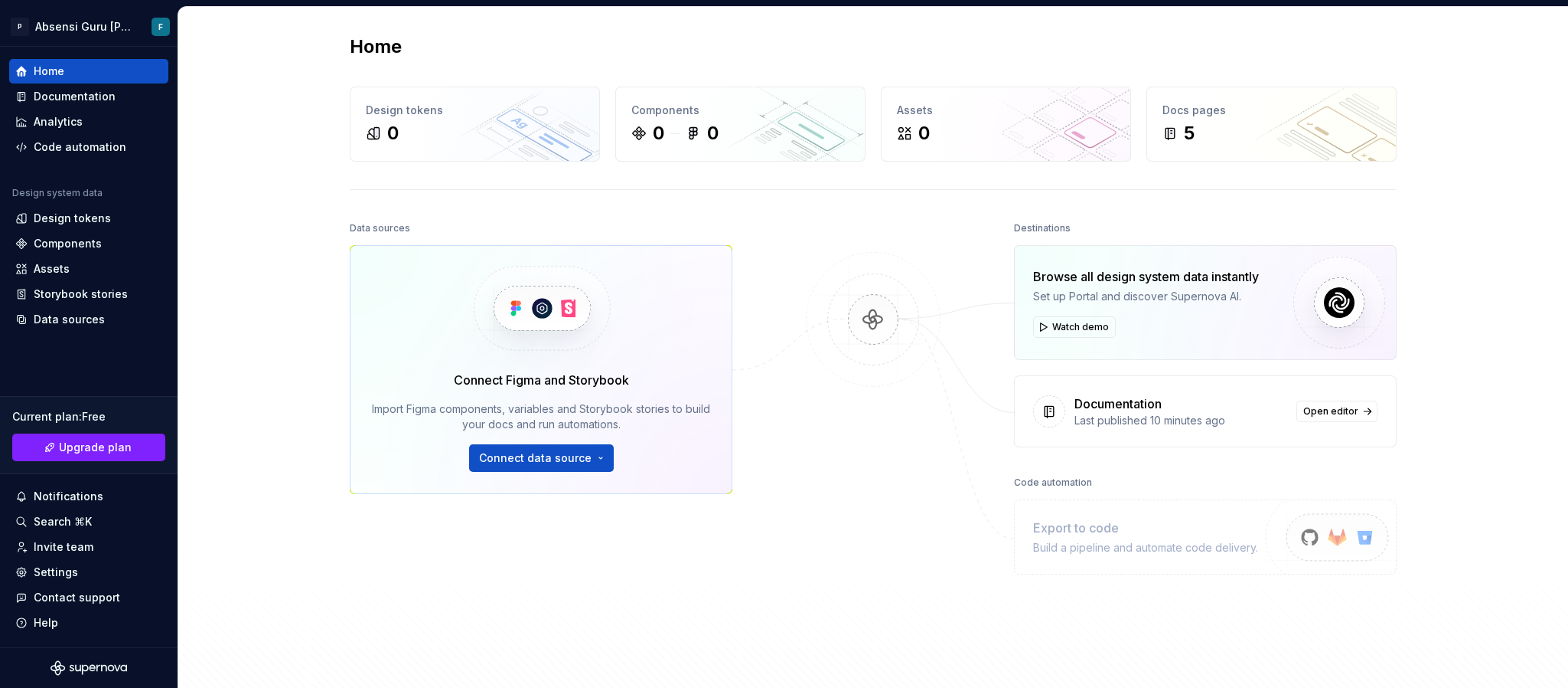
click at [636, 207] on html "P Absensi Guru dan Siswa F Home Documentation Analytics Code automation Design …" at bounding box center [784, 344] width 1568 height 688
